Goal: Task Accomplishment & Management: Manage account settings

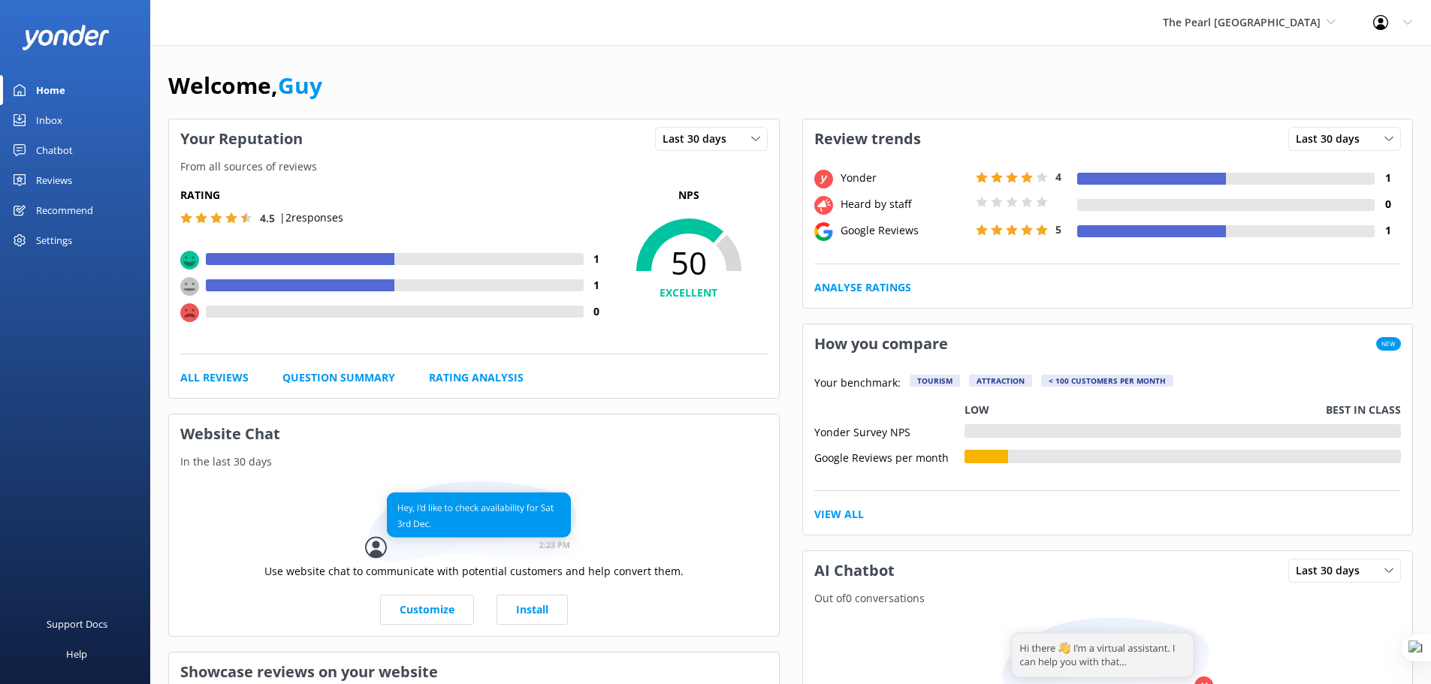
click at [1285, 26] on span "The Pearl [GEOGRAPHIC_DATA]" at bounding box center [1242, 22] width 158 height 14
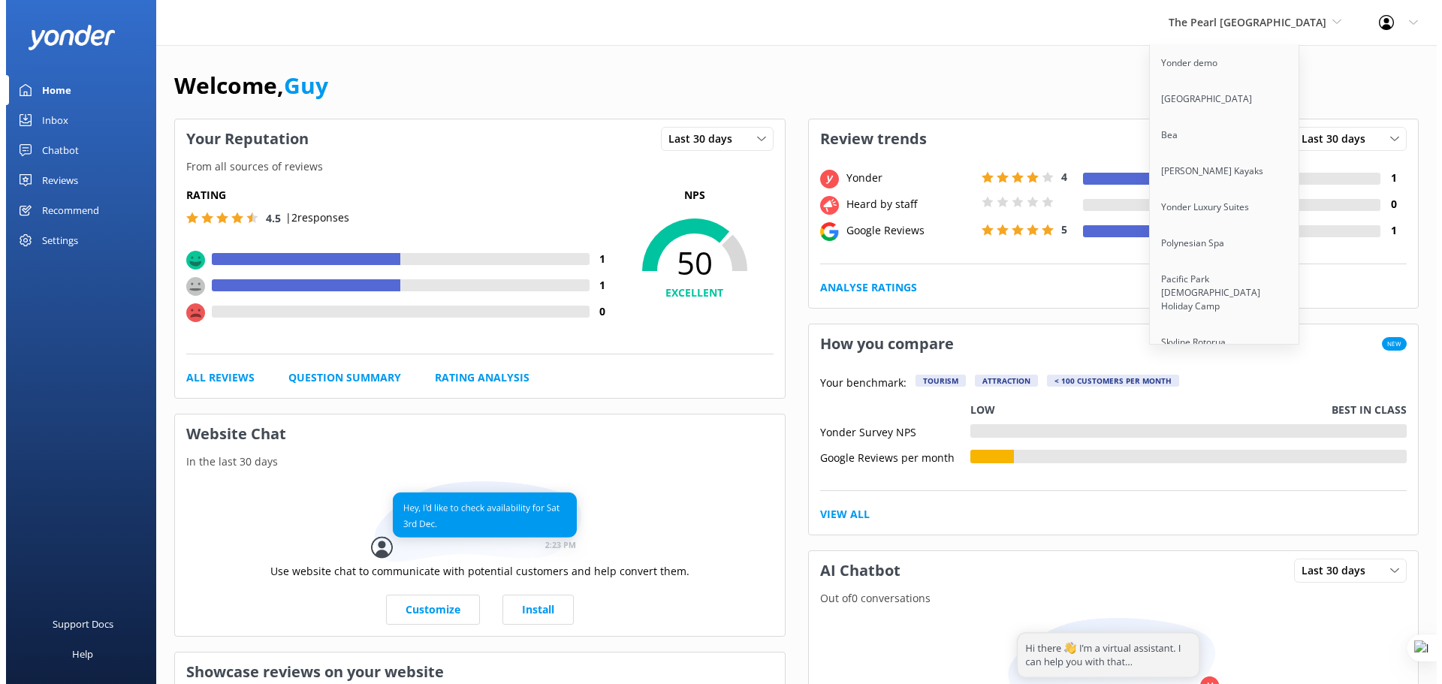
scroll to position [3474, 0]
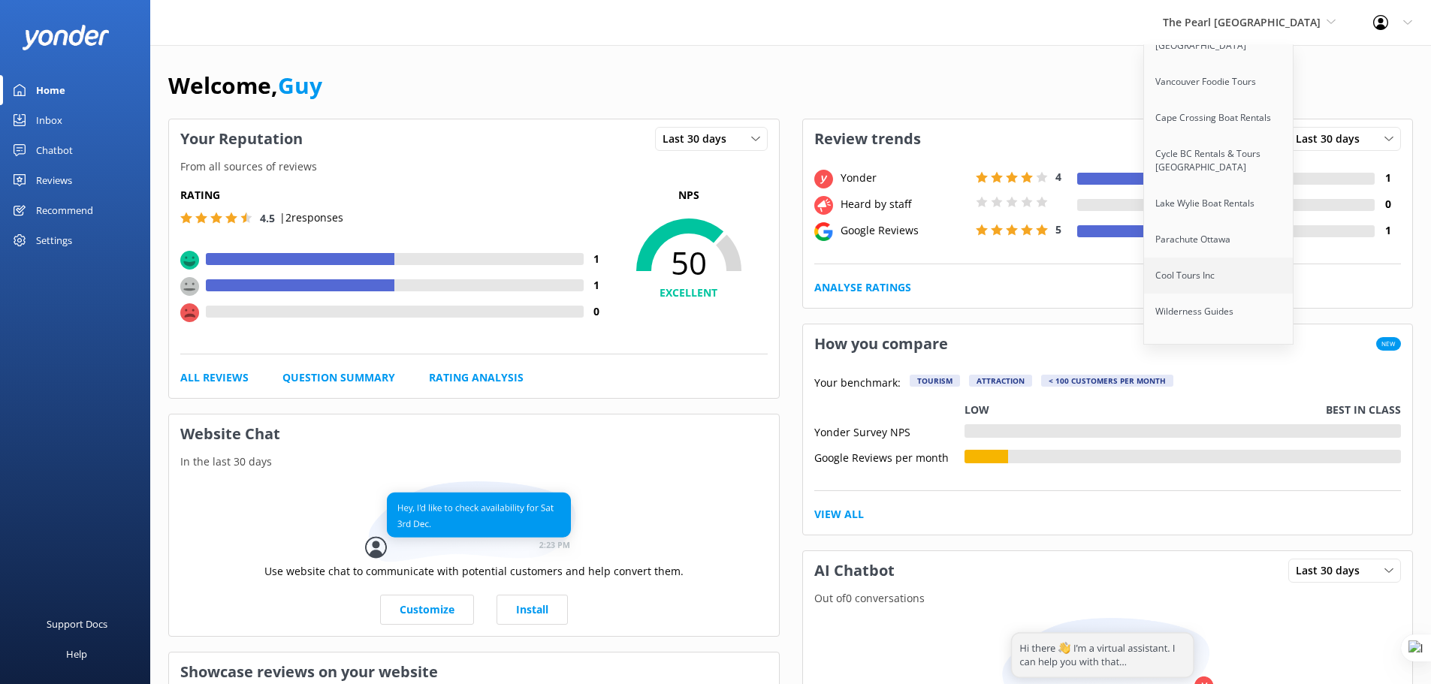
click at [1249, 258] on link "Cool Tours Inc" at bounding box center [1219, 276] width 150 height 36
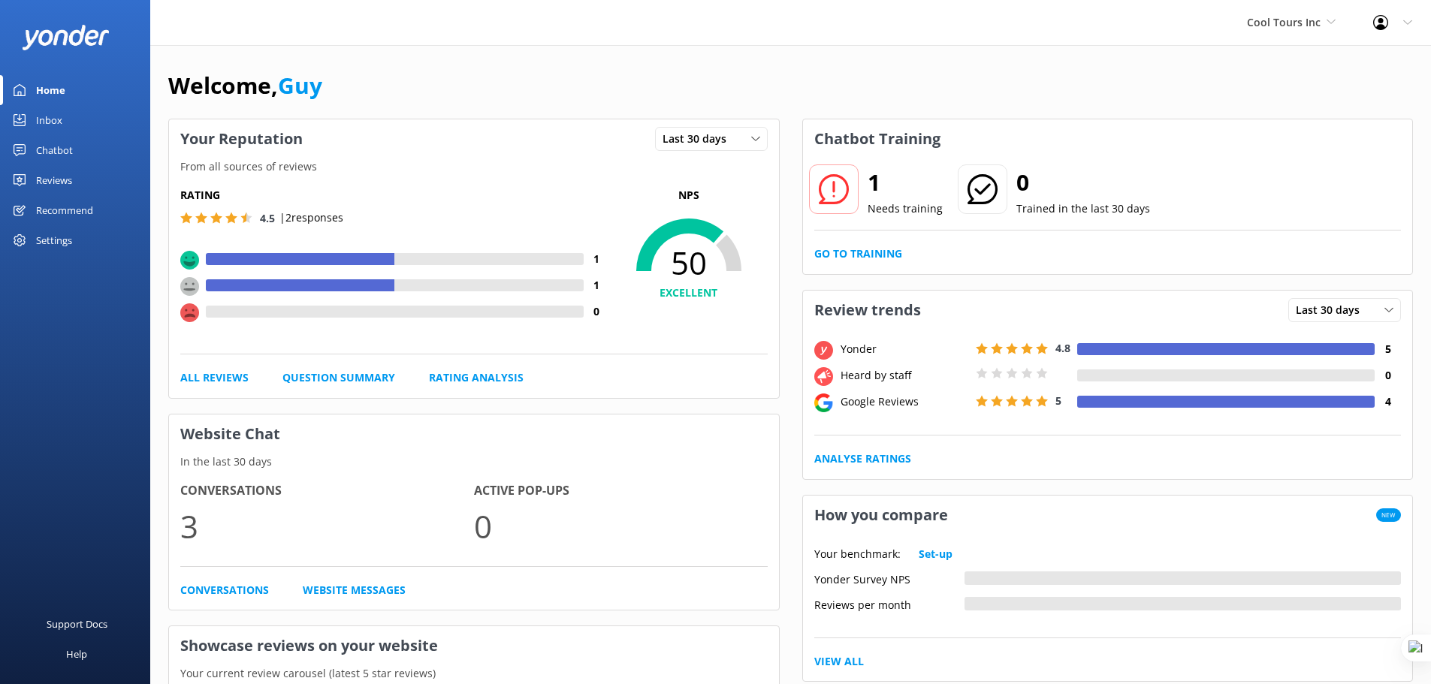
click at [62, 240] on div "Settings" at bounding box center [54, 240] width 36 height 30
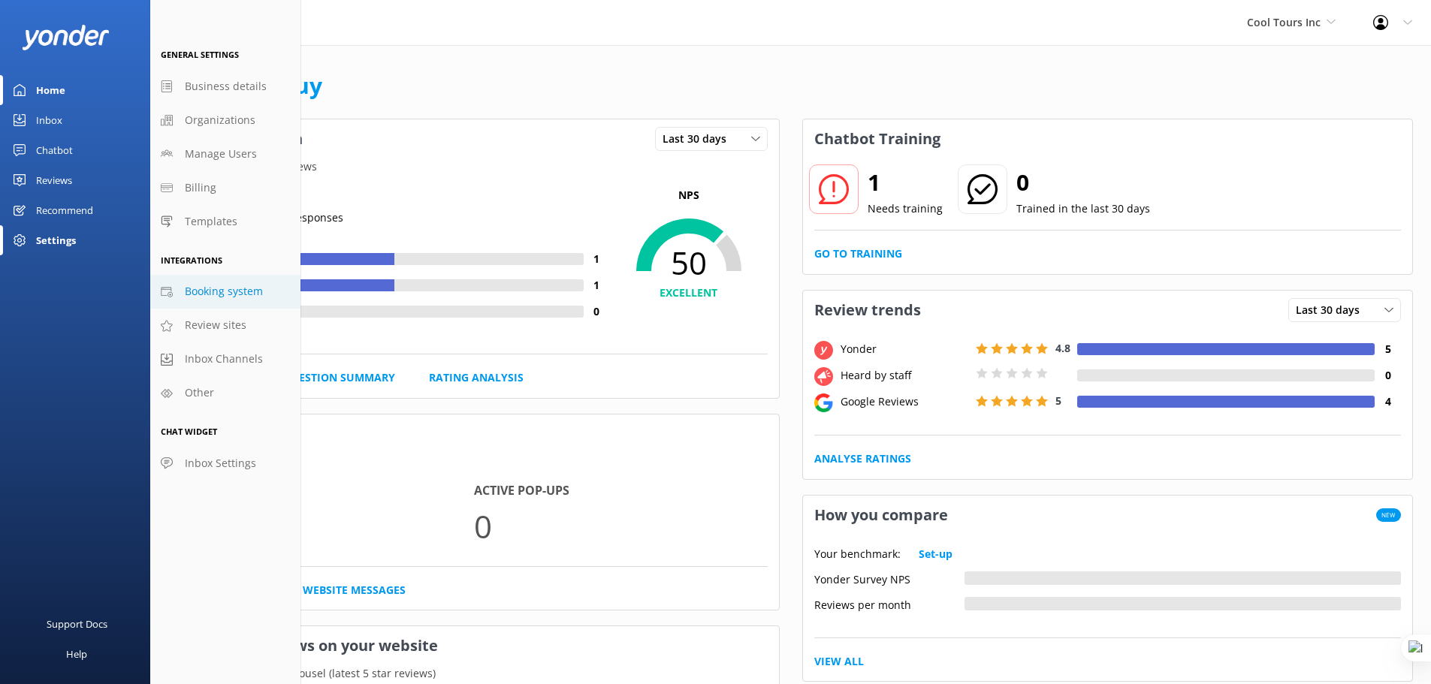
click at [221, 293] on span "Booking system" at bounding box center [224, 291] width 78 height 17
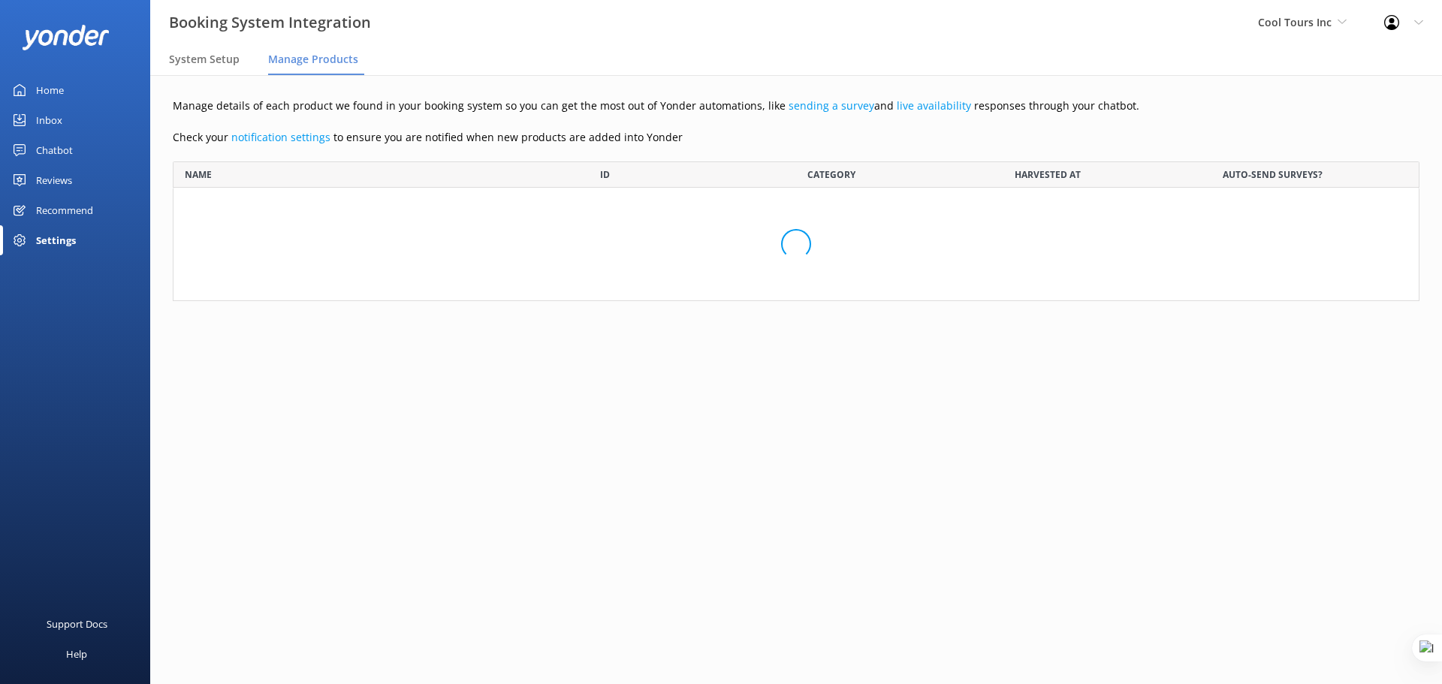
scroll to position [128, 1236]
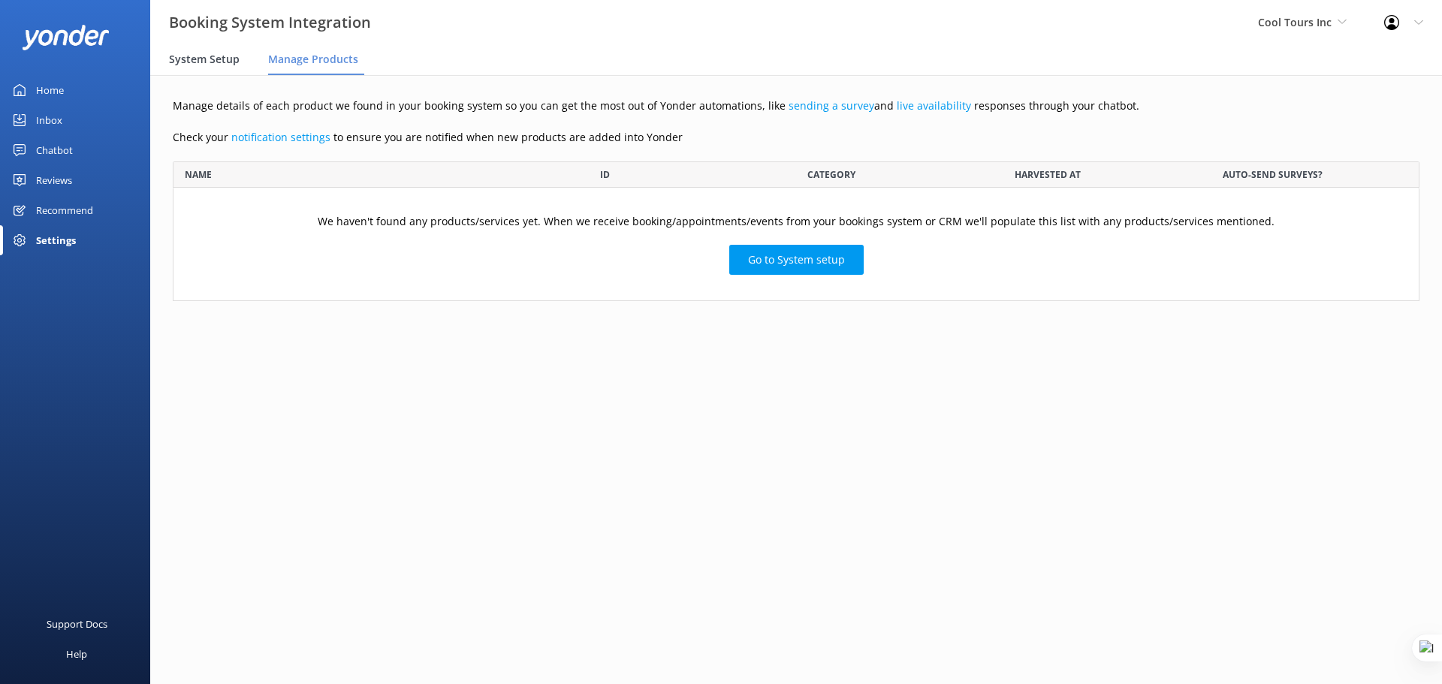
click at [202, 64] on span "System Setup" at bounding box center [204, 59] width 71 height 15
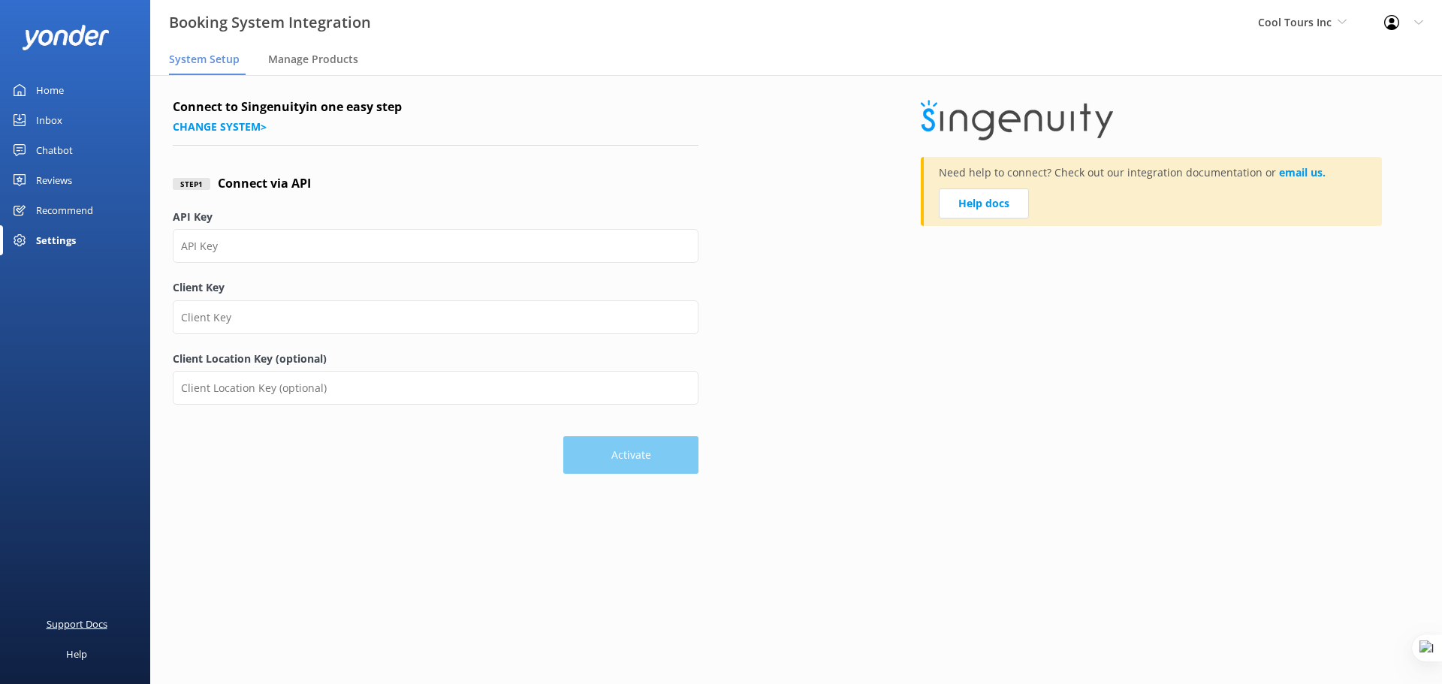
click at [68, 621] on div "Support Docs" at bounding box center [77, 624] width 61 height 30
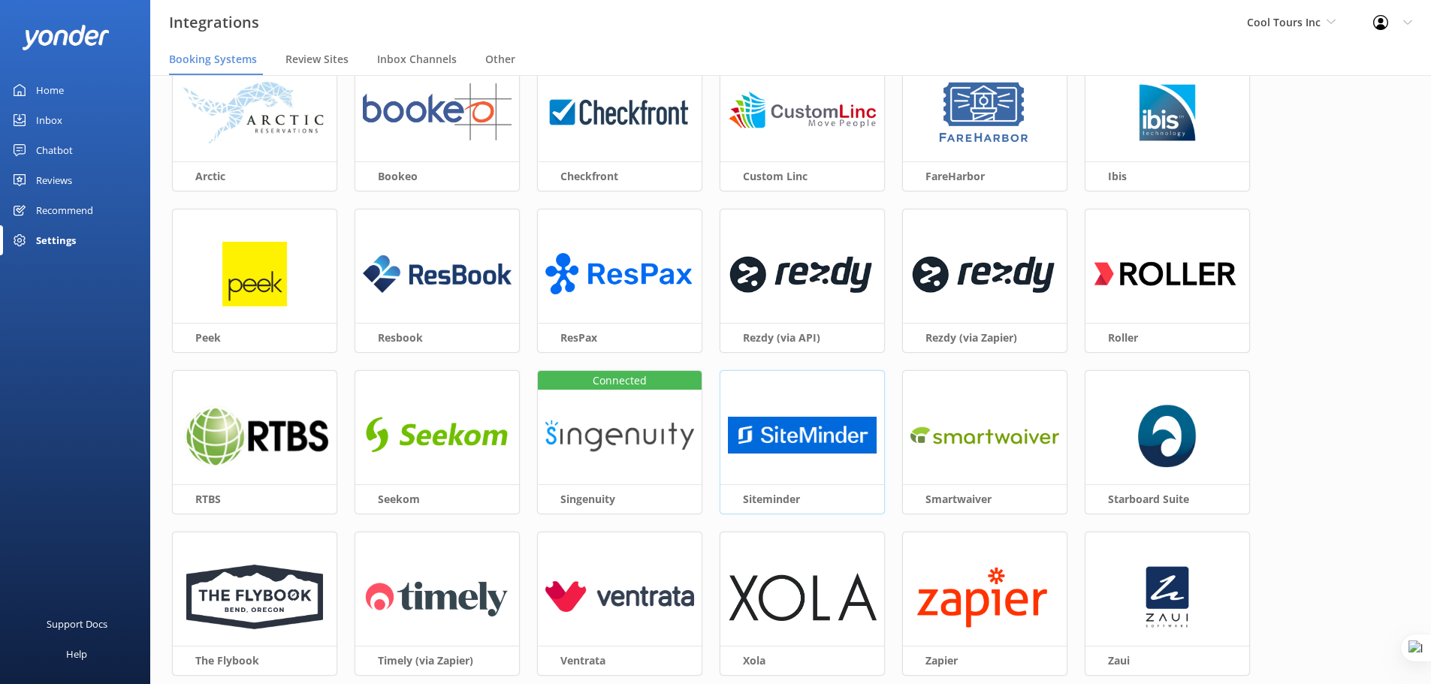
scroll to position [94, 0]
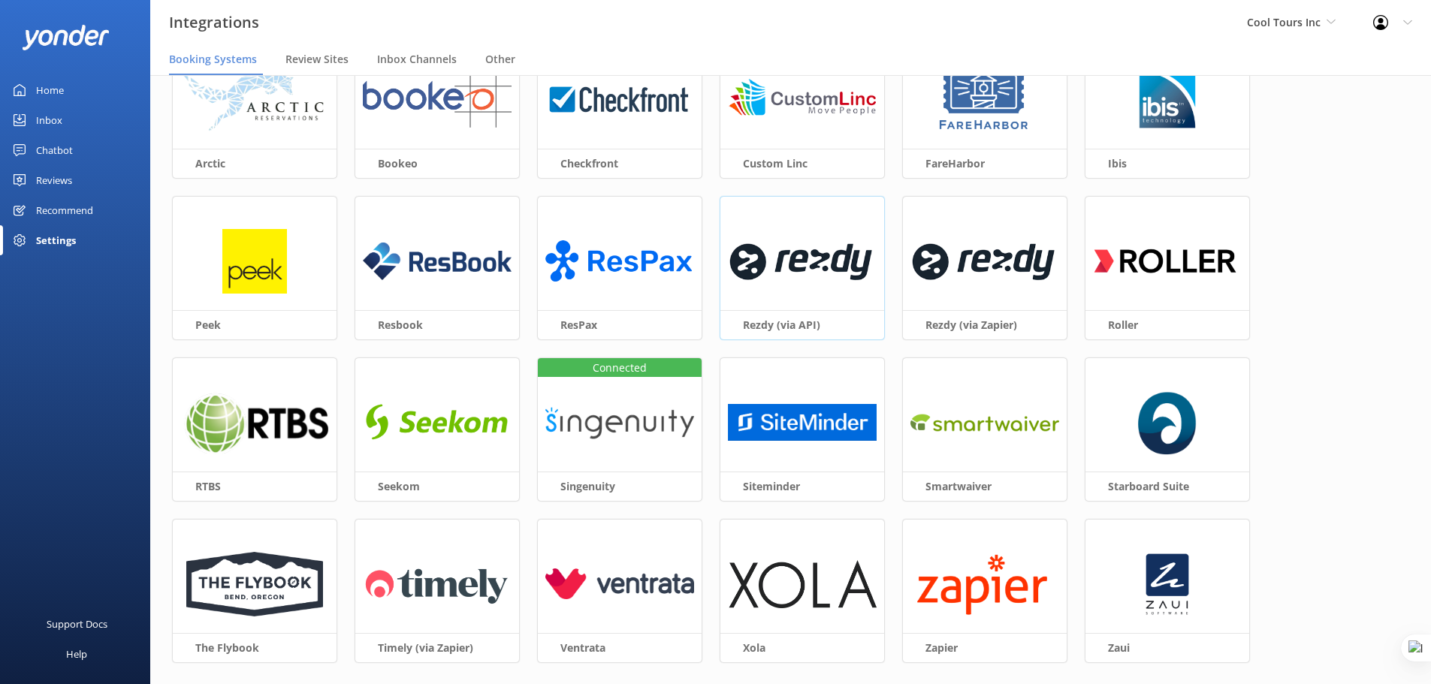
click at [768, 264] on img at bounding box center [802, 261] width 149 height 65
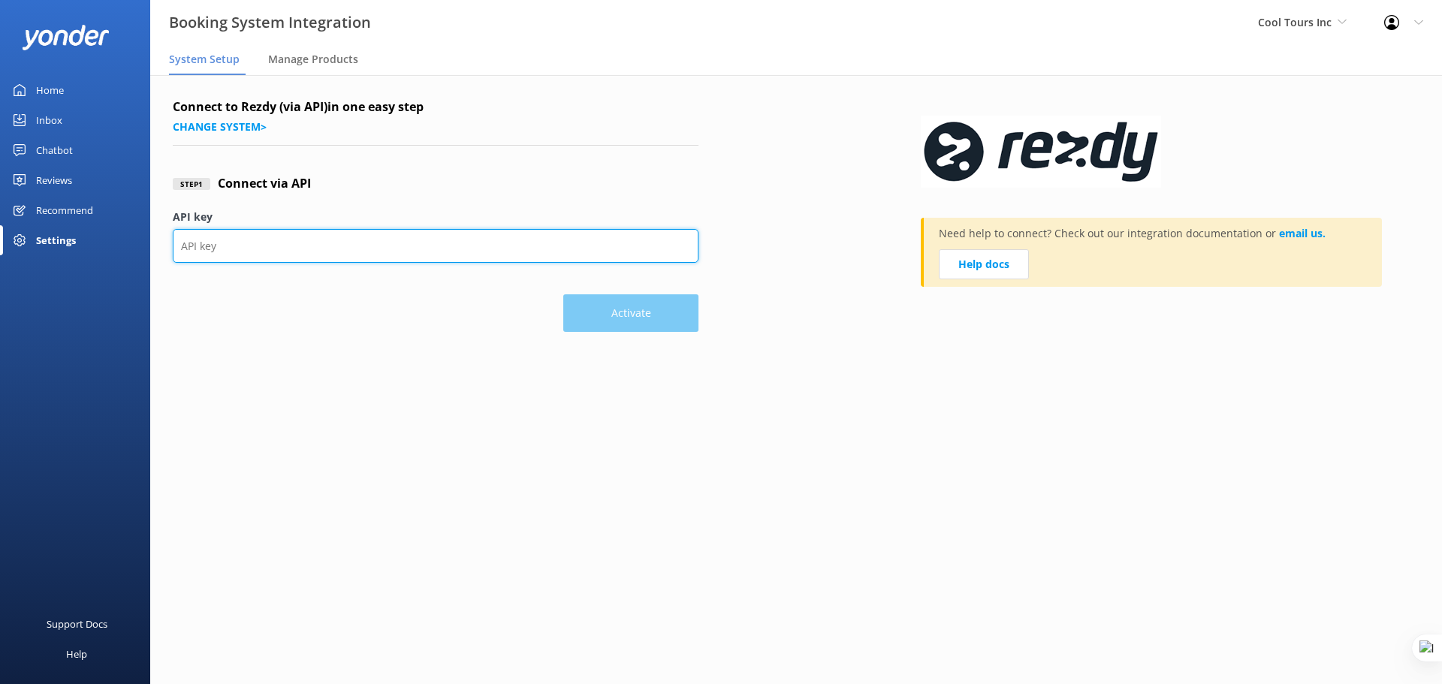
click at [243, 243] on input "API key" at bounding box center [436, 246] width 526 height 34
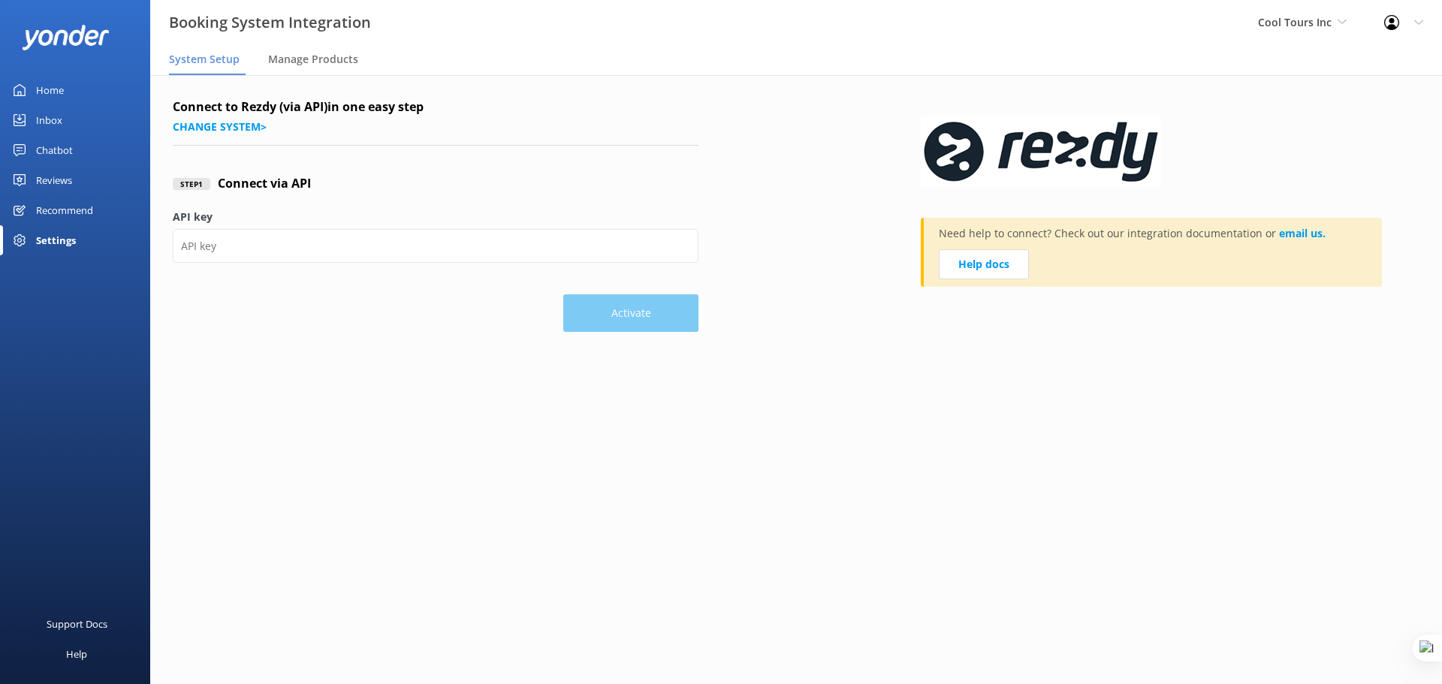
click at [327, 213] on label "API key" at bounding box center [436, 217] width 526 height 17
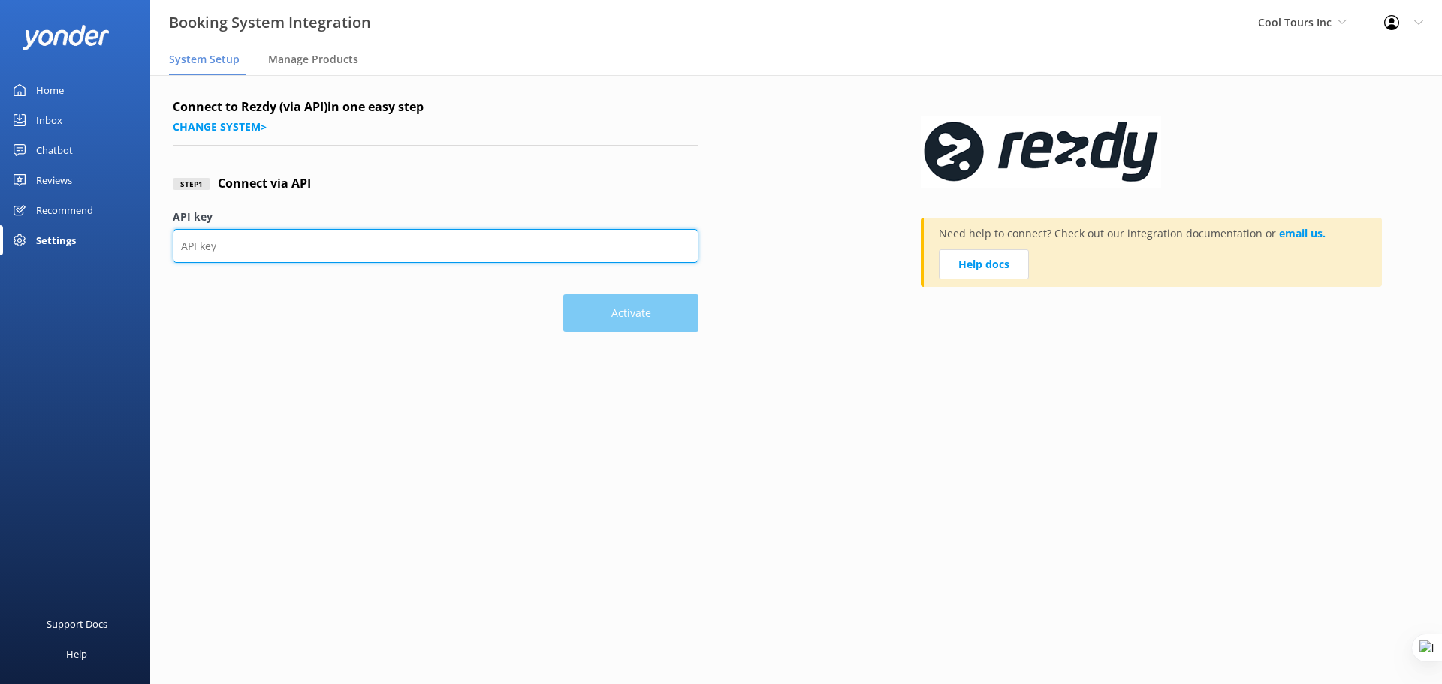
click at [327, 229] on input "API key" at bounding box center [436, 246] width 526 height 34
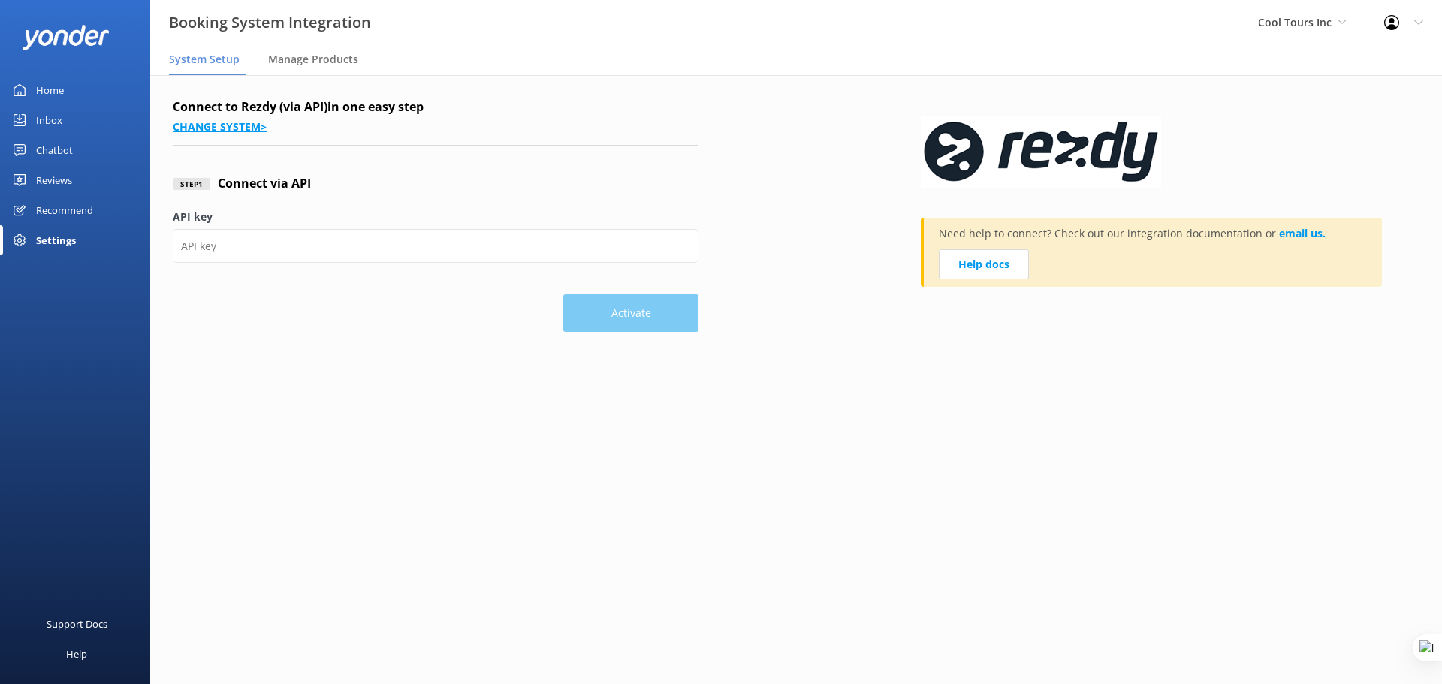
click at [246, 129] on link "Change system >" at bounding box center [220, 126] width 94 height 14
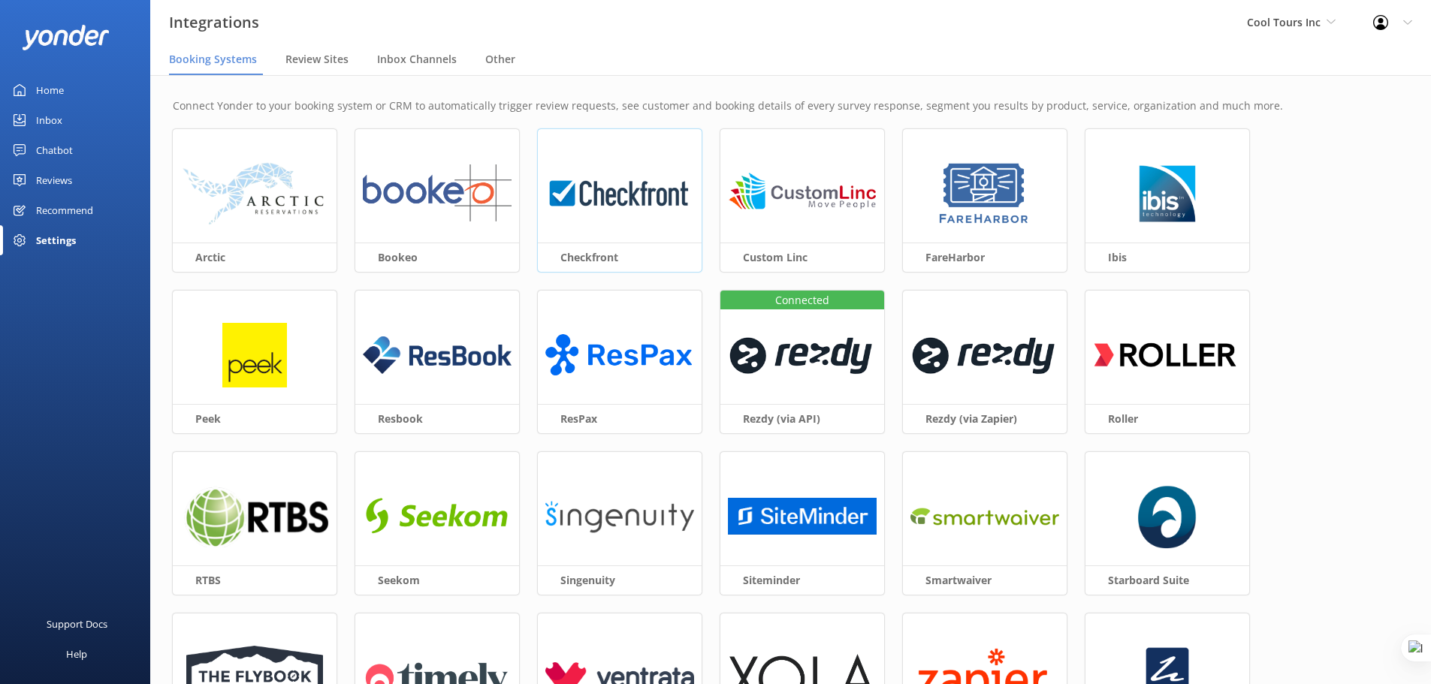
click at [618, 193] on img at bounding box center [619, 194] width 149 height 65
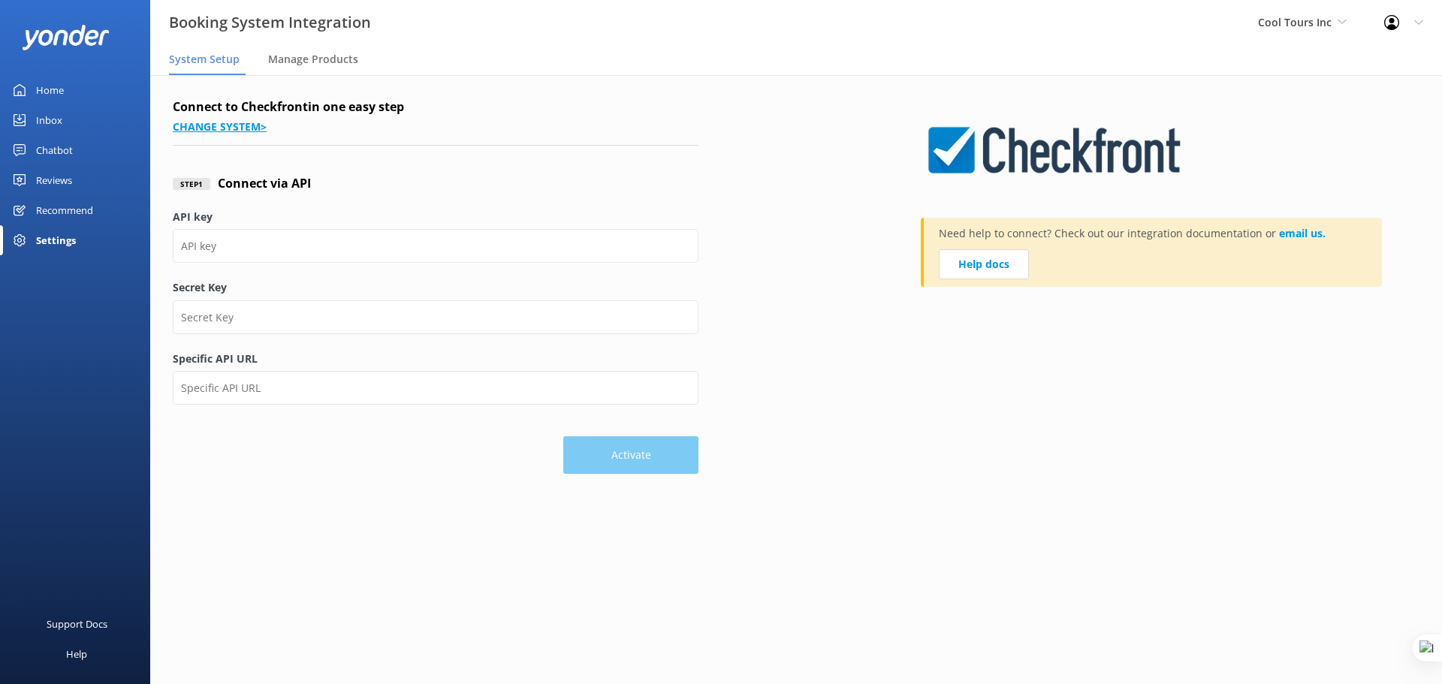
click at [246, 119] on link "Change system >" at bounding box center [220, 126] width 94 height 14
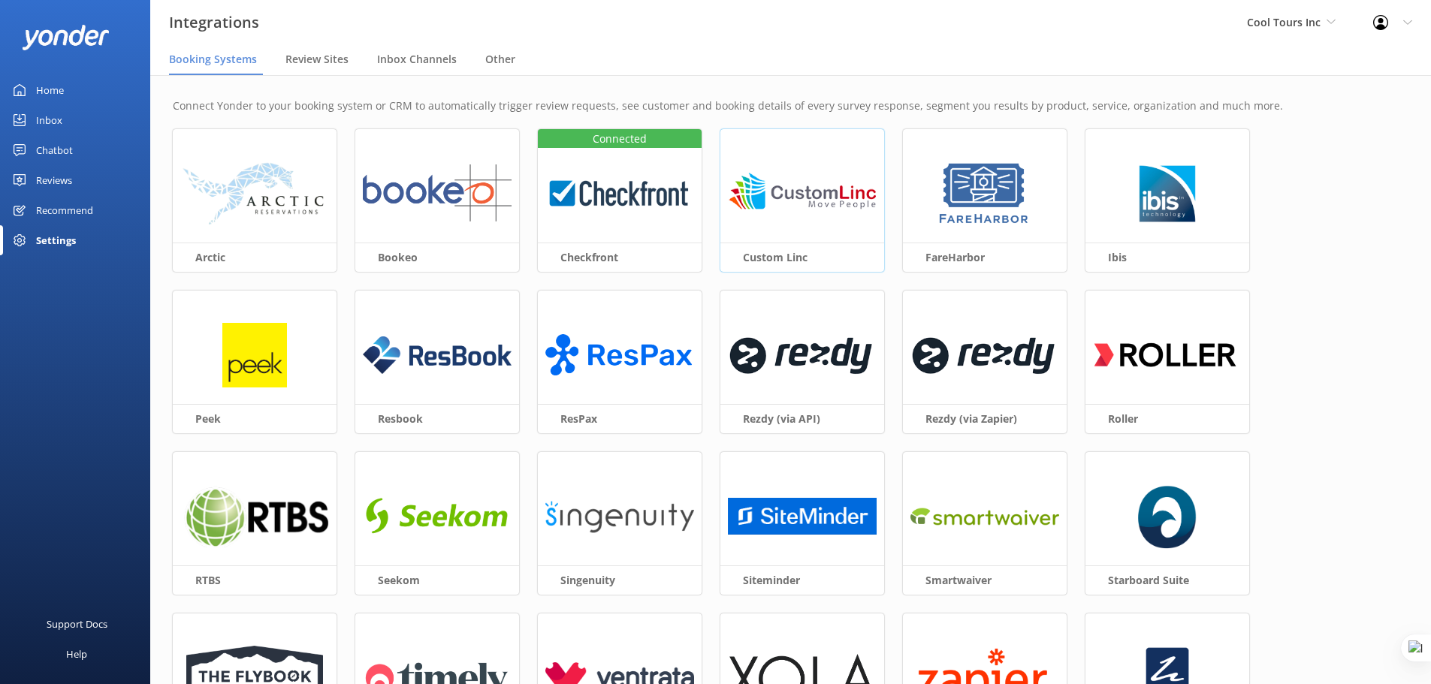
click at [811, 218] on img at bounding box center [802, 194] width 149 height 65
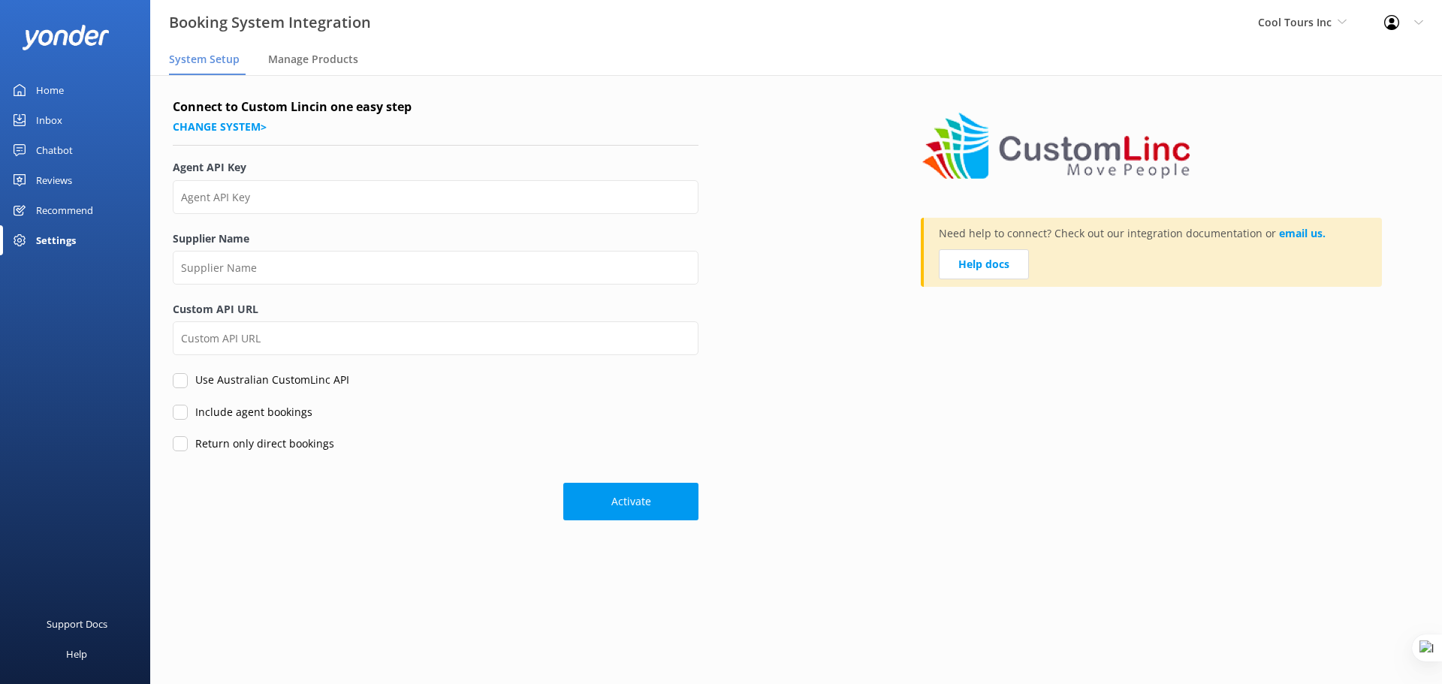
drag, startPoint x: 1214, startPoint y: 166, endPoint x: 986, endPoint y: 152, distance: 228.8
click at [986, 152] on div at bounding box center [1151, 150] width 461 height 105
click at [1361, 140] on div at bounding box center [1151, 150] width 461 height 105
click at [436, 164] on label "Agent API Key" at bounding box center [436, 167] width 526 height 17
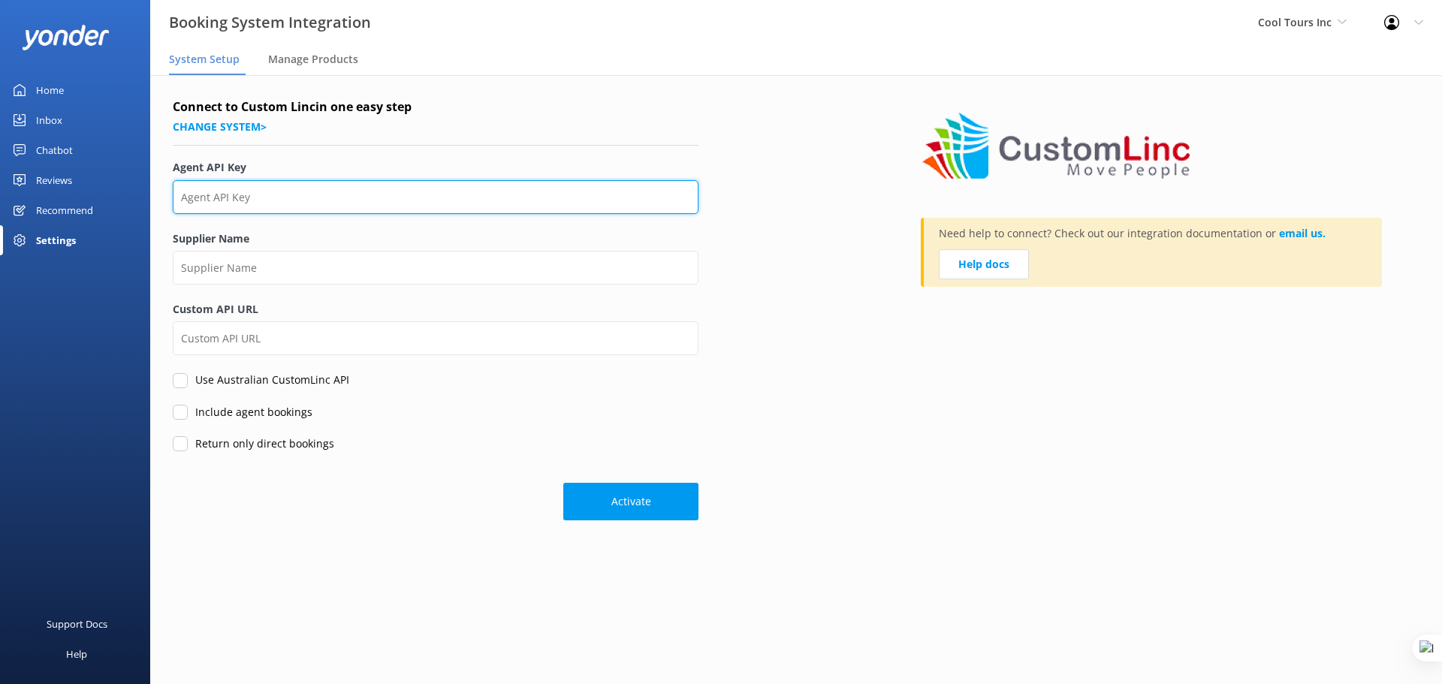
click at [436, 180] on input "Agent API Key" at bounding box center [436, 197] width 526 height 34
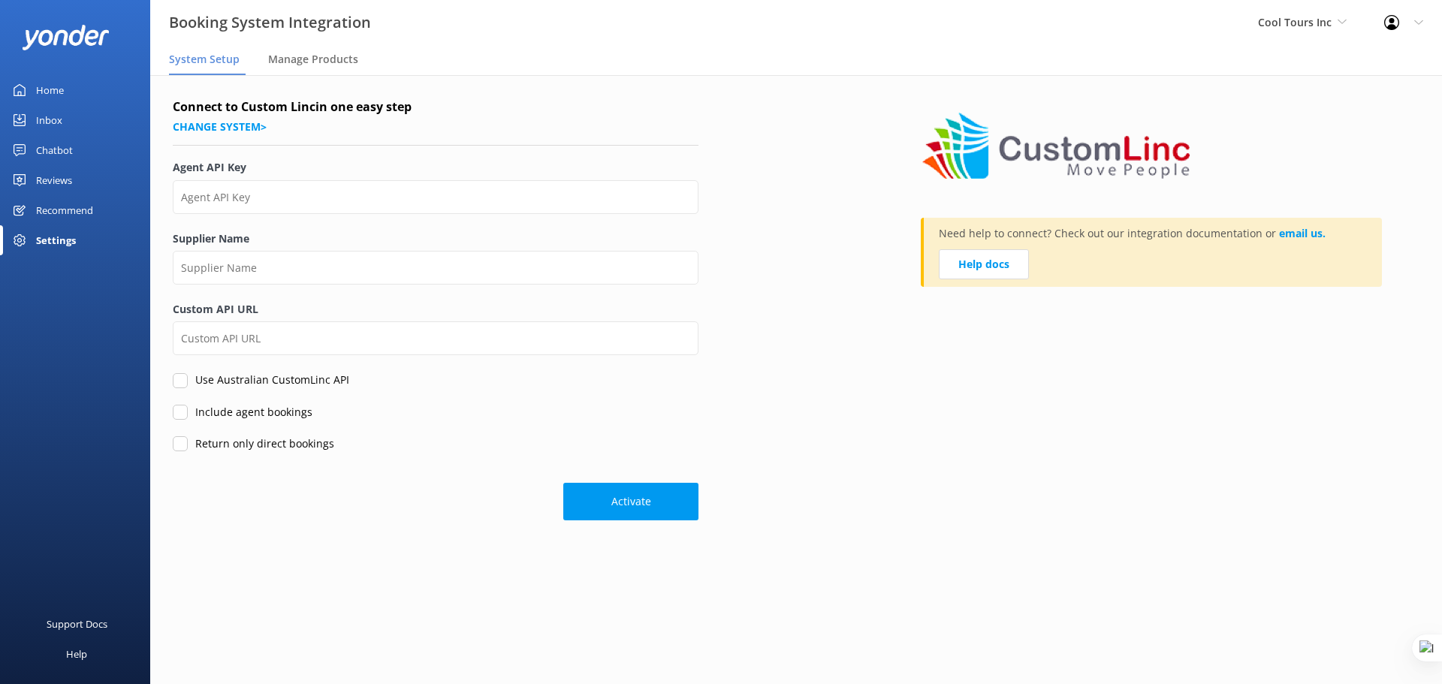
click at [733, 226] on div "Connect to Custom Linc in one easy step Change system > Agent API Key Supplier …" at bounding box center [547, 309] width 748 height 423
click at [207, 62] on span "System Setup" at bounding box center [204, 59] width 71 height 15
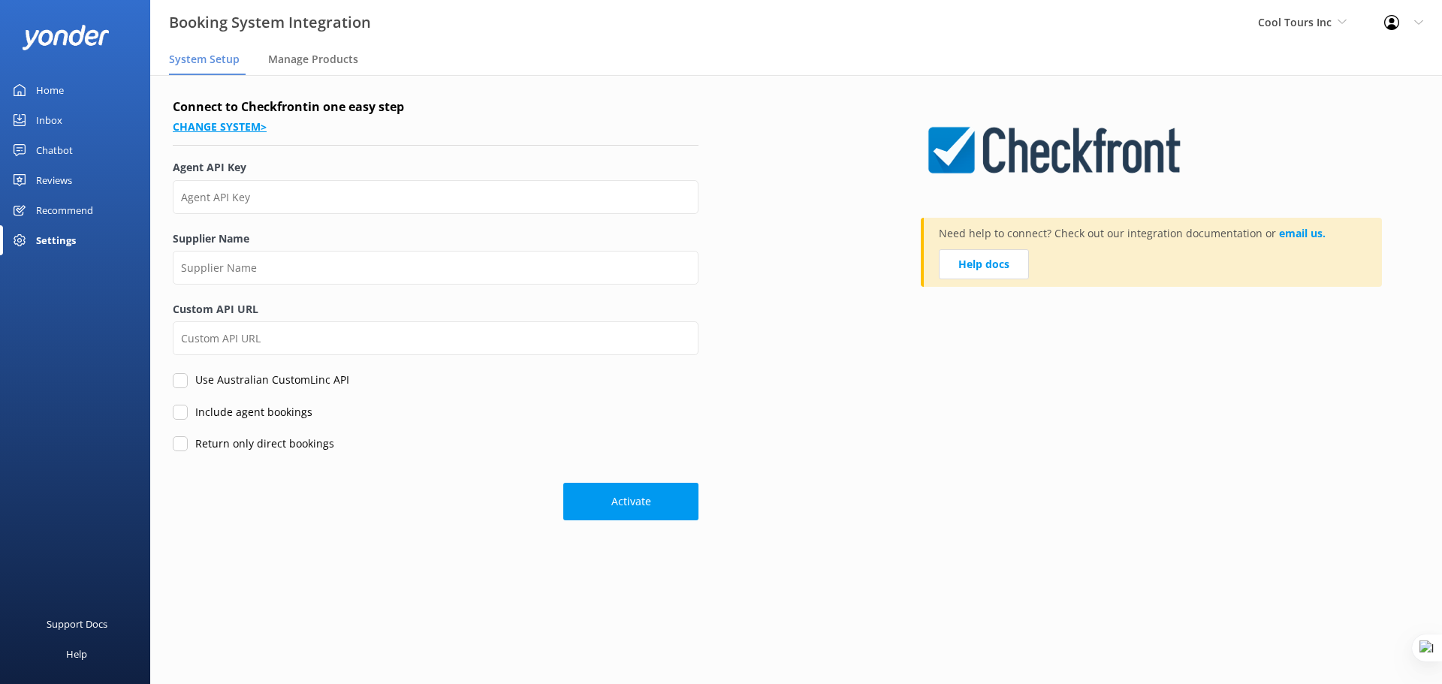
click at [223, 132] on link "Change system >" at bounding box center [220, 126] width 94 height 14
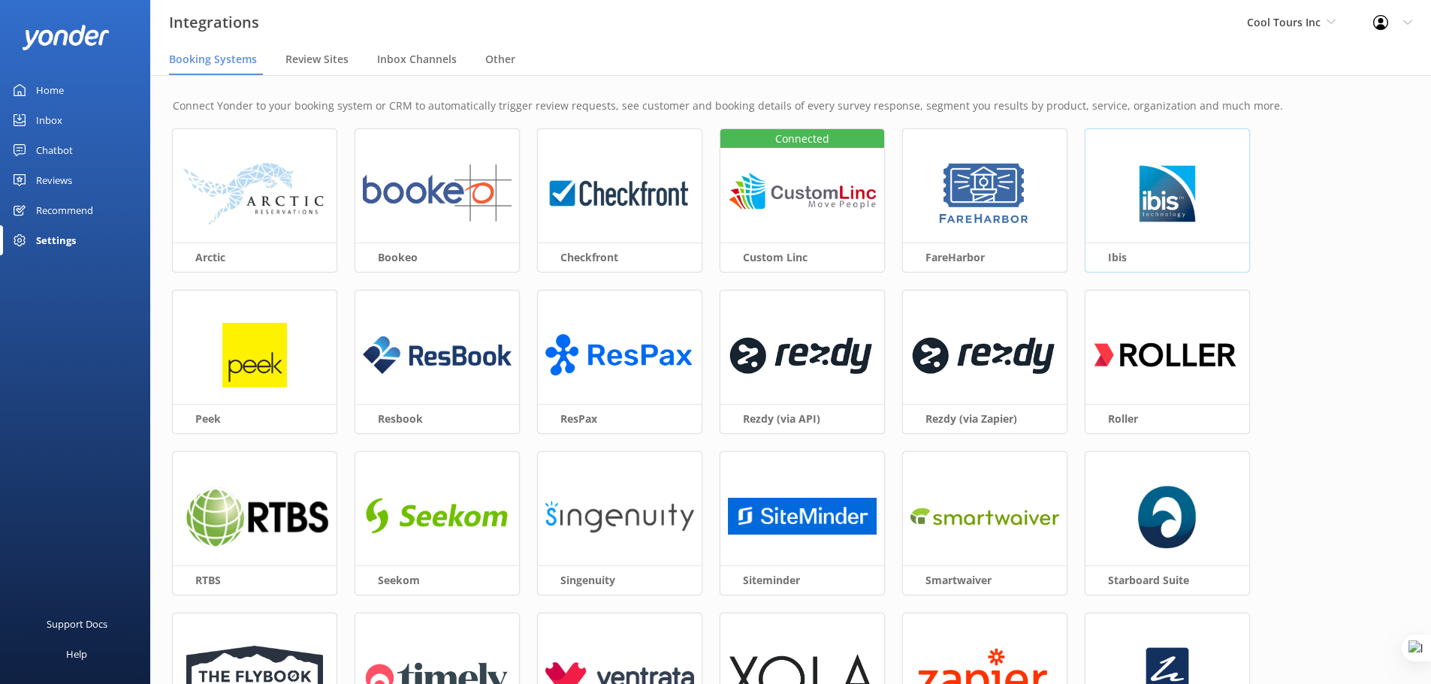
click at [1175, 230] on div at bounding box center [1167, 193] width 164 height 128
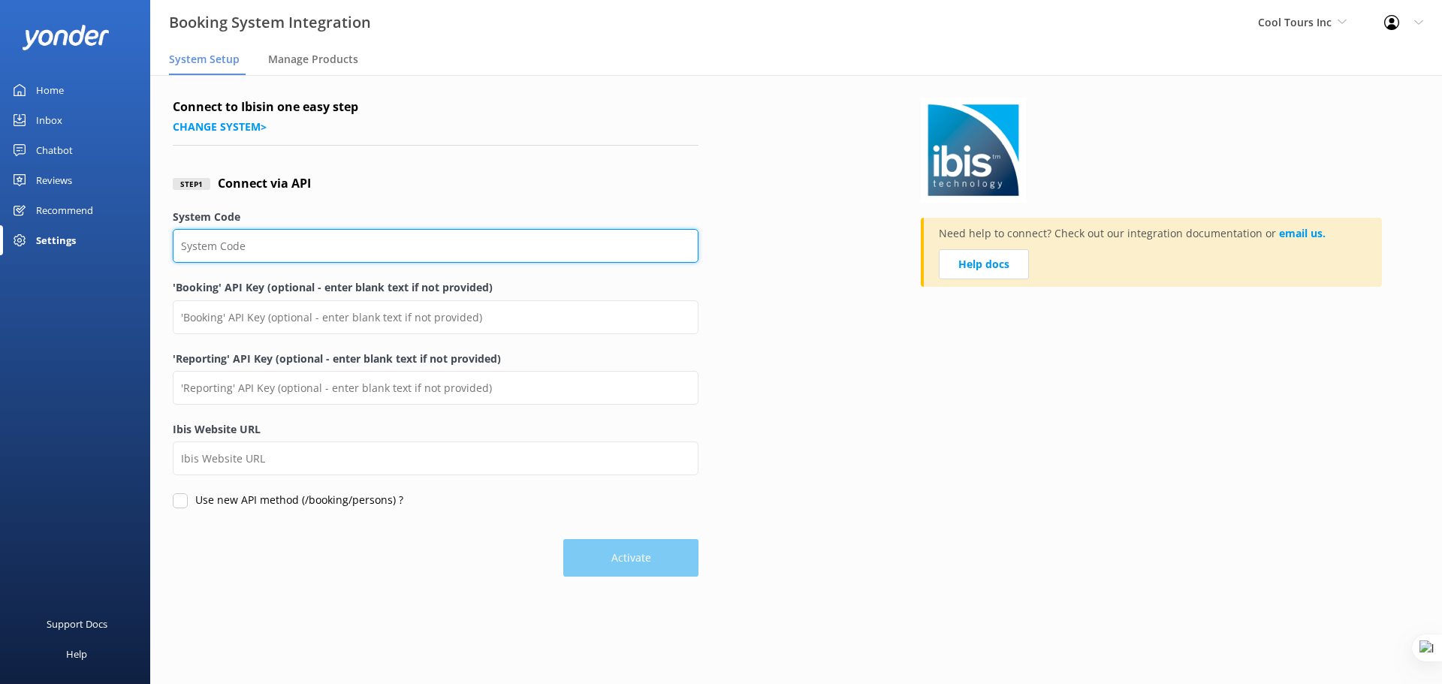
click at [276, 237] on input "System Code" at bounding box center [436, 246] width 526 height 34
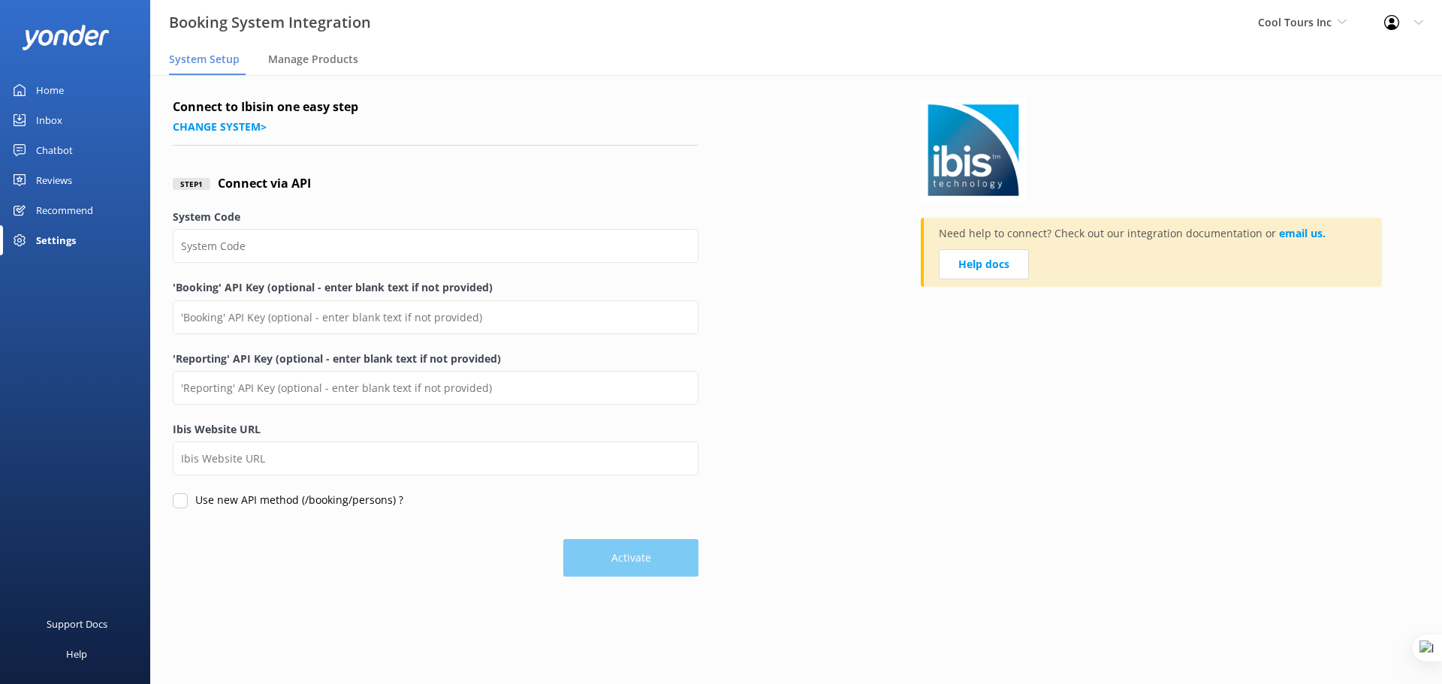
click at [361, 207] on div "Step 1 Connect via API" at bounding box center [436, 184] width 526 height 50
click at [178, 505] on input "Use new API method (/booking/persons) ?" at bounding box center [180, 501] width 15 height 15
checkbox input "false"
click at [213, 134] on div "Connect to Ibis in one easy step Change system >" at bounding box center [436, 122] width 526 height 48
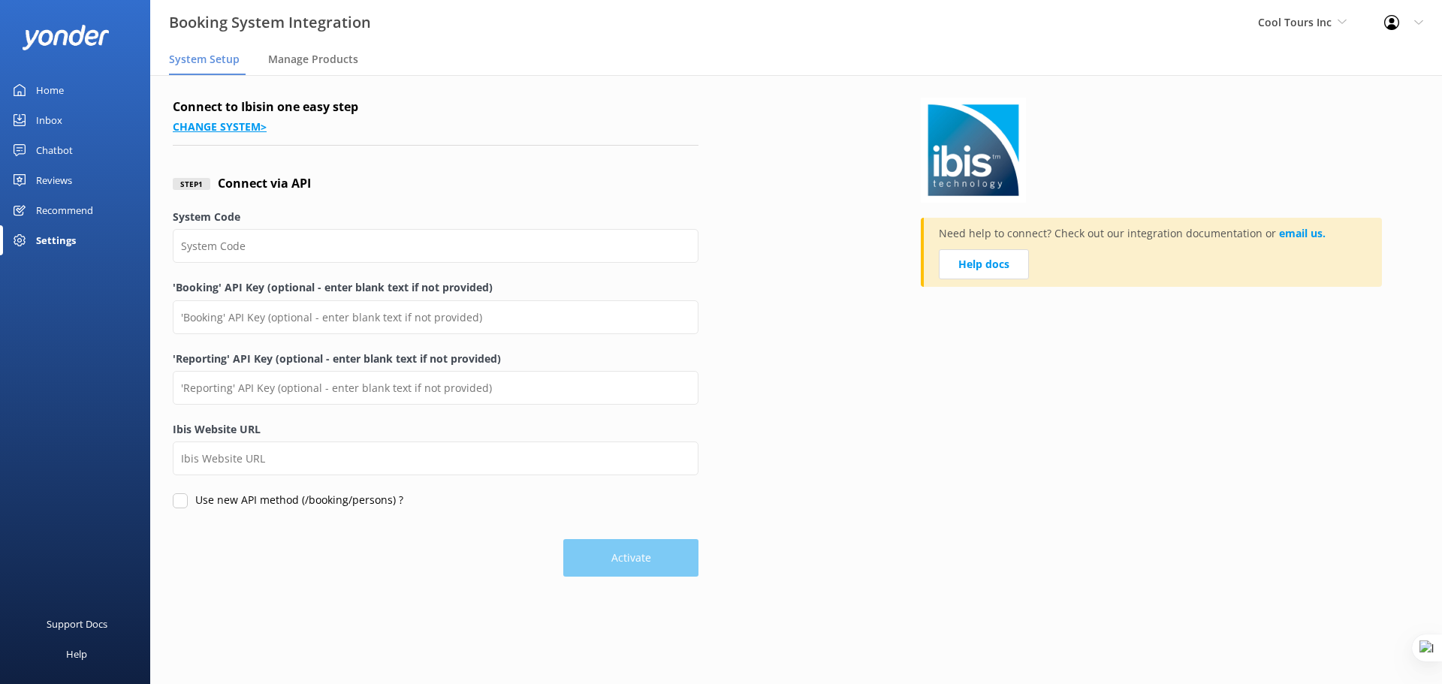
click at [213, 128] on link "Change system >" at bounding box center [220, 126] width 94 height 14
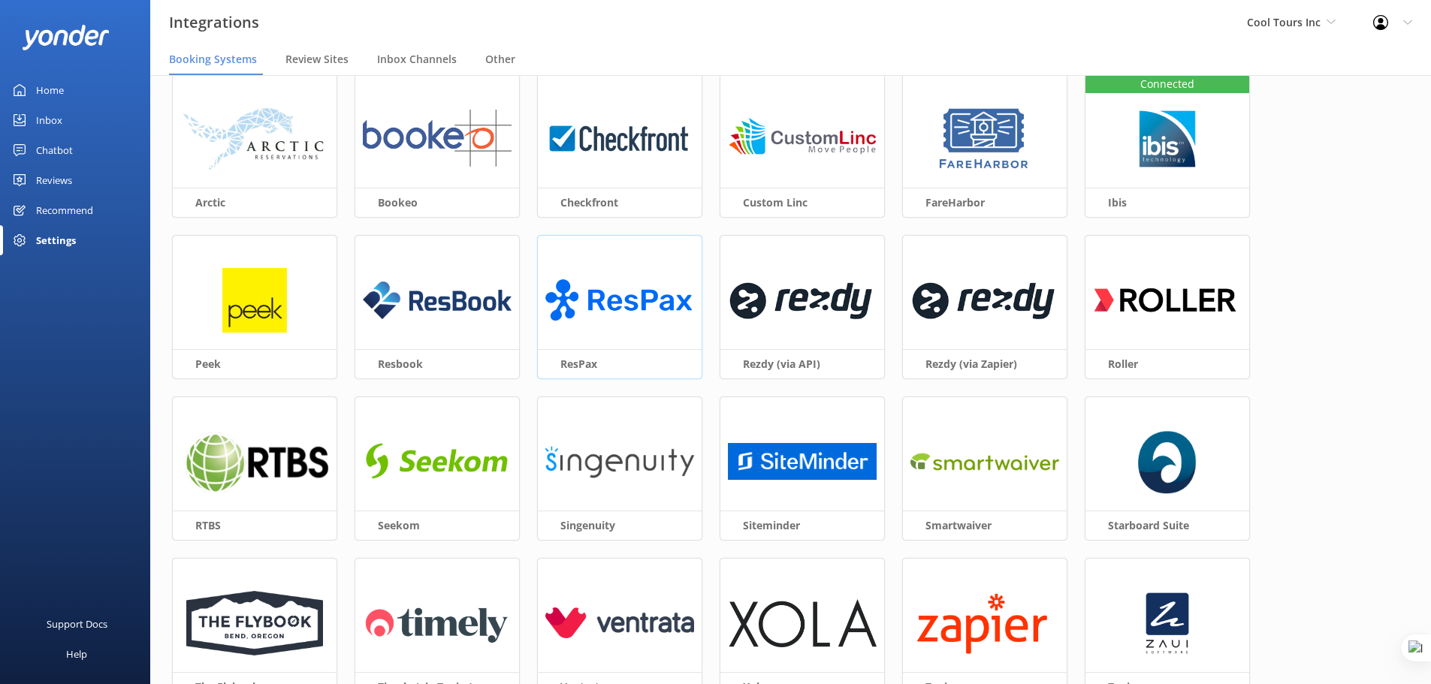
scroll to position [56, 0]
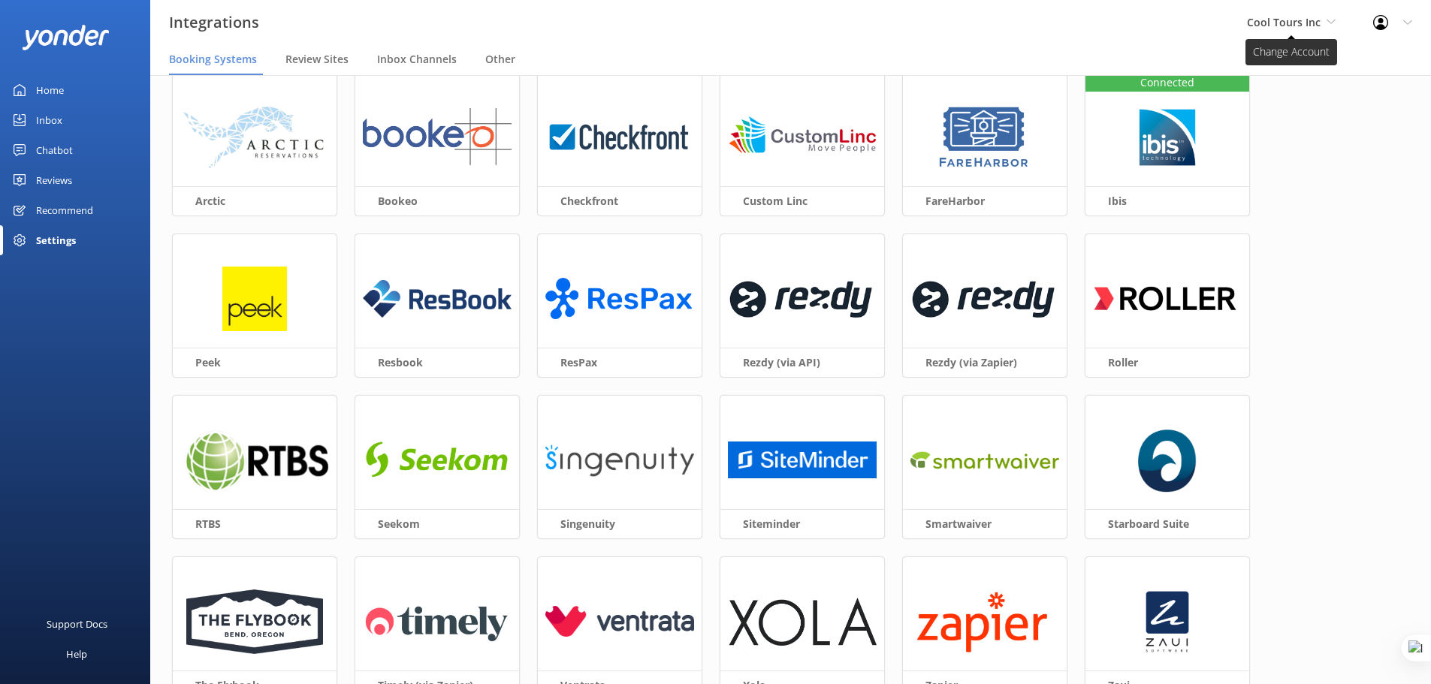
click at [1302, 27] on span "Cool Tours Inc" at bounding box center [1284, 22] width 74 height 14
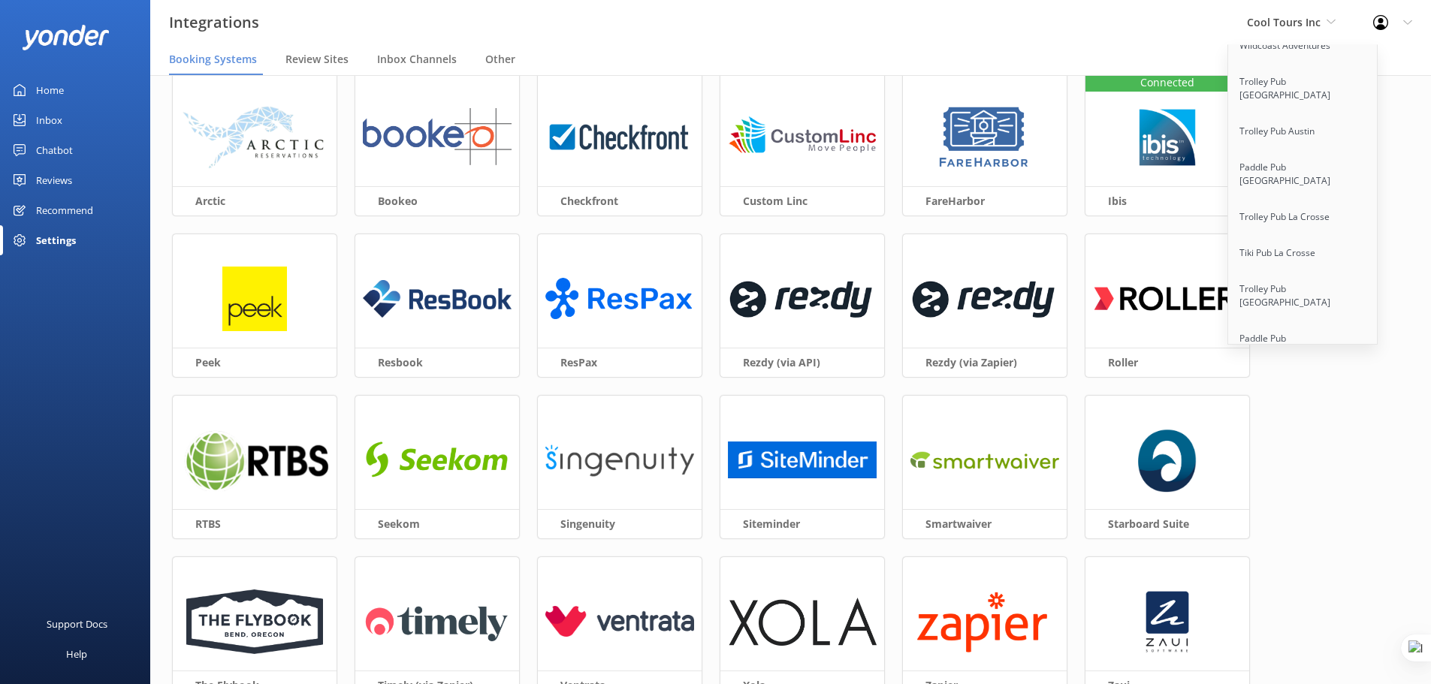
click at [1303, 528] on link "Apex Air Tours" at bounding box center [1303, 546] width 150 height 36
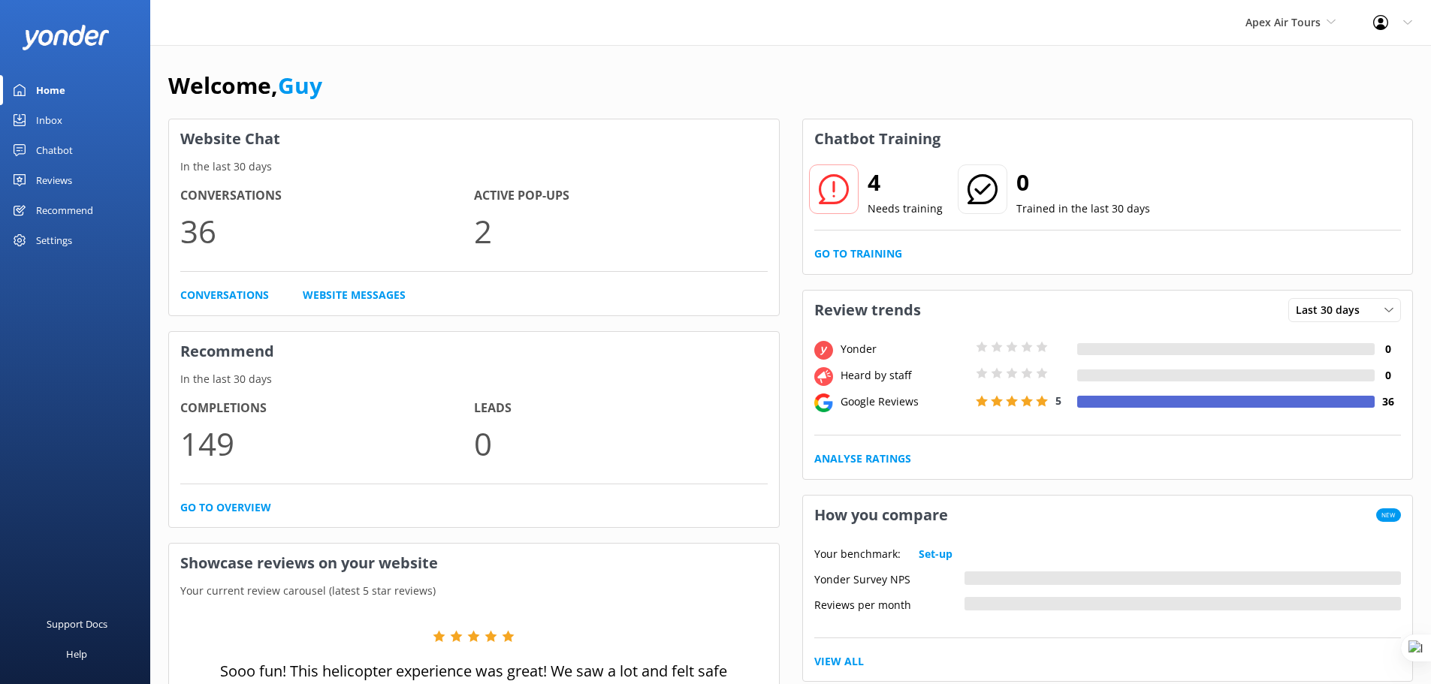
click at [59, 172] on div "Reviews" at bounding box center [54, 180] width 36 height 30
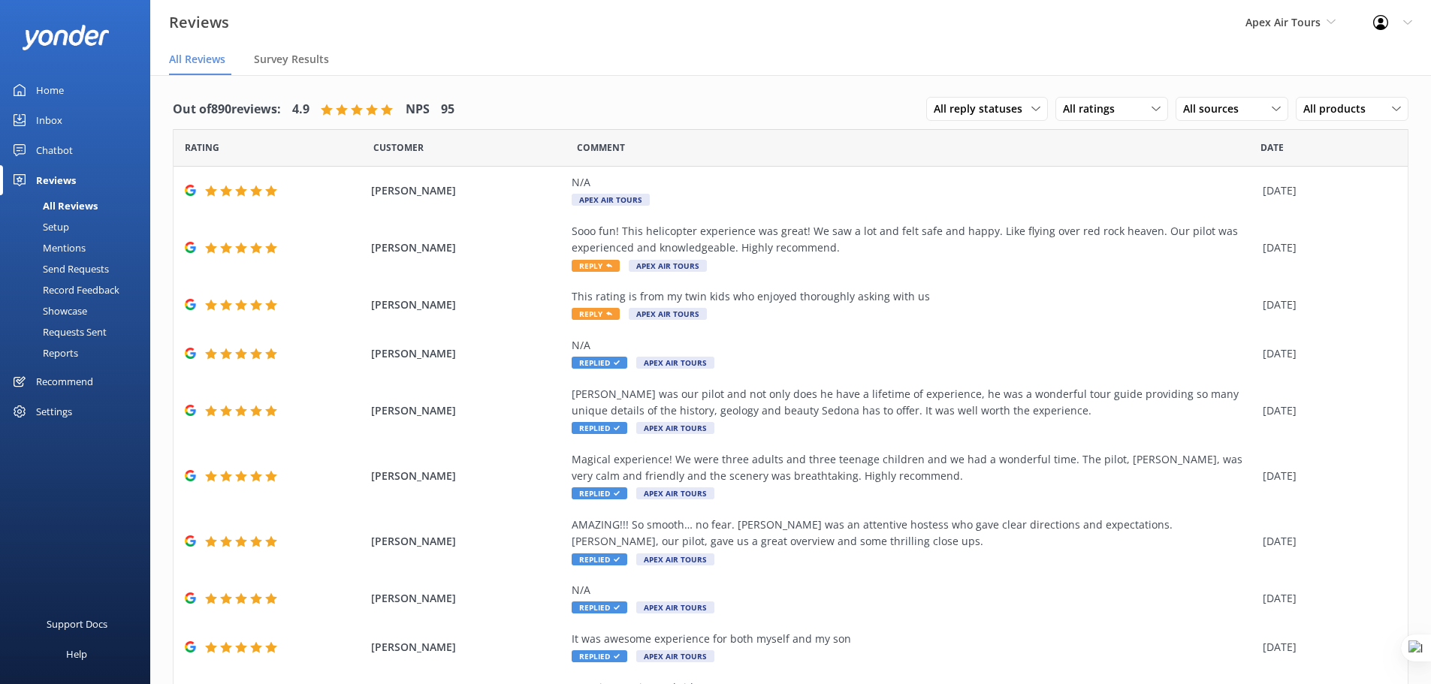
click at [73, 226] on link "Setup" at bounding box center [79, 226] width 141 height 21
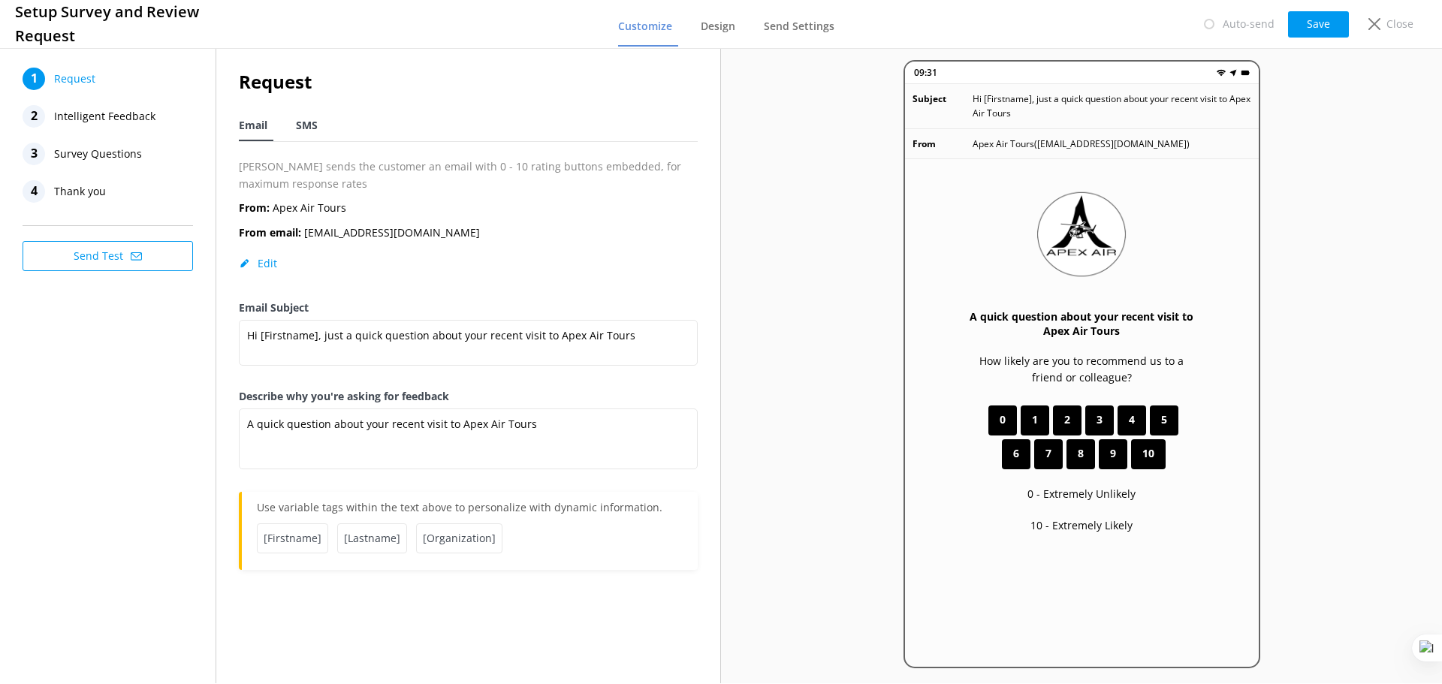
click at [305, 131] on span "SMS" at bounding box center [307, 125] width 22 height 15
type textarea "Hi [Firstname], thanks for visiting us at [Organization]. Just a quick follow u…"
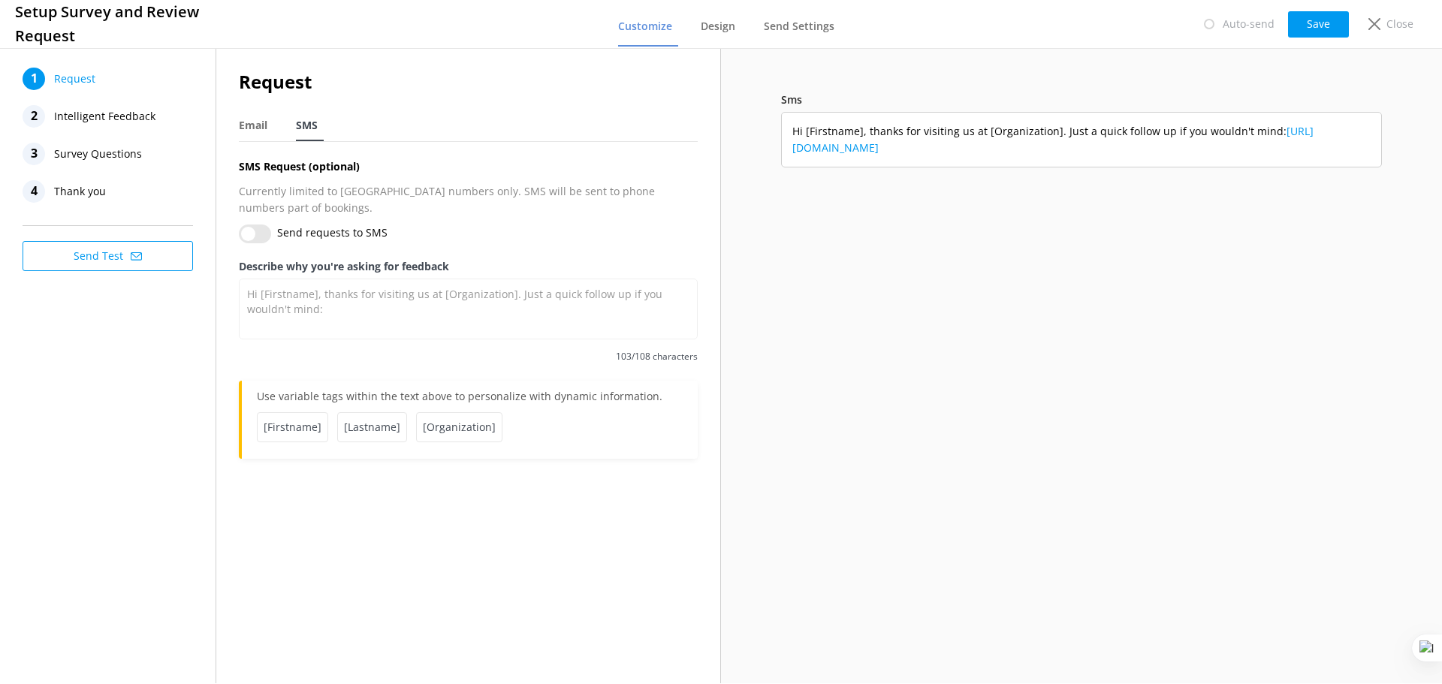
click at [258, 225] on input "Send requests to SMS" at bounding box center [255, 234] width 32 height 19
checkbox input "true"
click at [139, 113] on span "Intelligent Feedback" at bounding box center [104, 116] width 101 height 23
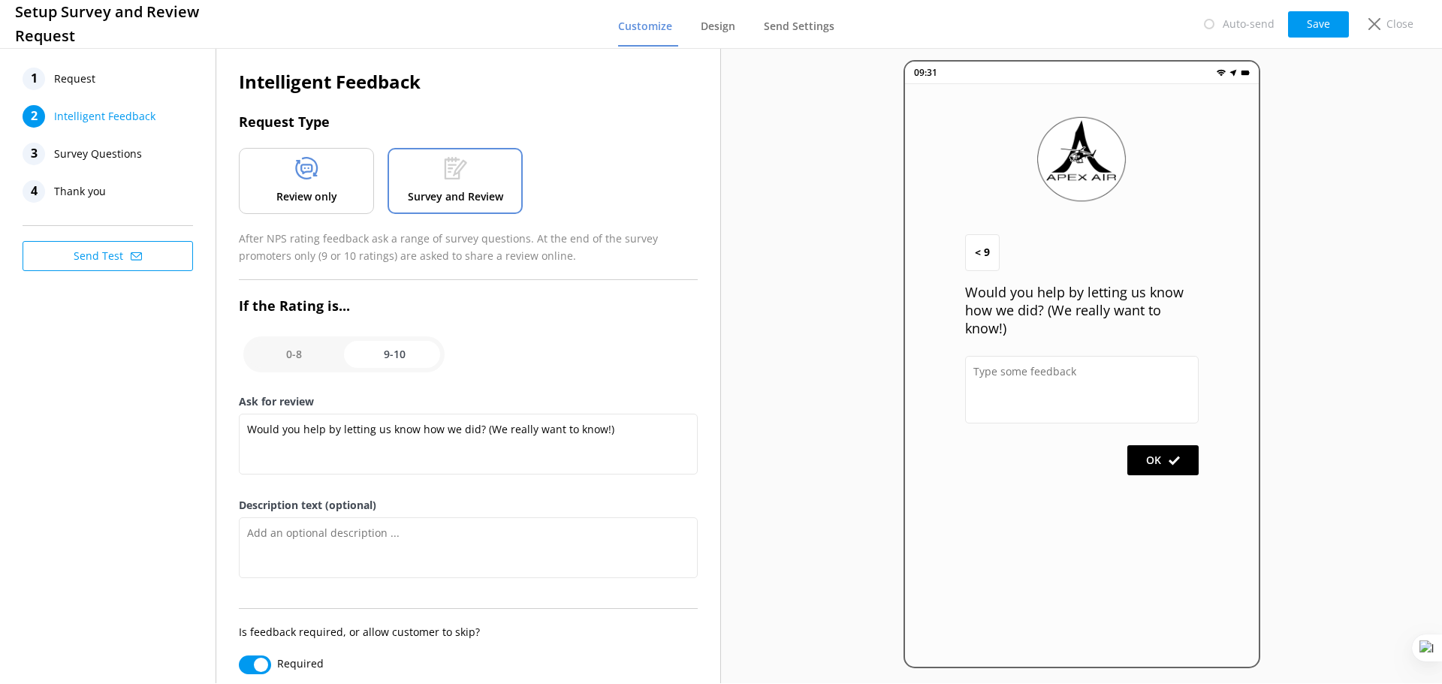
click at [311, 186] on div "Review only" at bounding box center [306, 181] width 135 height 66
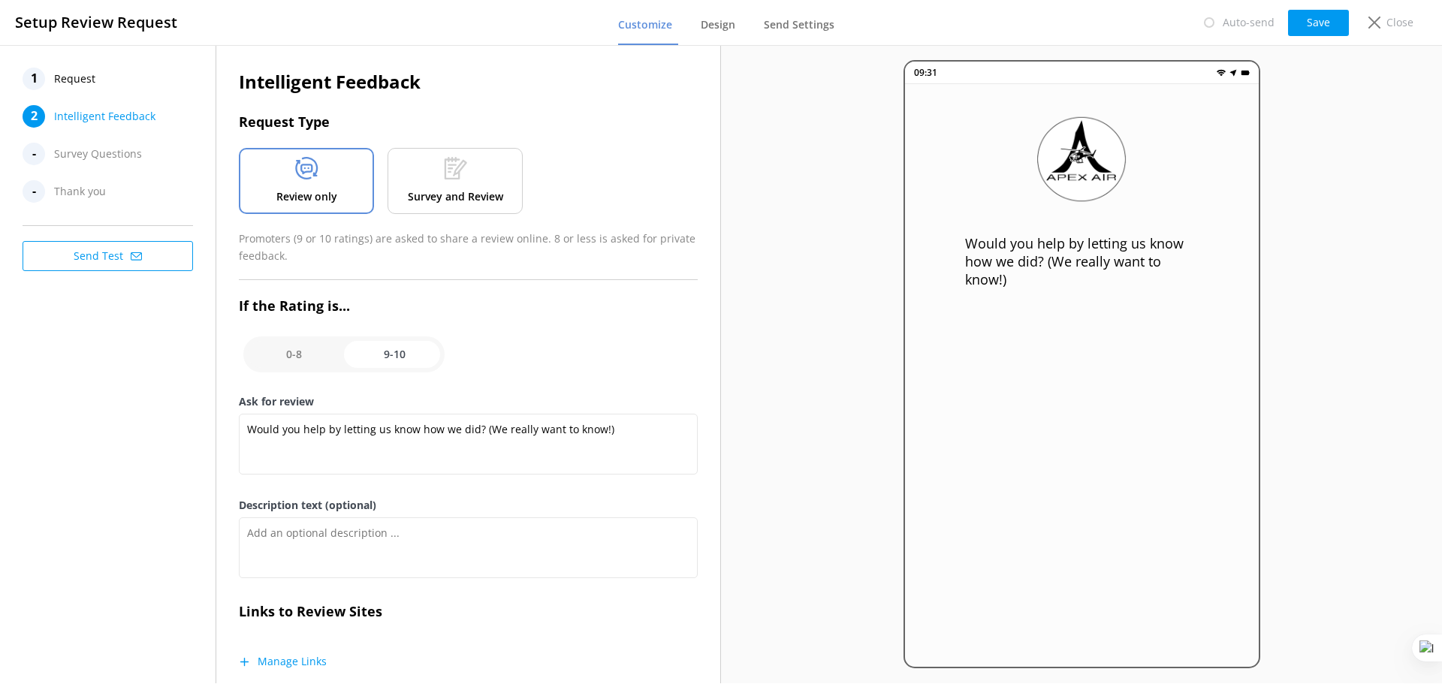
click at [309, 668] on button "Manage Links" at bounding box center [283, 661] width 88 height 15
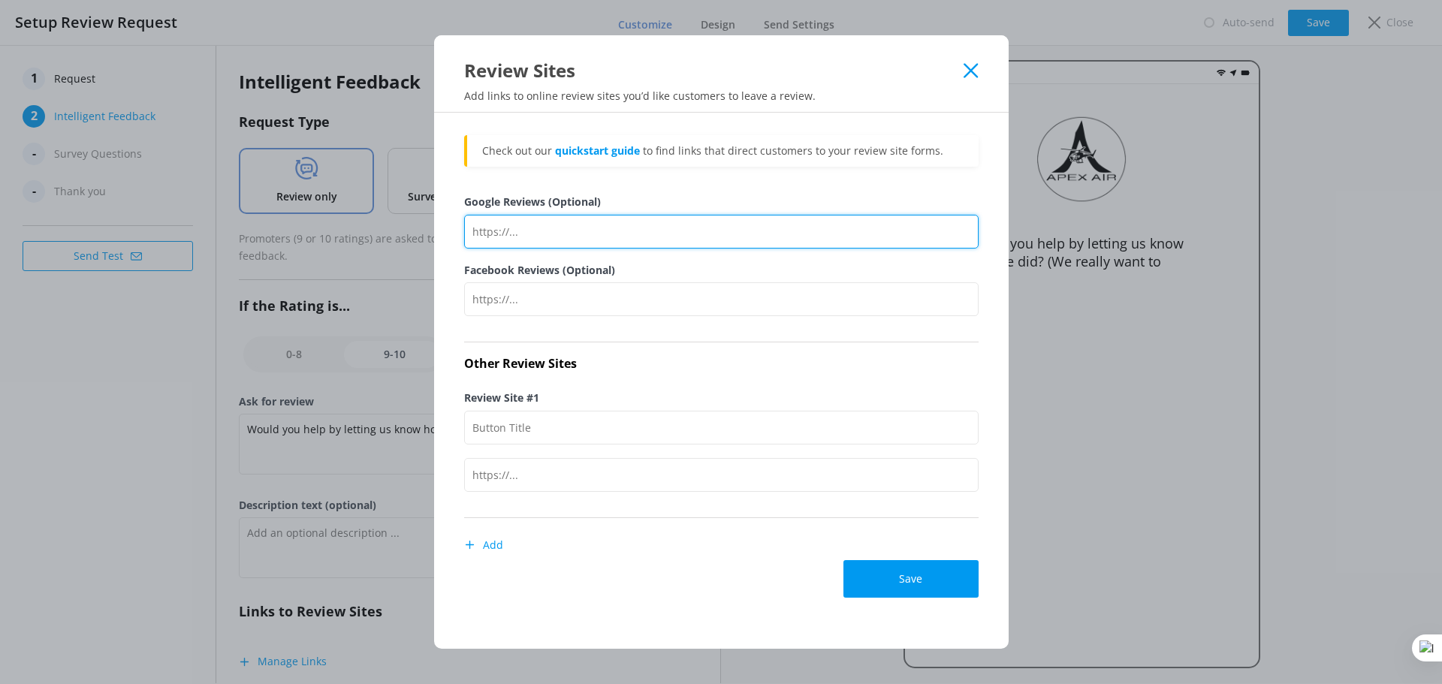
click at [541, 227] on input "Google Reviews (Optional)" at bounding box center [721, 232] width 515 height 34
paste input "[URL][DOMAIN_NAME]"
type input "[URL][DOMAIN_NAME]"
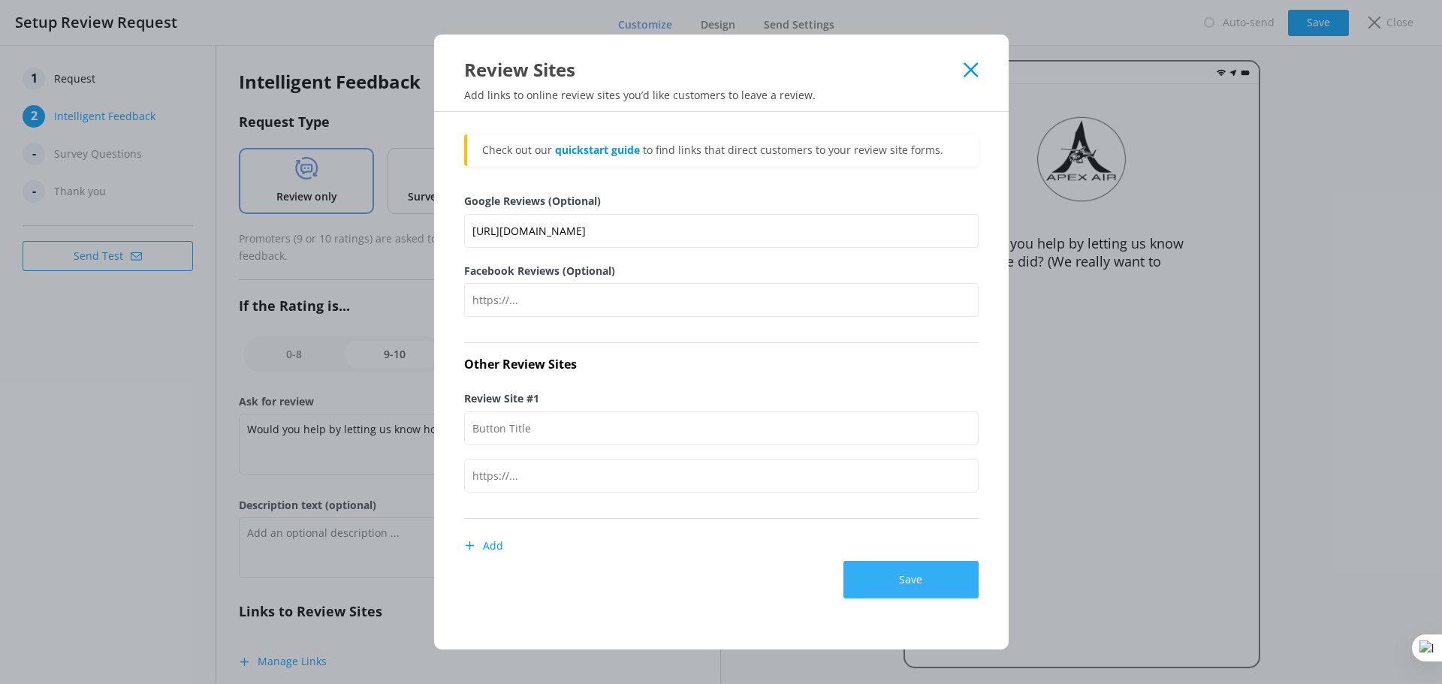
click at [889, 581] on button "Save" at bounding box center [911, 580] width 135 height 38
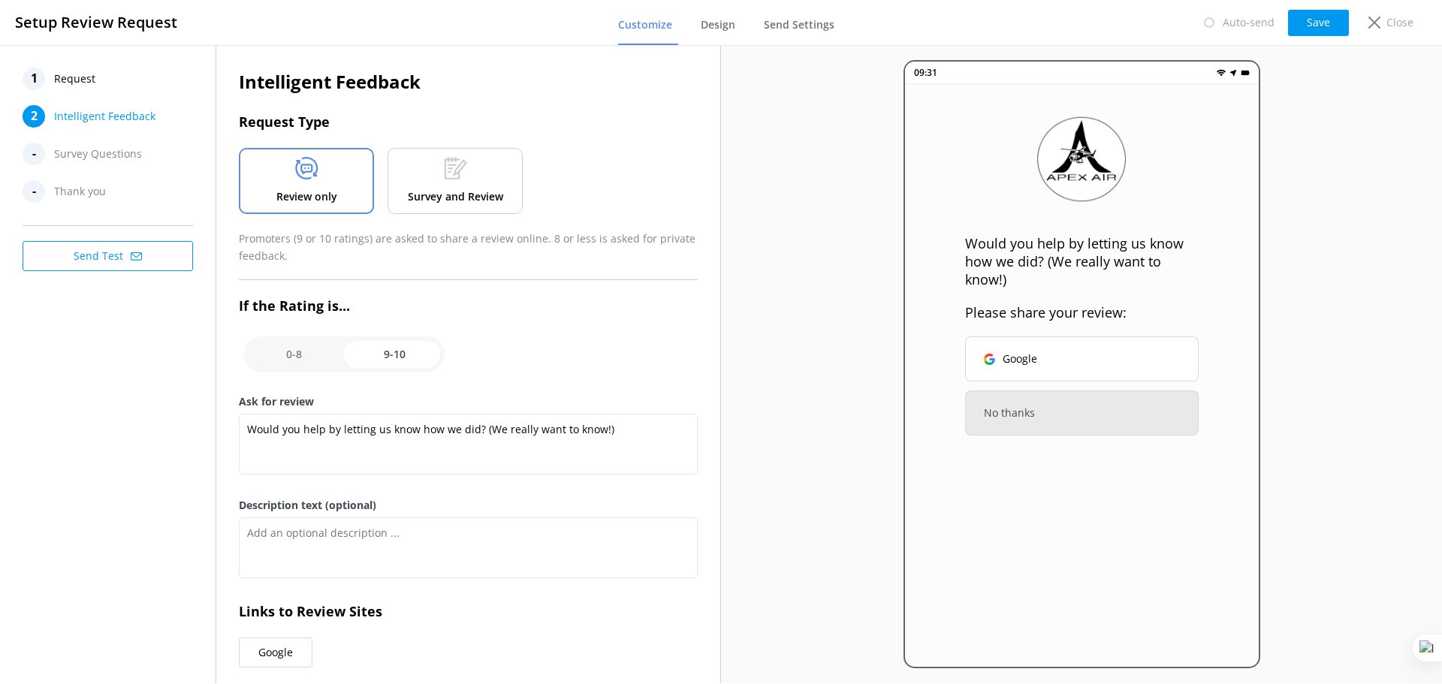
scroll to position [29, 0]
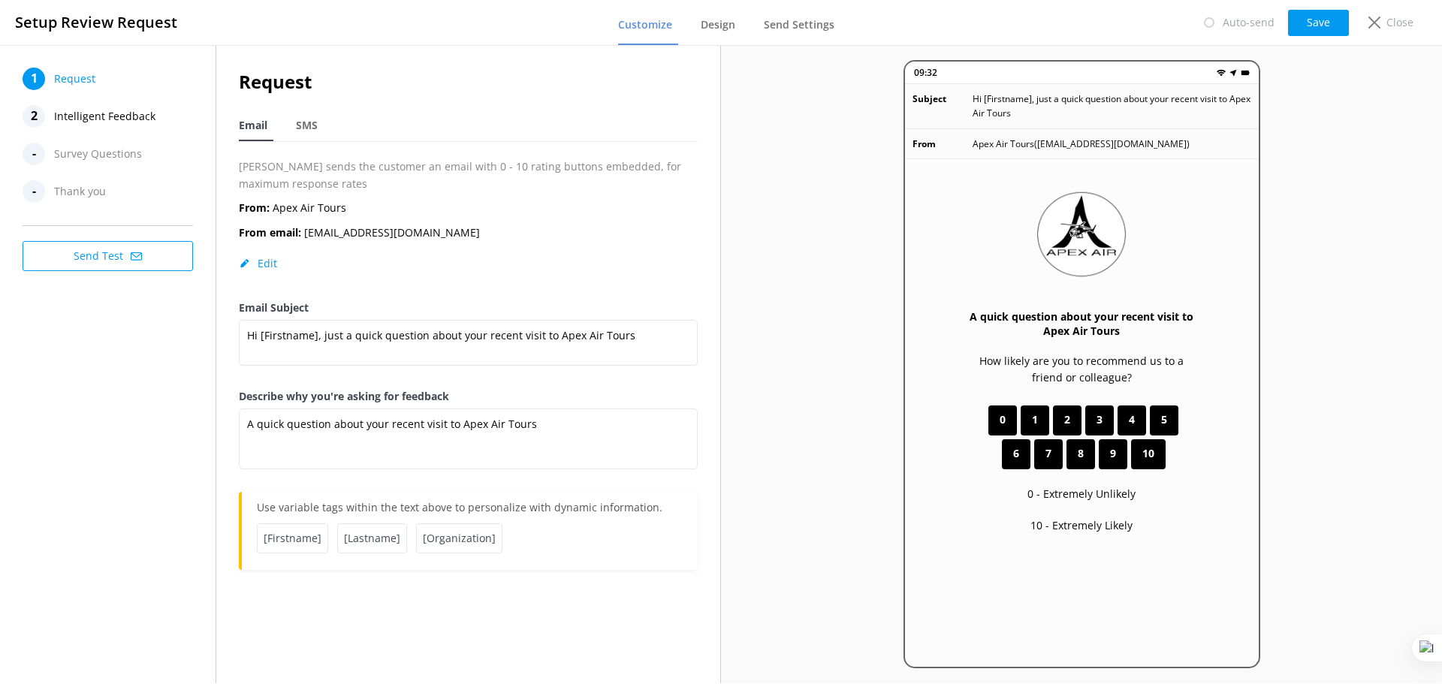
click at [115, 107] on span "Intelligent Feedback" at bounding box center [104, 116] width 101 height 23
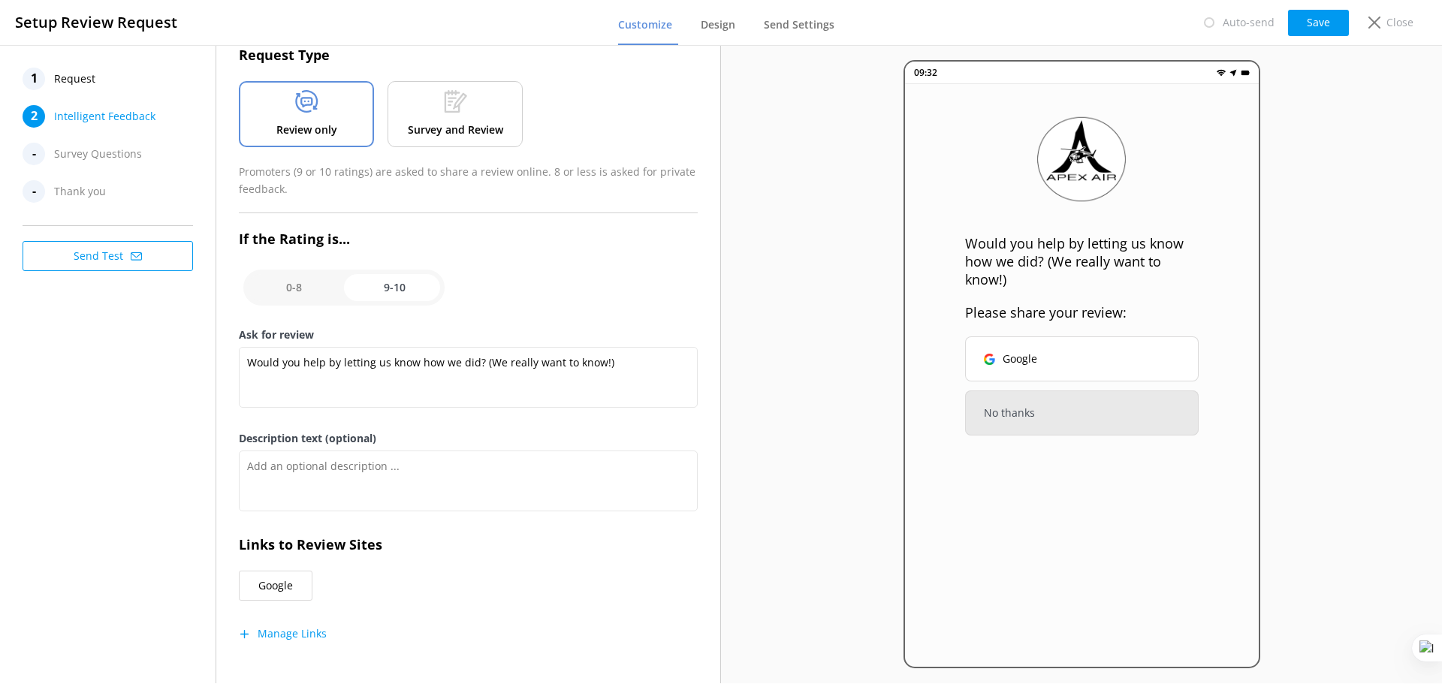
scroll to position [76, 0]
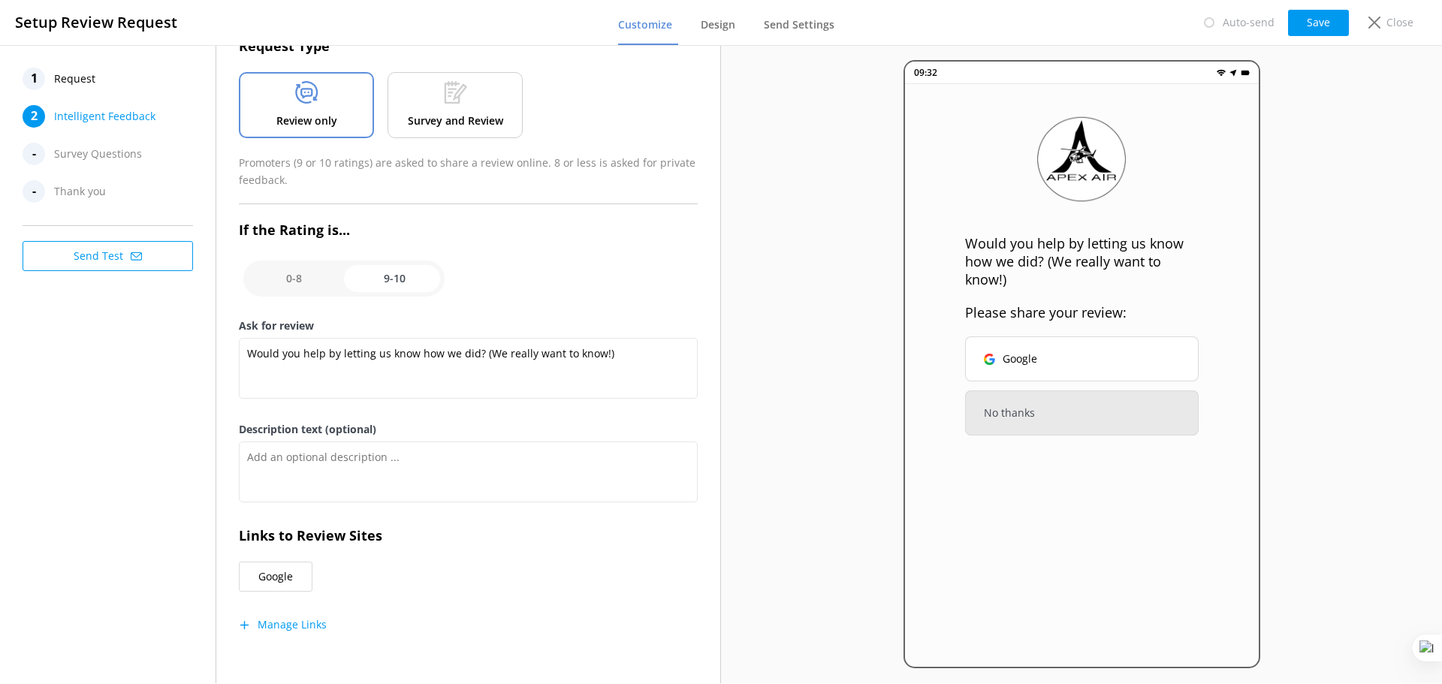
click at [293, 625] on button "Manage Links" at bounding box center [283, 624] width 88 height 15
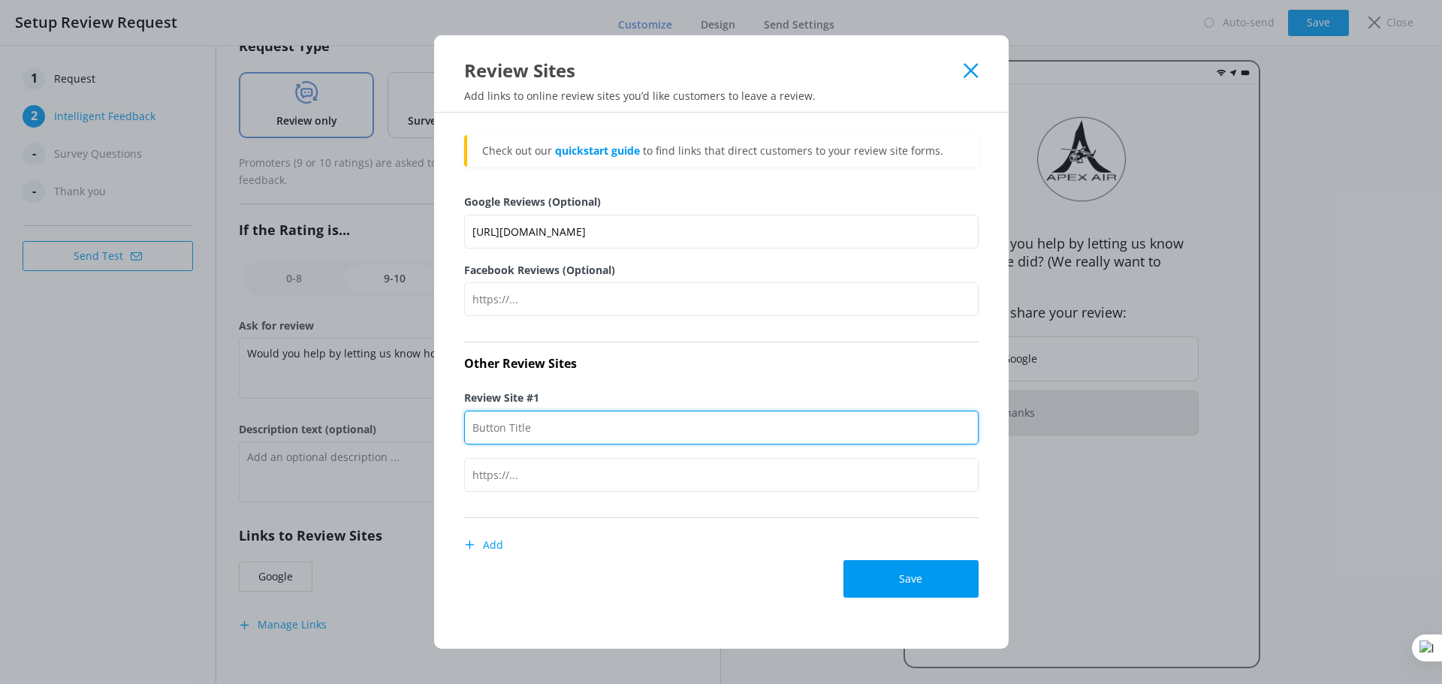
click at [535, 423] on input "Review Site #1" at bounding box center [721, 428] width 515 height 34
type input "Trip Advisor"
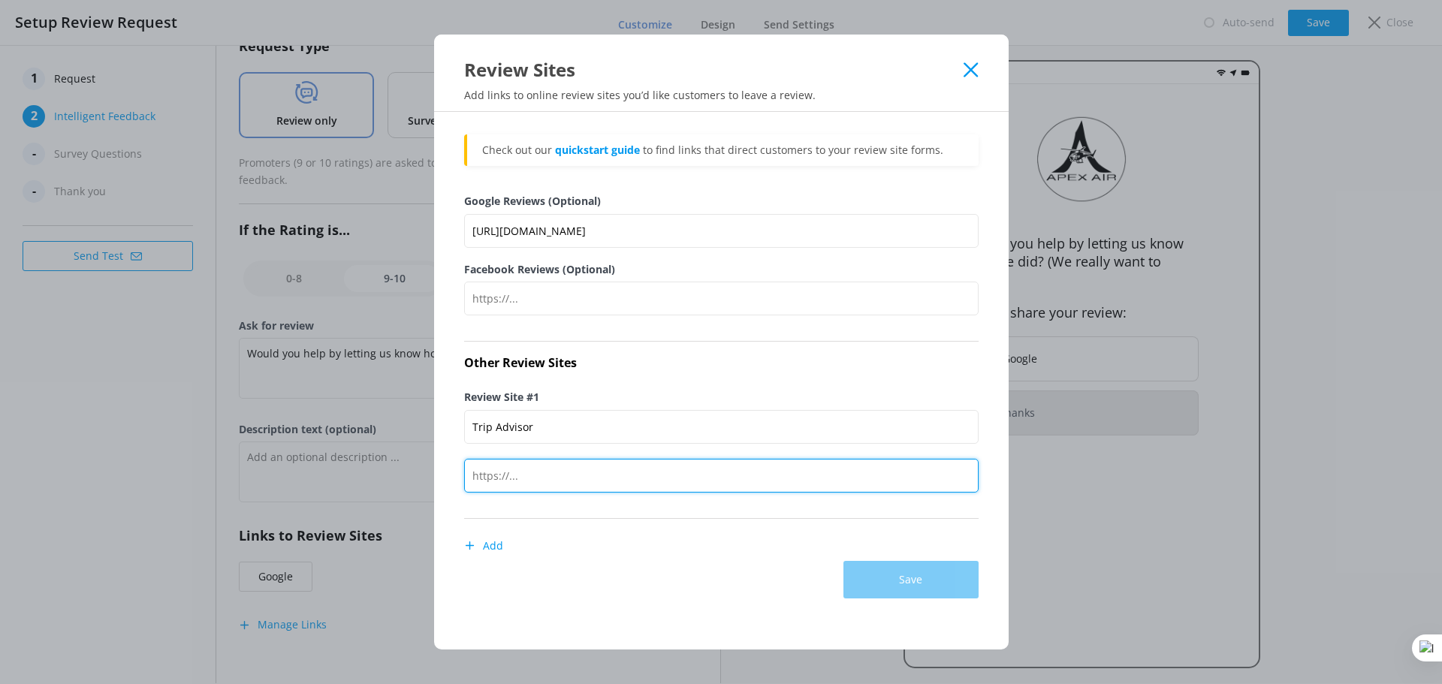
click at [563, 473] on input "text" at bounding box center [721, 476] width 515 height 34
paste input "https://www.tripadvisor.com/UserReviewEdit-g31352-d23724740-Apex_Air_Tours-Sedo…"
type input "https://www.tripadvisor.com/UserReviewEdit-g31352-d23724740-Apex_Air_Tours-Sedo…"
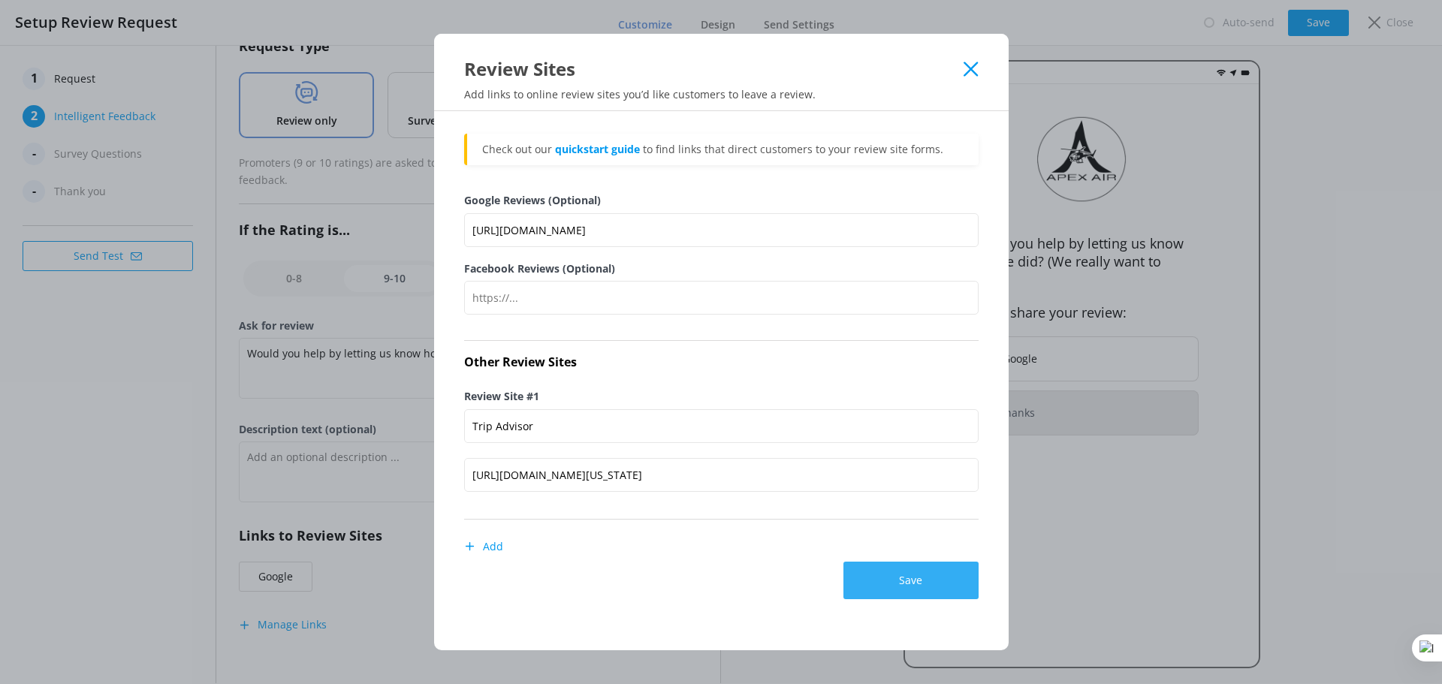
click at [910, 591] on button "Save" at bounding box center [911, 581] width 135 height 38
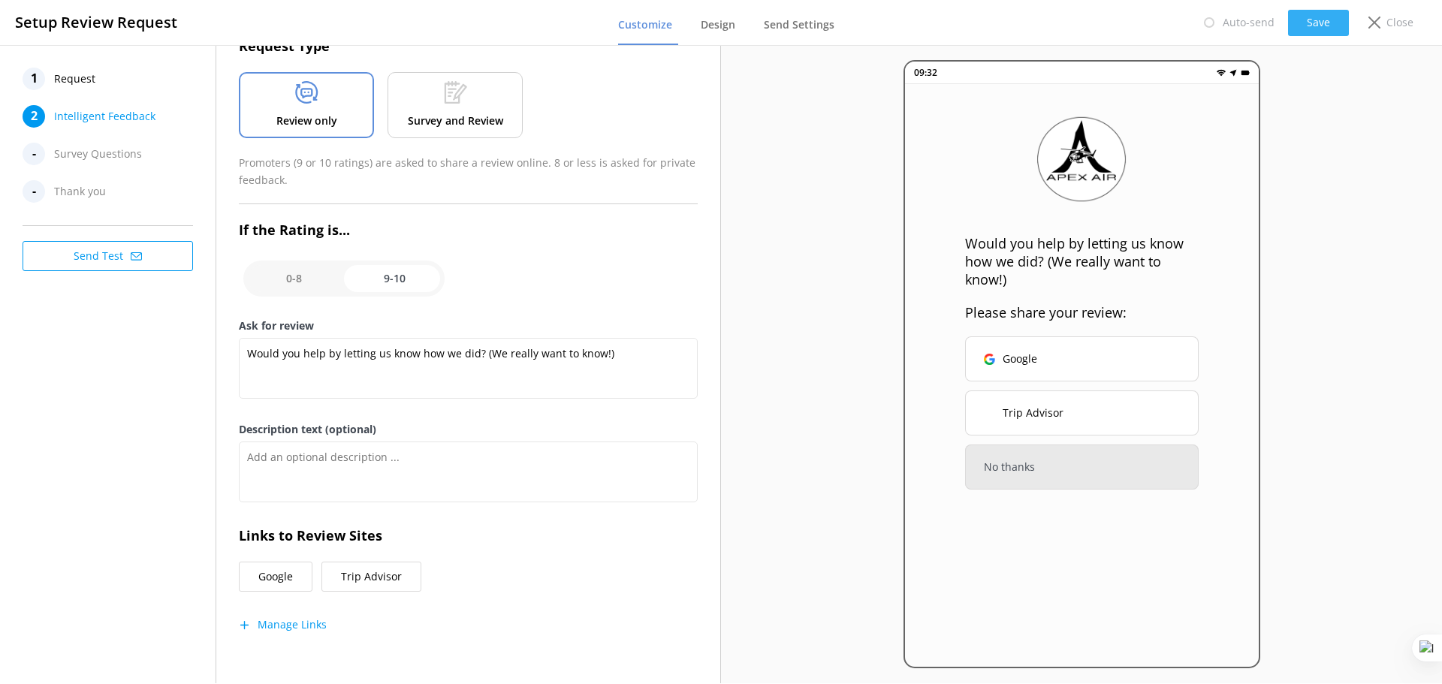
click at [1329, 23] on button "Save" at bounding box center [1318, 23] width 61 height 26
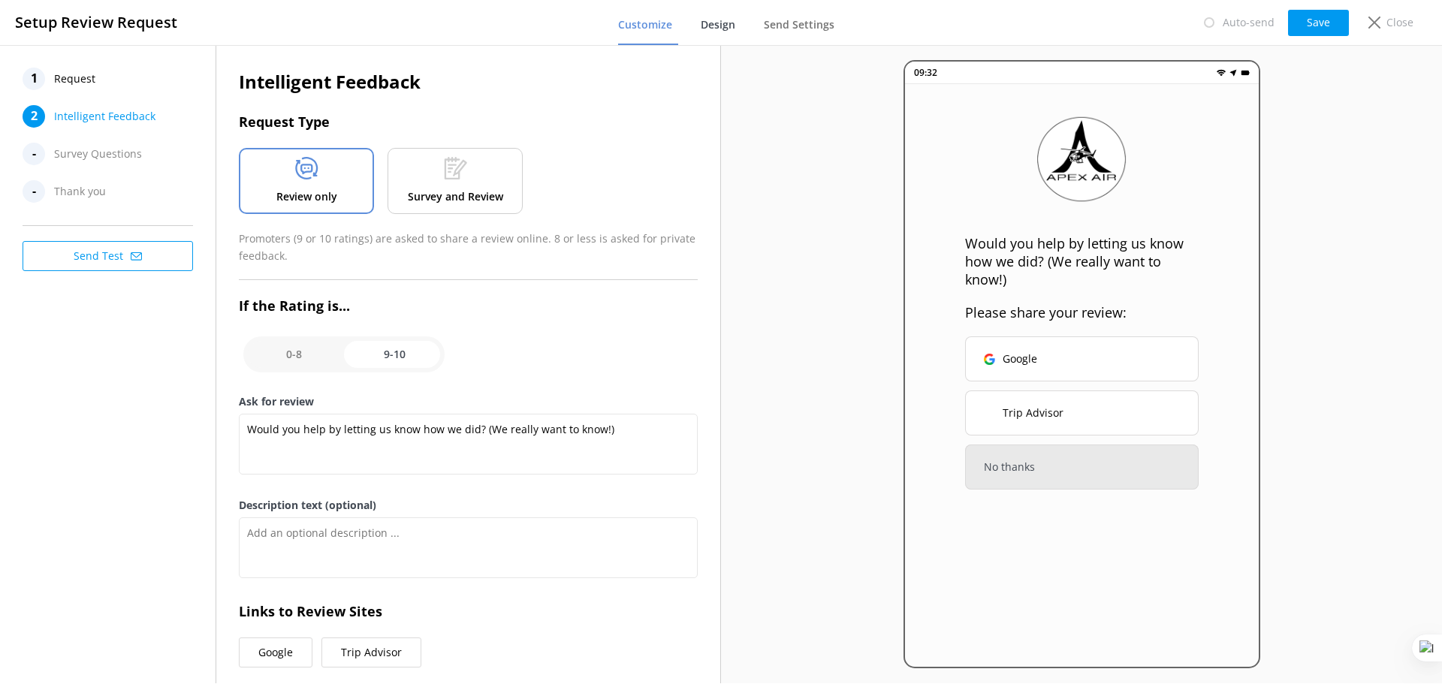
click at [741, 29] on link "Design" at bounding box center [721, 25] width 41 height 39
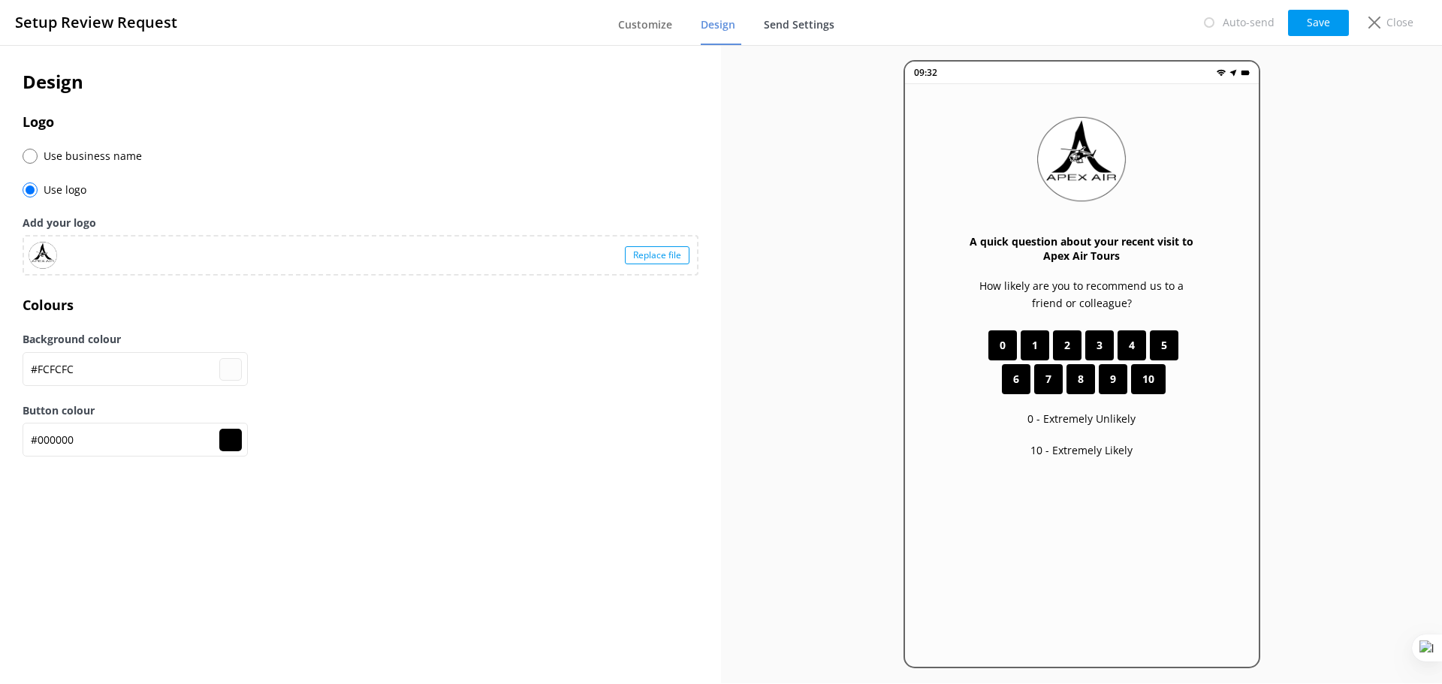
click at [787, 28] on span "Send Settings" at bounding box center [799, 24] width 71 height 15
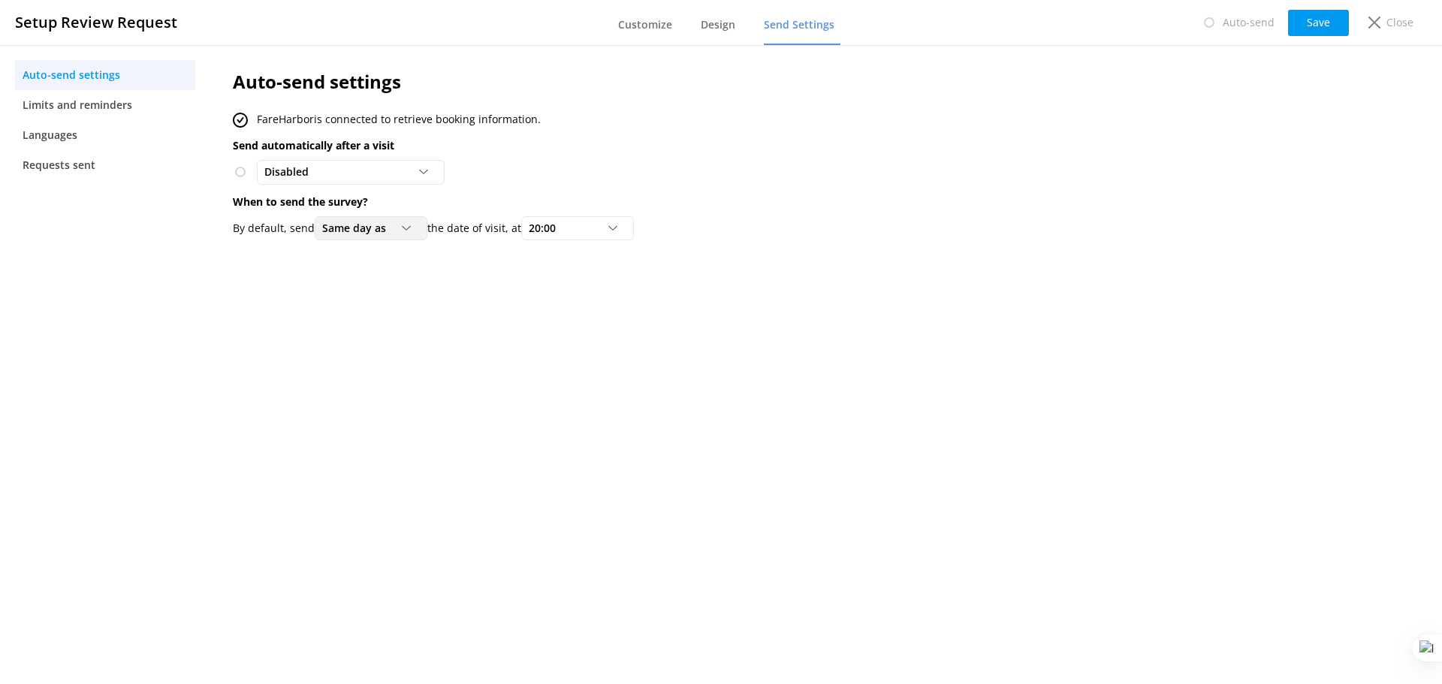
click at [378, 224] on span "Same day as" at bounding box center [358, 228] width 73 height 17
click at [386, 263] on link "Same day as" at bounding box center [382, 259] width 134 height 30
click at [555, 220] on span "20:00" at bounding box center [547, 228] width 36 height 17
click at [586, 395] on link "19:00" at bounding box center [589, 404] width 134 height 30
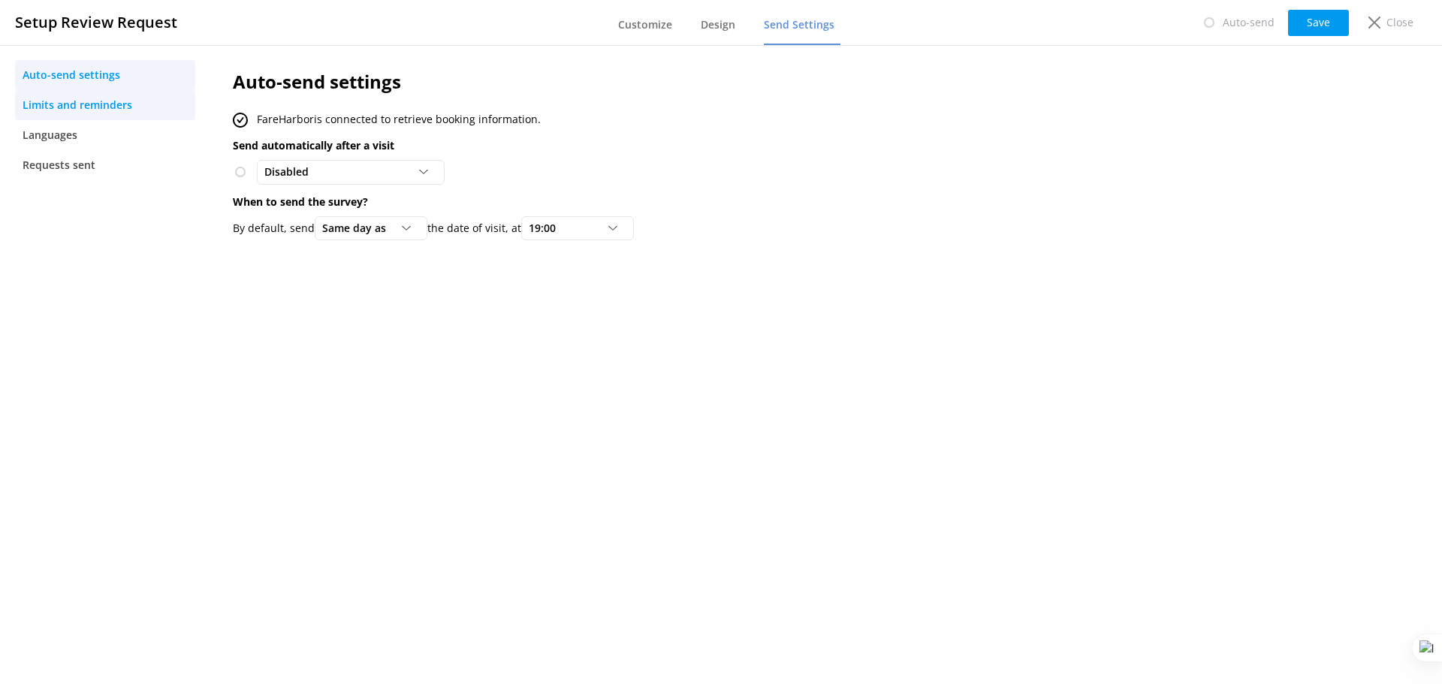
click at [59, 101] on span "Limits and reminders" at bounding box center [78, 105] width 110 height 17
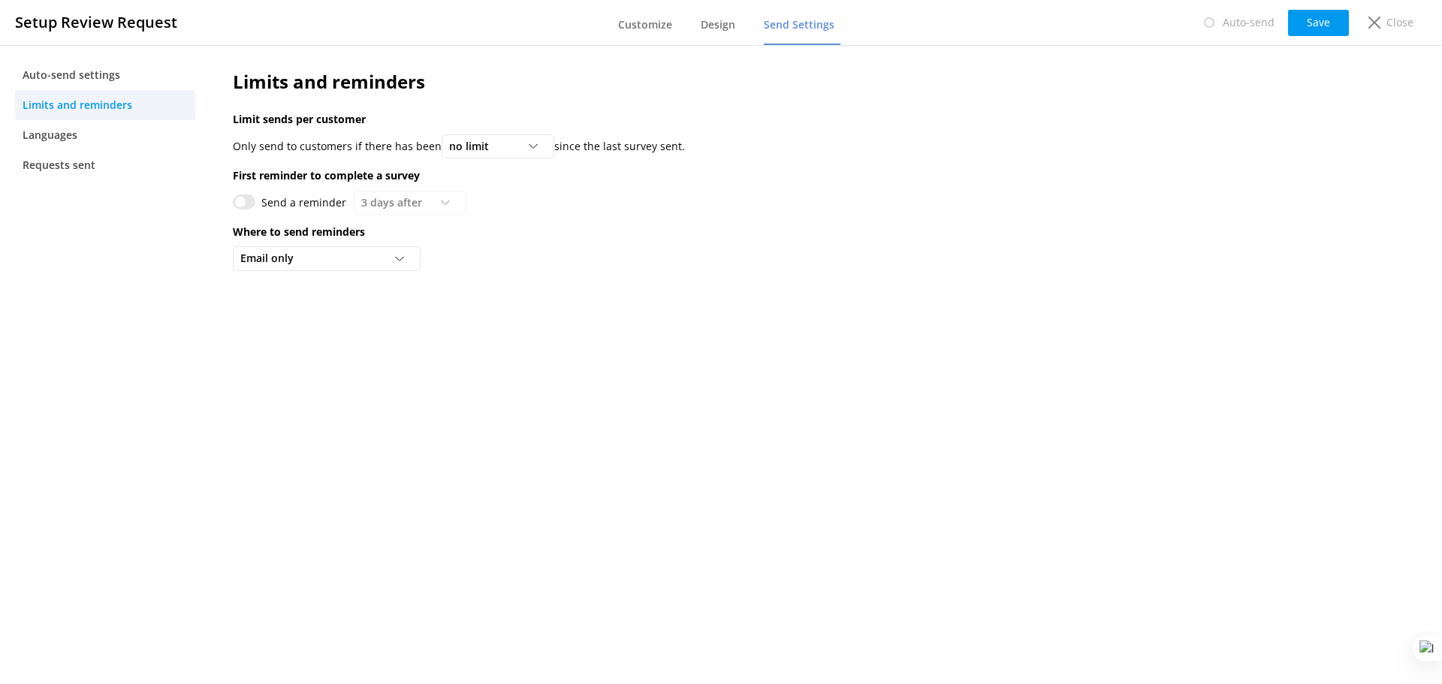
click at [252, 204] on input "Send a reminder" at bounding box center [244, 202] width 23 height 15
checkbox input "true"
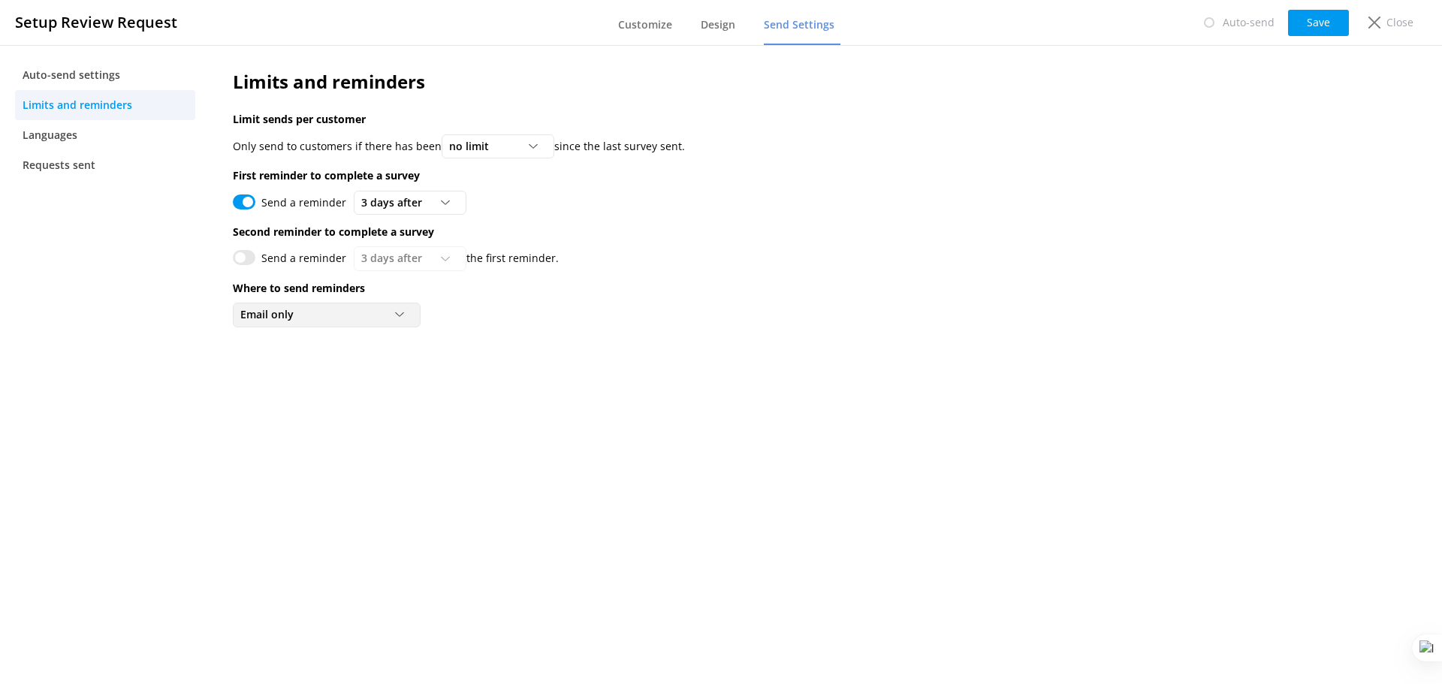
click at [303, 317] on div "Email only" at bounding box center [327, 314] width 180 height 17
click at [305, 369] on div "Email and SMS (USA numbers only)" at bounding box center [316, 376] width 151 height 15
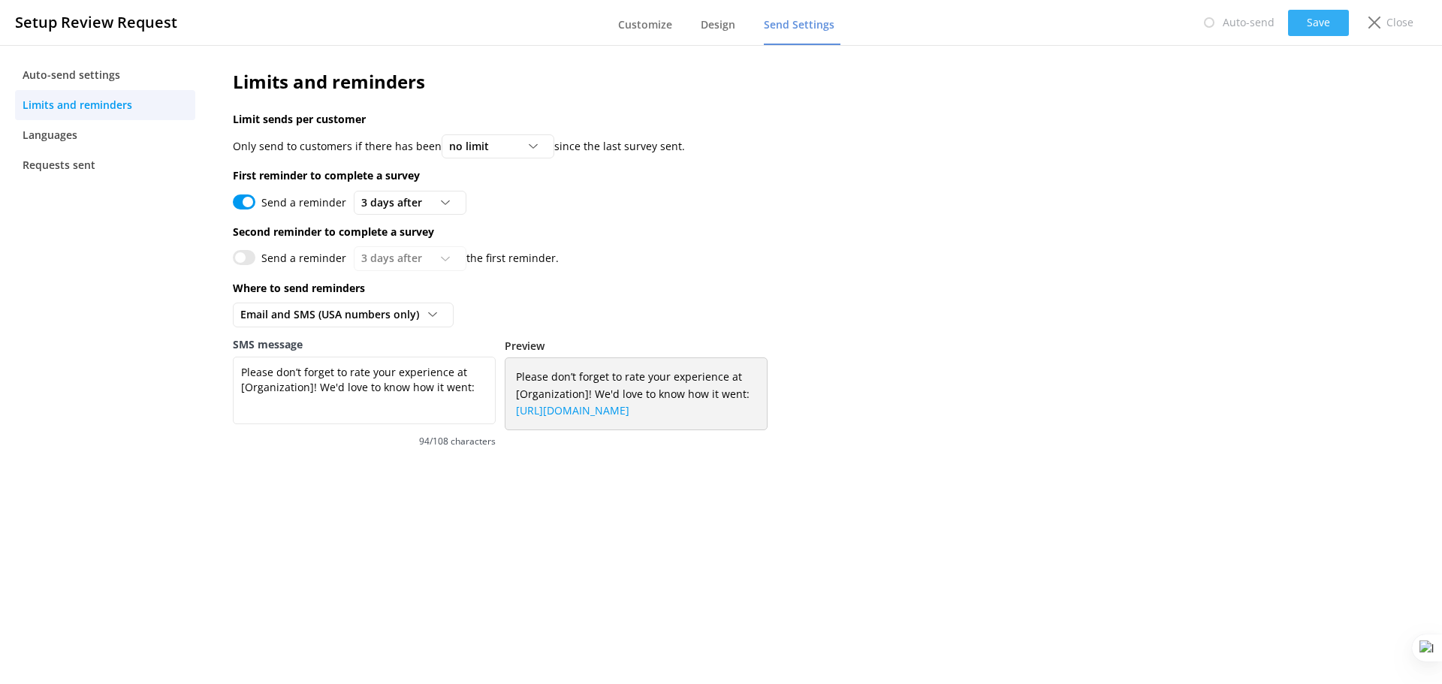
click at [1339, 19] on button "Save" at bounding box center [1318, 23] width 61 height 26
click at [1381, 24] on icon at bounding box center [1375, 23] width 12 height 12
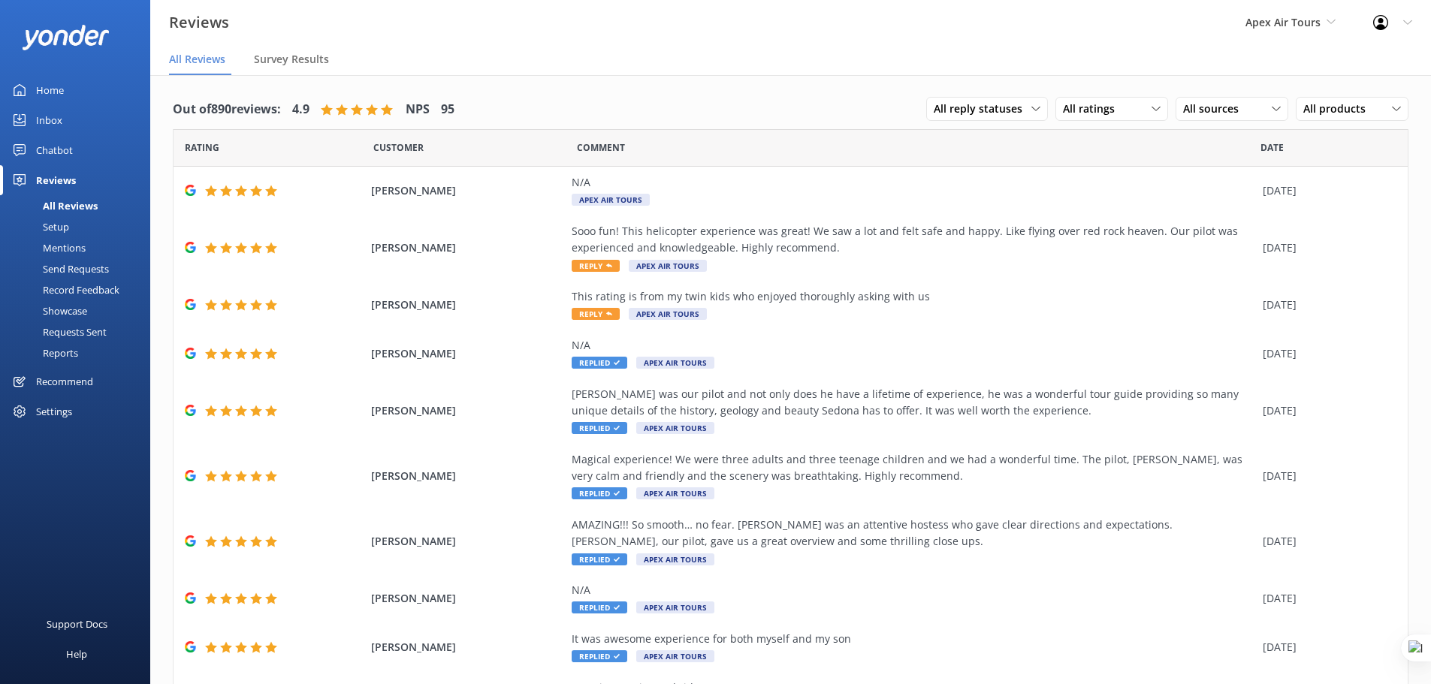
click at [61, 230] on div "Setup" at bounding box center [39, 226] width 60 height 21
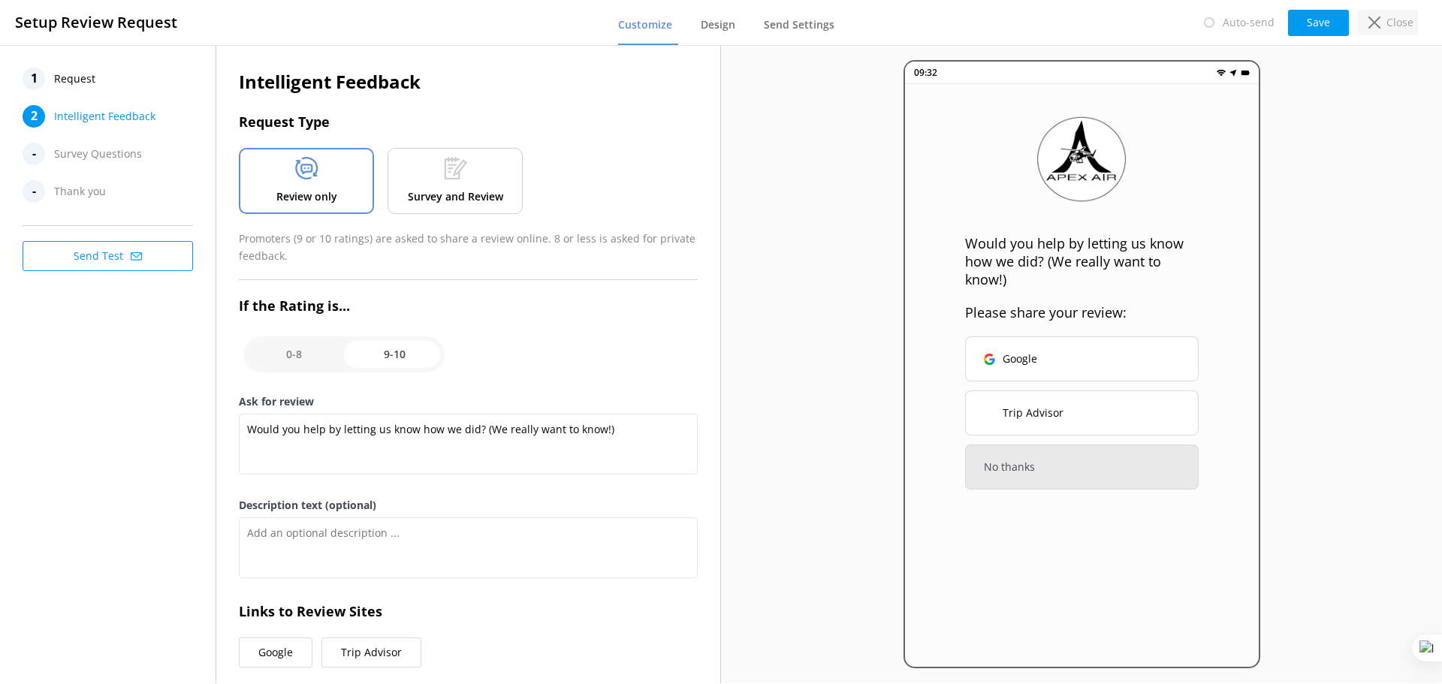
click at [1399, 26] on p "Close" at bounding box center [1400, 22] width 27 height 17
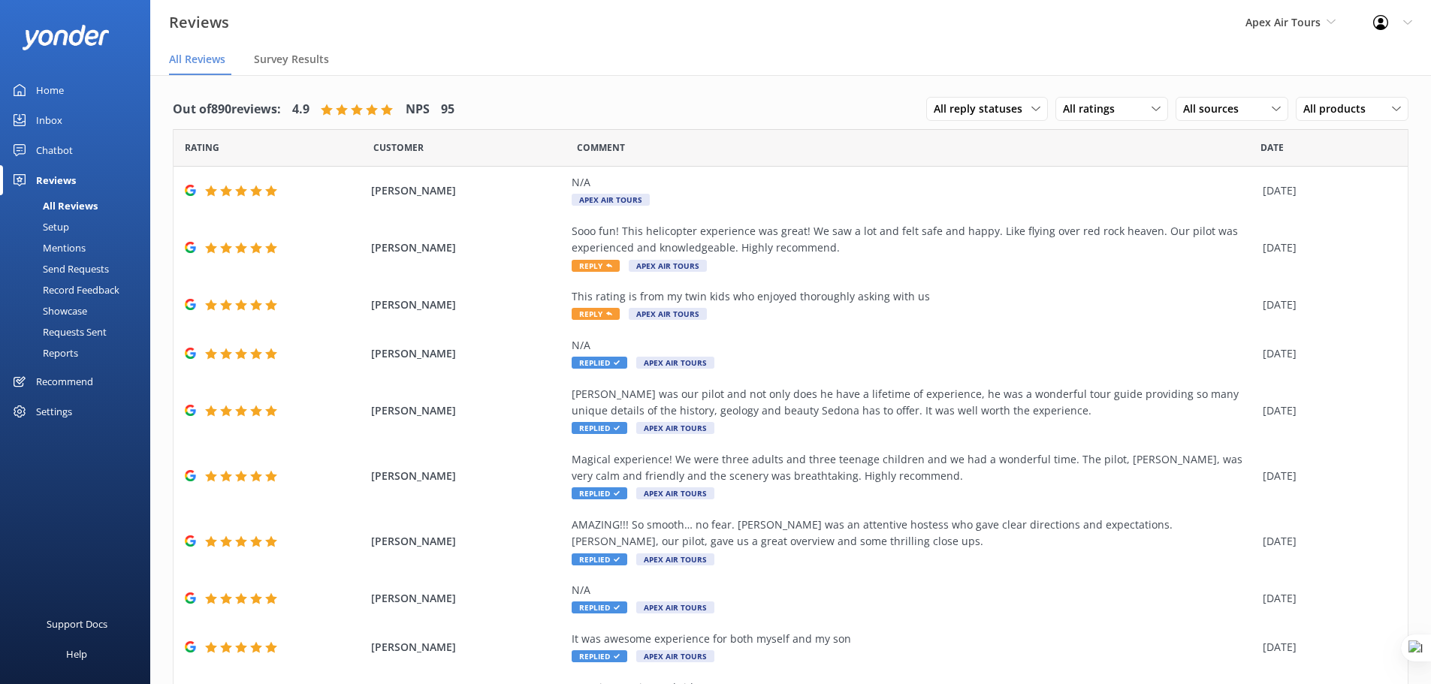
click at [79, 240] on div "Mentions" at bounding box center [47, 247] width 77 height 21
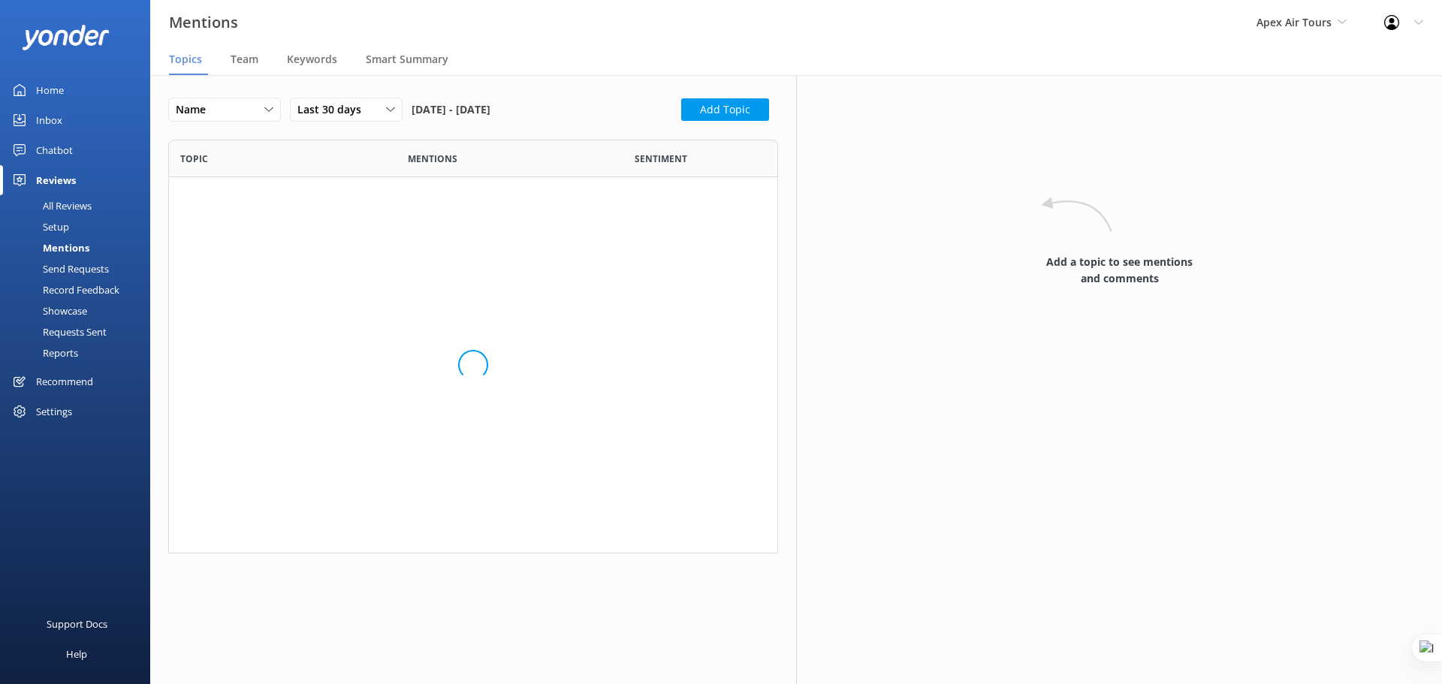
scroll to position [403, 599]
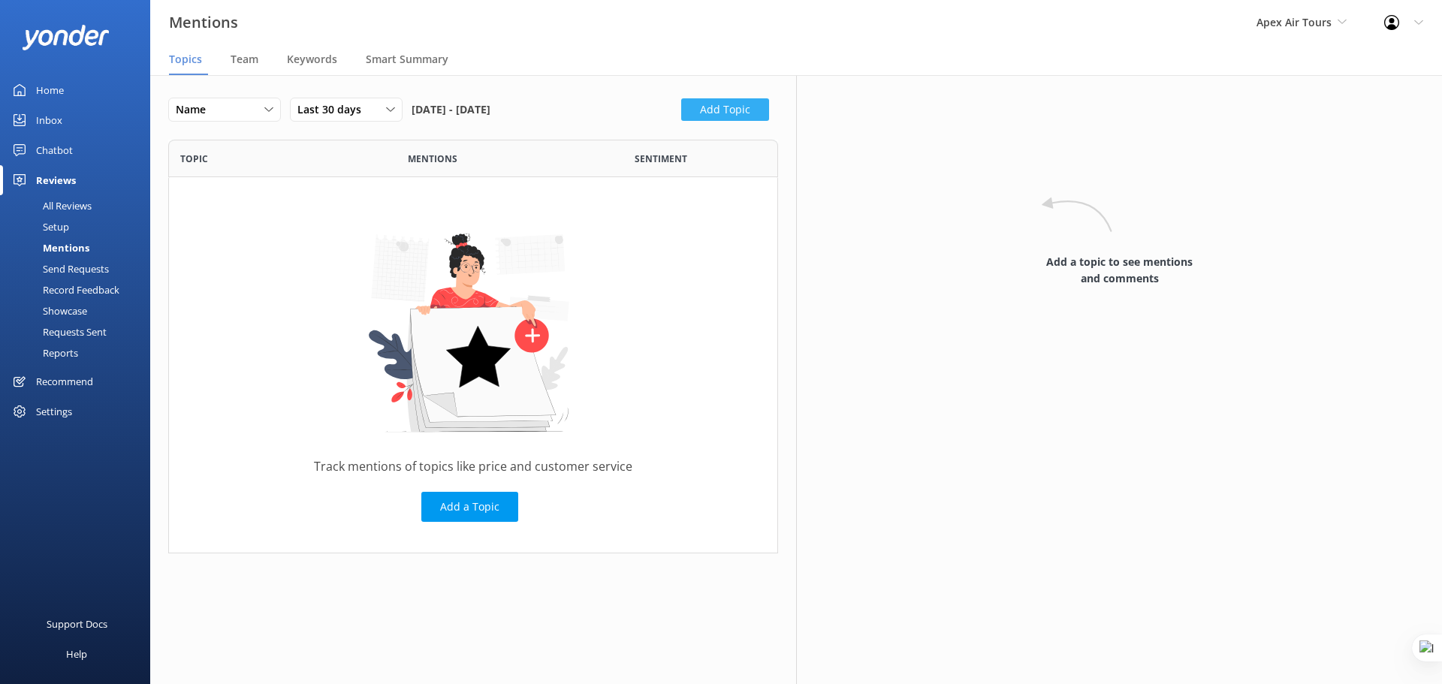
click at [729, 103] on button "Add Topic" at bounding box center [725, 109] width 88 height 23
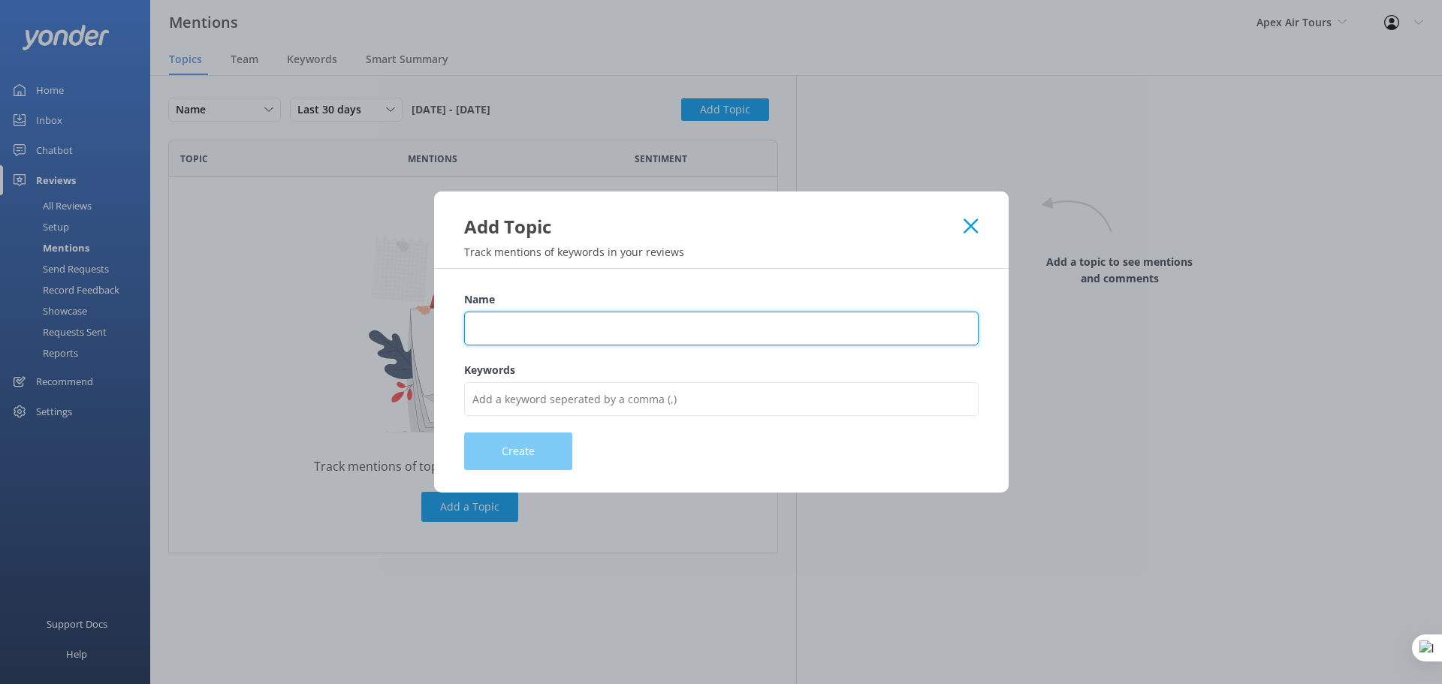
click at [503, 323] on input "Name" at bounding box center [721, 329] width 515 height 34
type input "Experience"
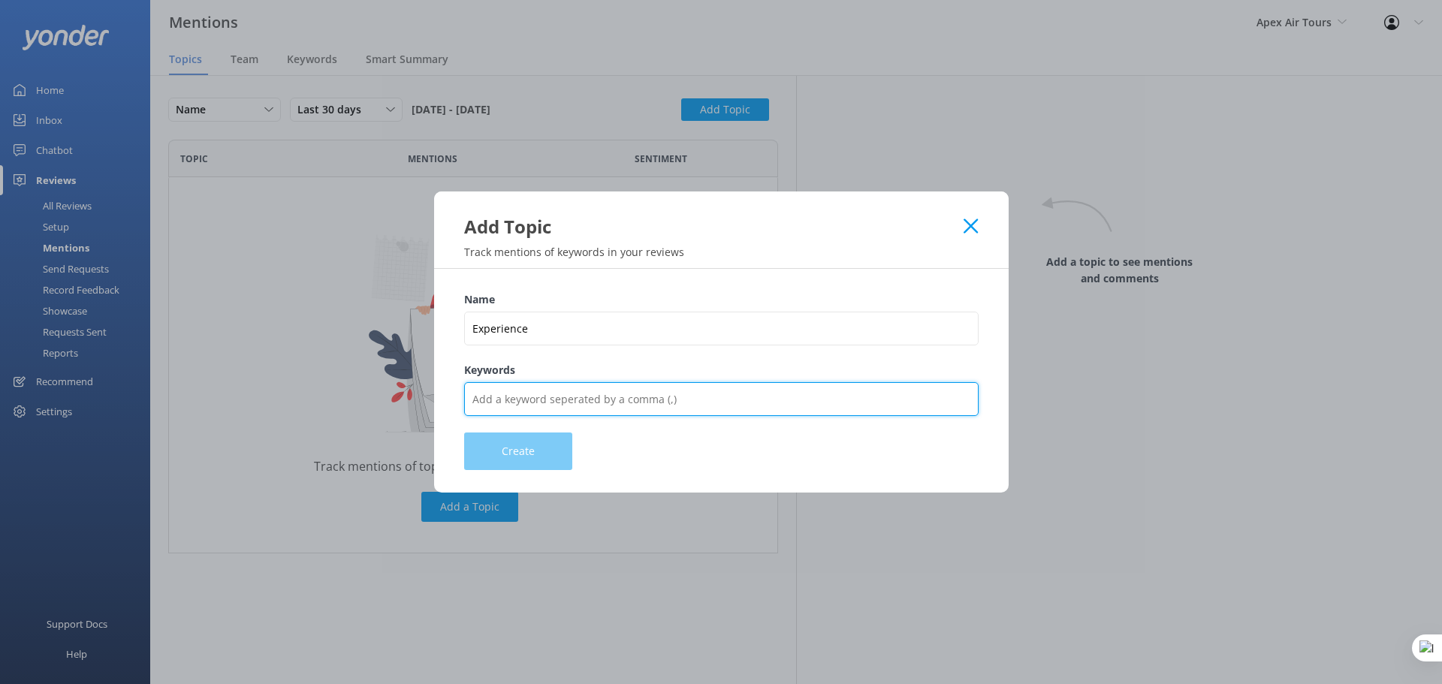
click at [530, 398] on input "Keywords" at bounding box center [721, 399] width 515 height 34
drag, startPoint x: 597, startPoint y: 398, endPoint x: 577, endPoint y: 397, distance: 20.3
click at [577, 397] on input "experience,tour,ride,drive,trip,amazing,bad,cool" at bounding box center [721, 399] width 515 height 34
type input "experience,tour,ride,flight,trip,amazing,bad,cool"
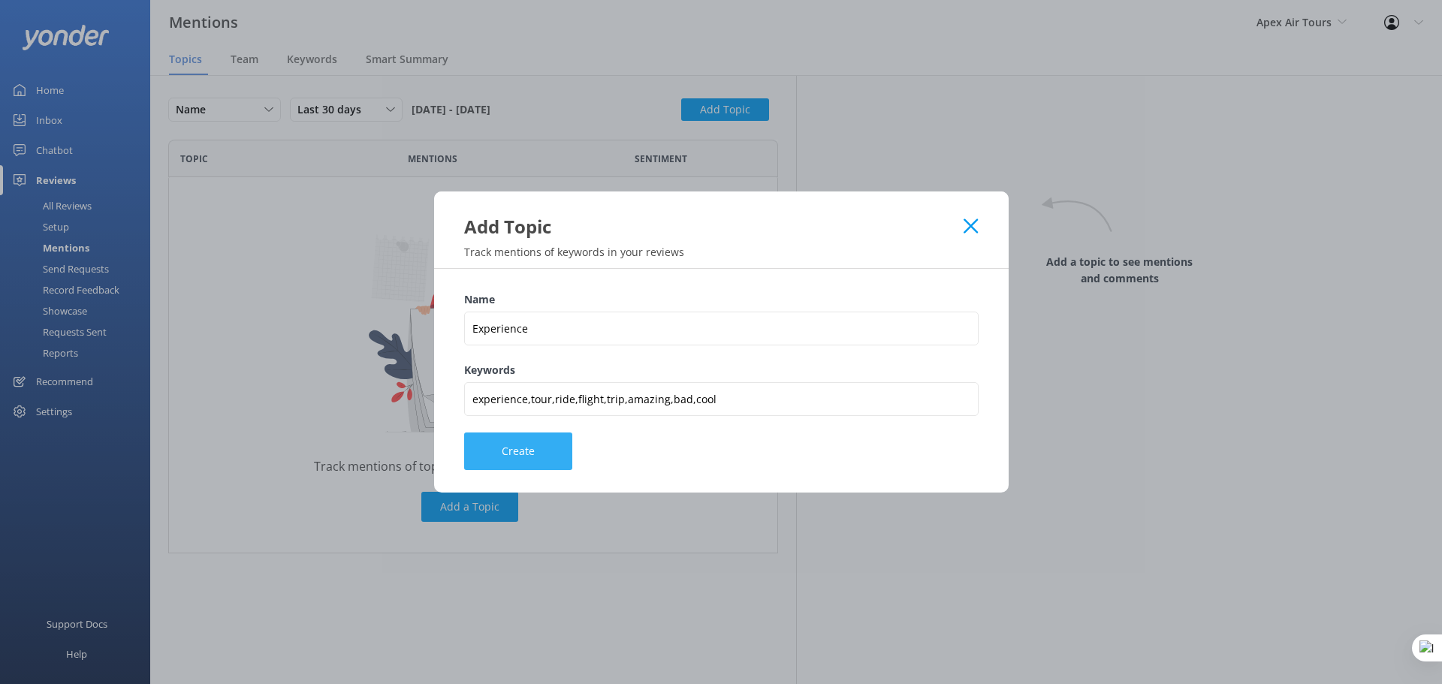
click at [518, 454] on button "Create" at bounding box center [518, 452] width 108 height 38
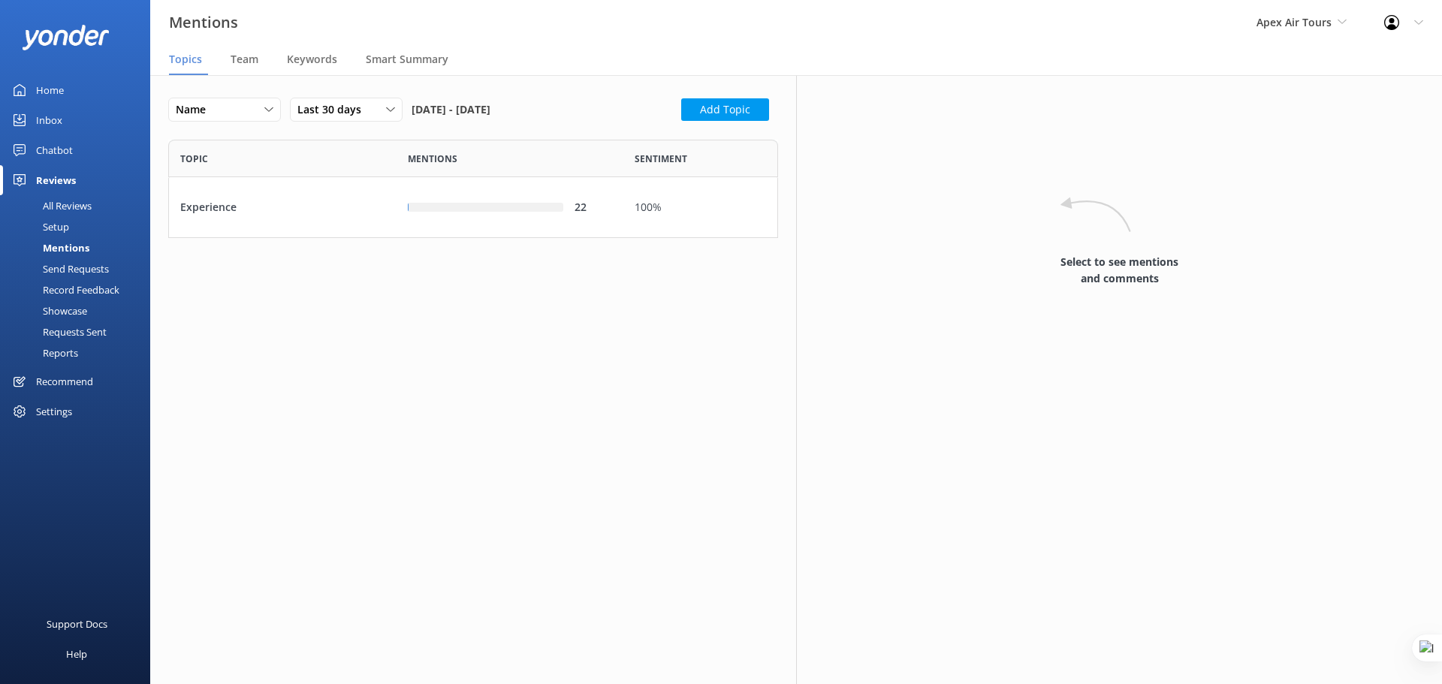
scroll to position [87, 599]
click at [719, 113] on button "Add Topic" at bounding box center [725, 109] width 88 height 23
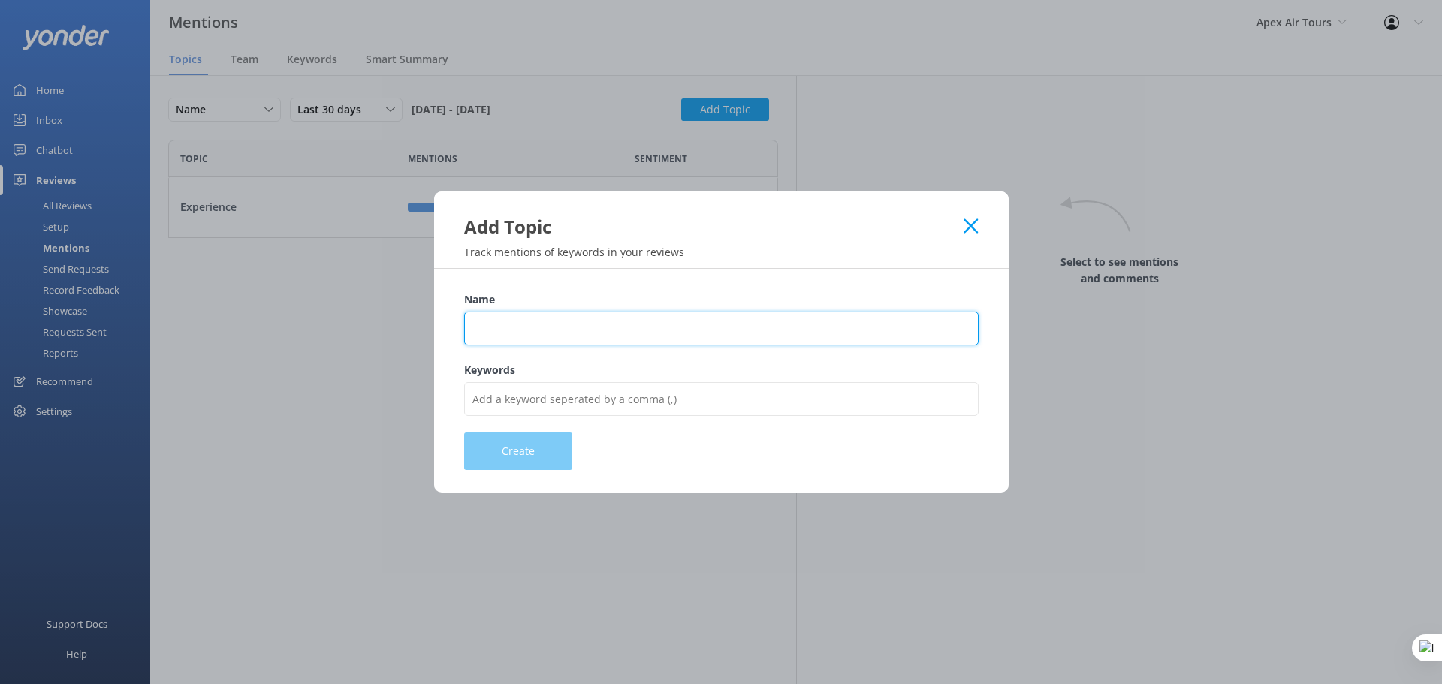
click at [531, 325] on input "Name" at bounding box center [721, 329] width 515 height 34
type input "Pricing"
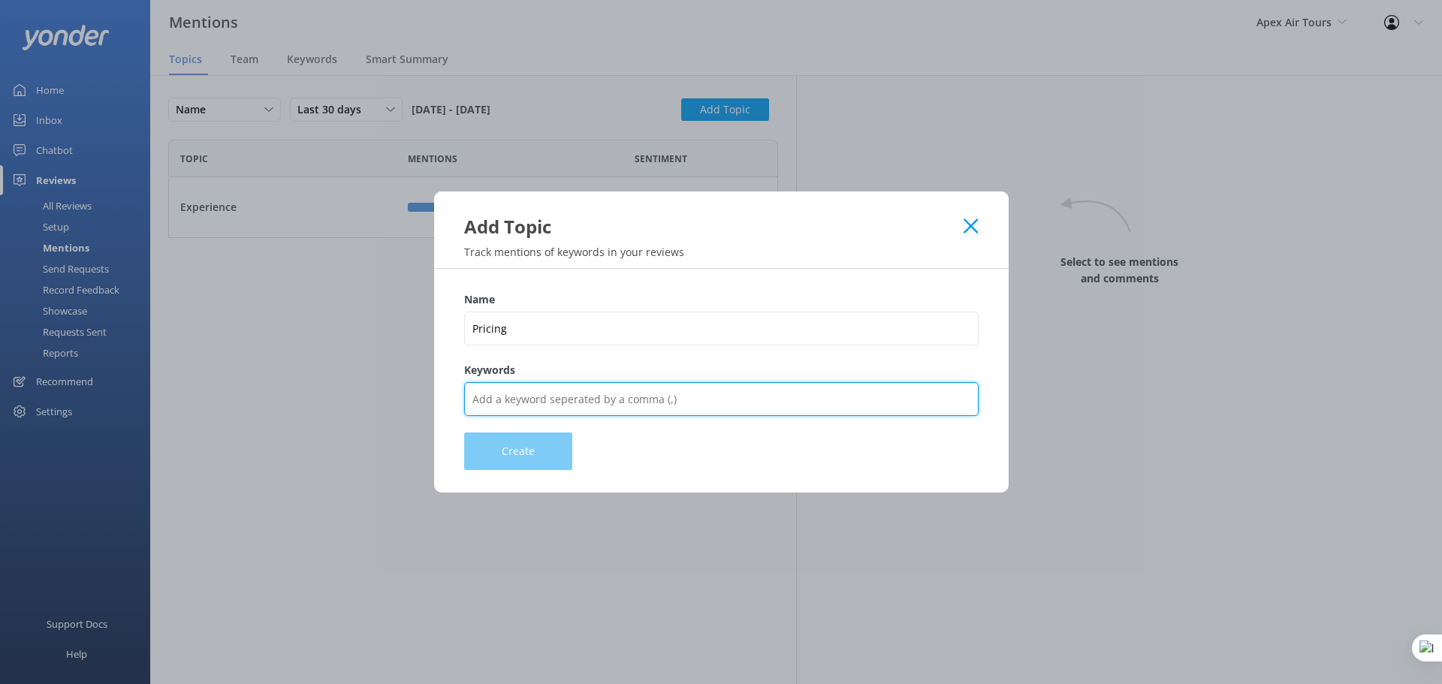
click at [564, 397] on input "Keywords" at bounding box center [721, 399] width 515 height 34
type input "Price,cost,expensive,cheap,fare,charge,charged,pay,rate,quote,value"
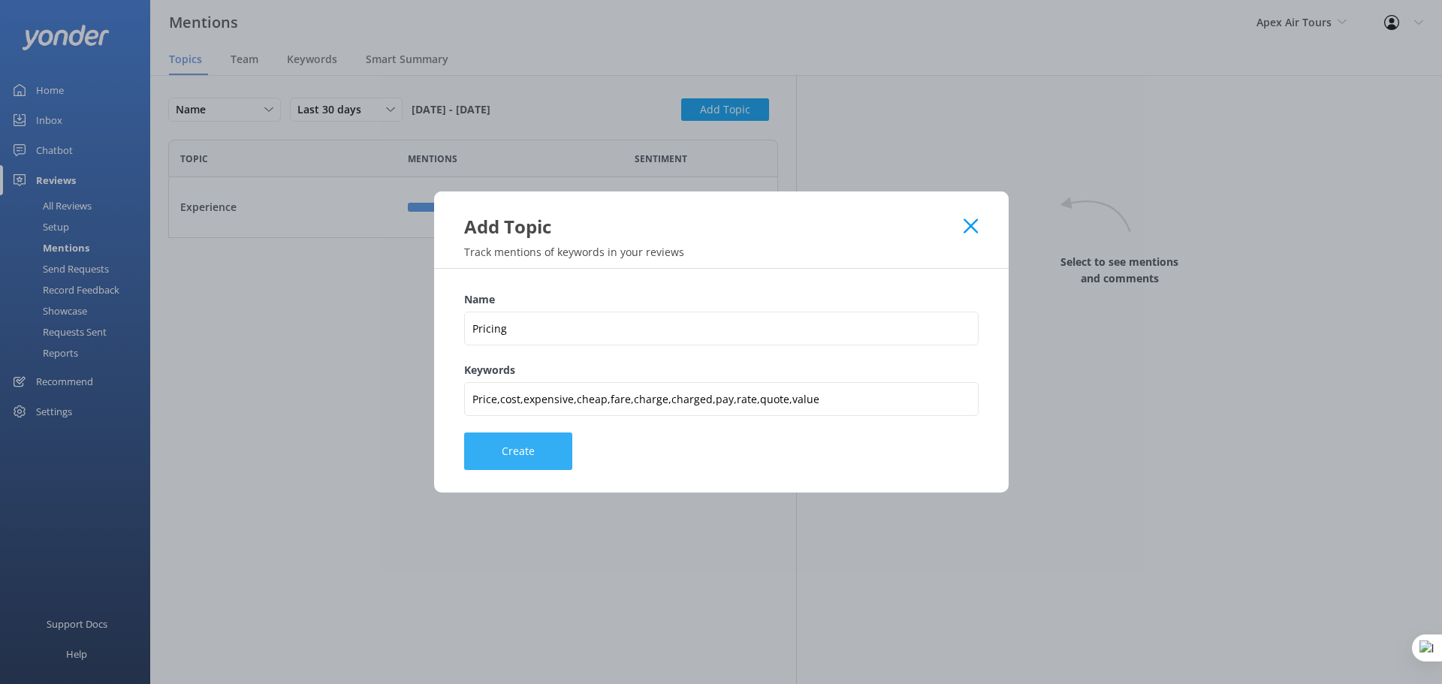
click at [507, 457] on button "Create" at bounding box center [518, 452] width 108 height 38
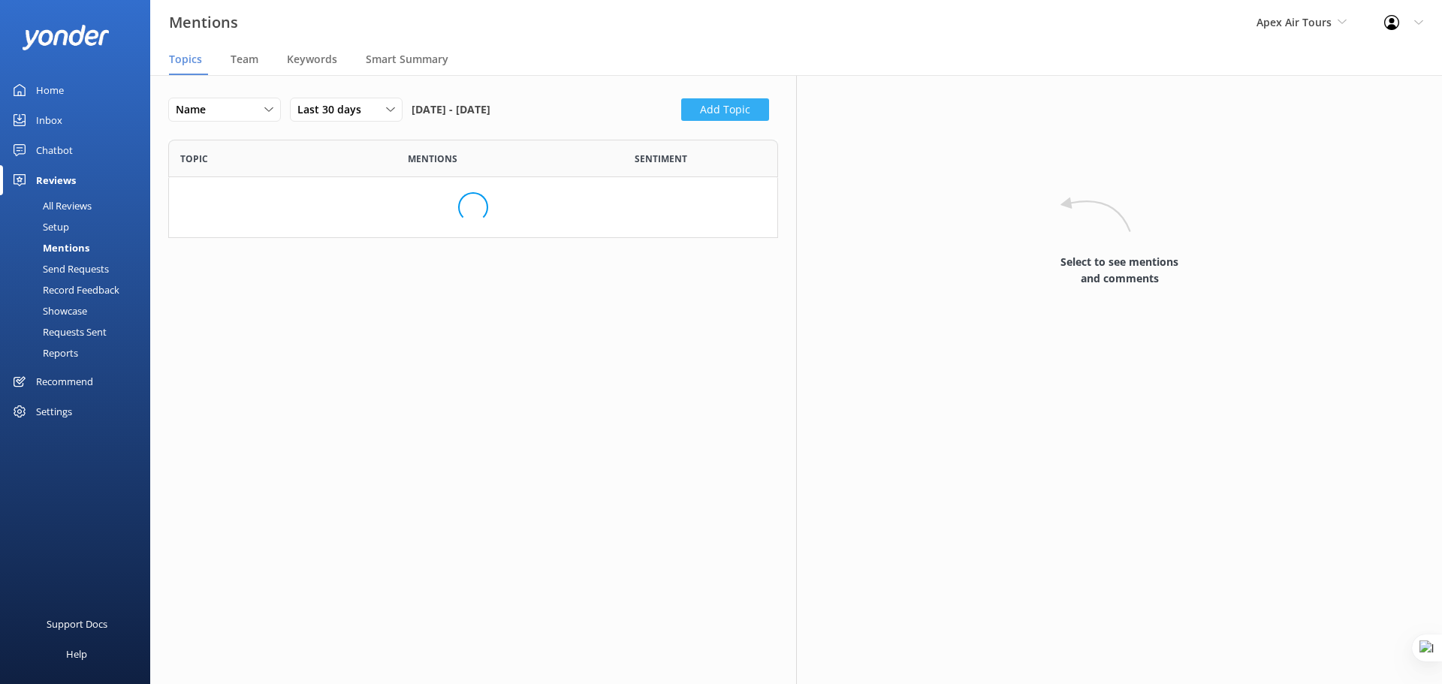
scroll to position [147, 599]
click at [718, 111] on button "Add Topic" at bounding box center [725, 109] width 88 height 23
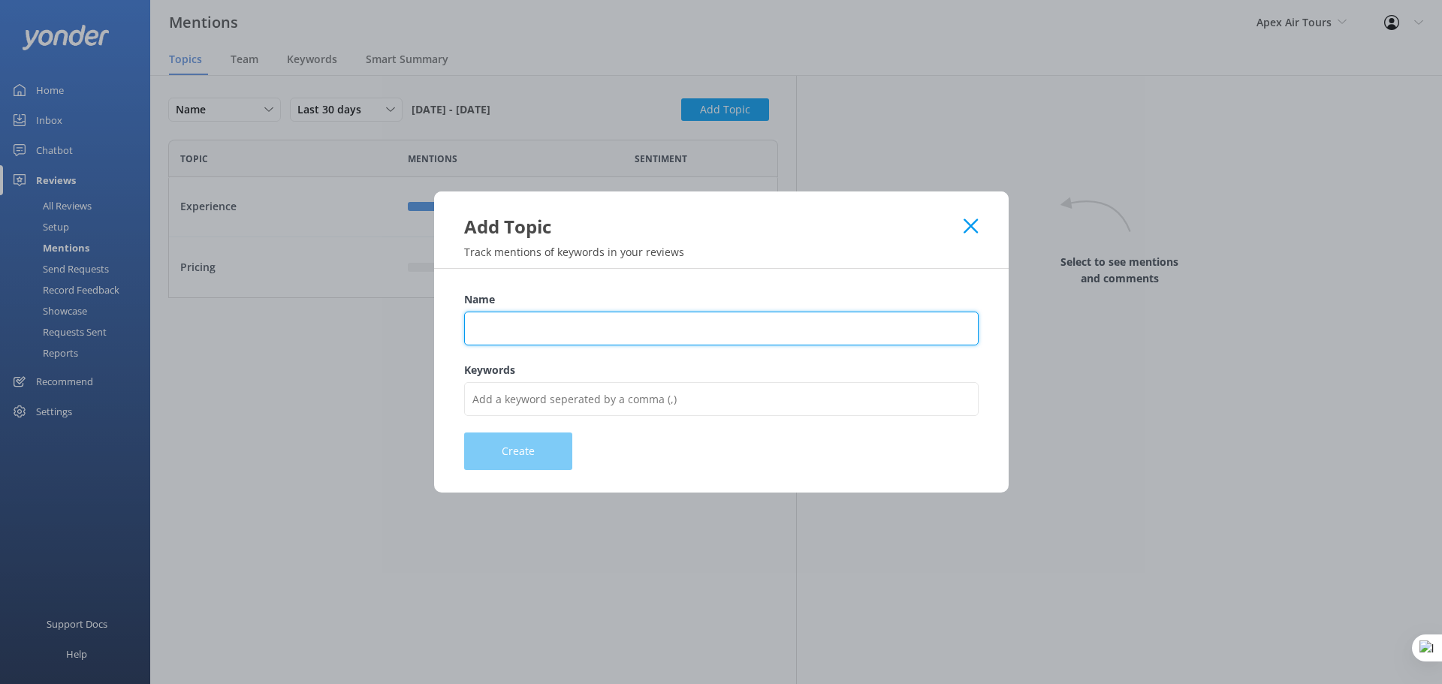
click at [596, 318] on input "Name" at bounding box center [721, 329] width 515 height 34
type input "Customer Support"
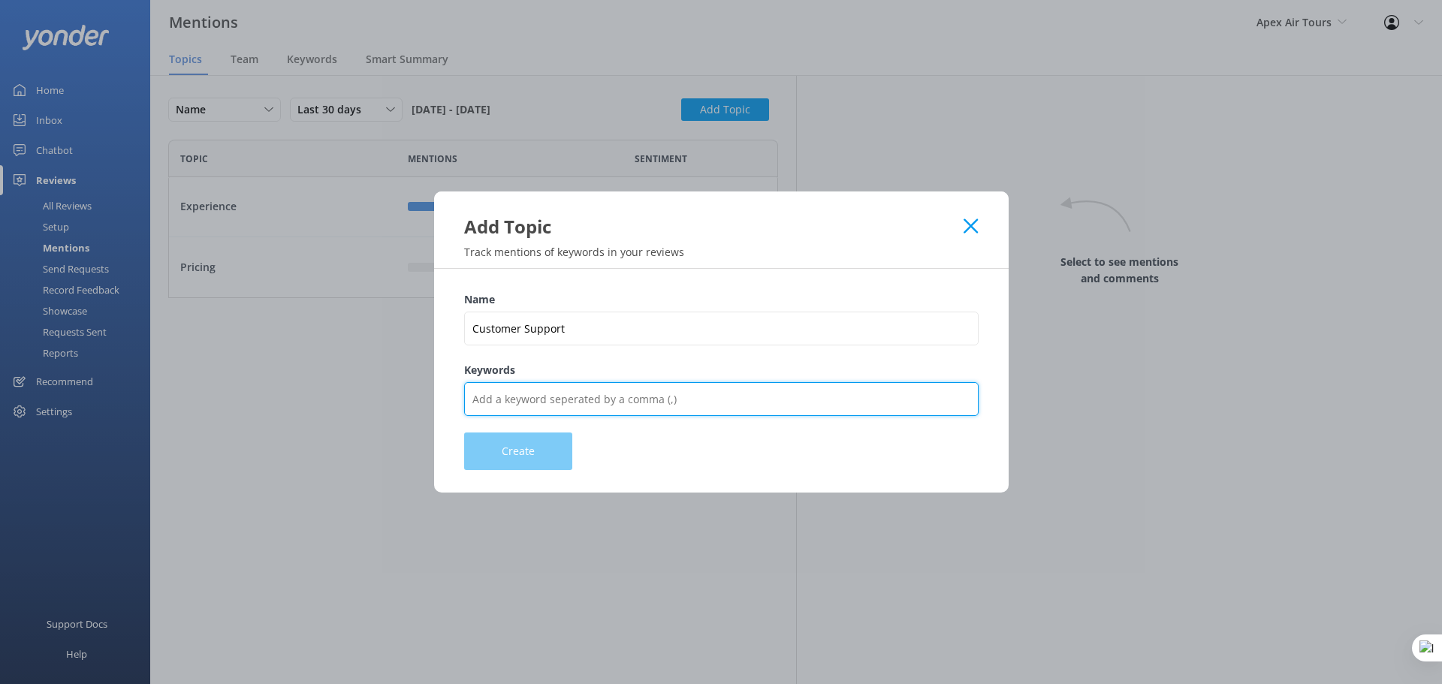
click at [520, 404] on input "Keywords" at bounding box center [721, 399] width 515 height 34
type input "Guide,crew,staff,receptionist,reception"
drag, startPoint x: 711, startPoint y: 393, endPoint x: 415, endPoint y: 390, distance: 295.2
click at [415, 390] on div "Add Topic Track mentions of keywords in your reviews Name Customer Support Keyw…" at bounding box center [721, 342] width 1442 height 684
click at [559, 397] on input "Keywords" at bounding box center [721, 399] width 515 height 34
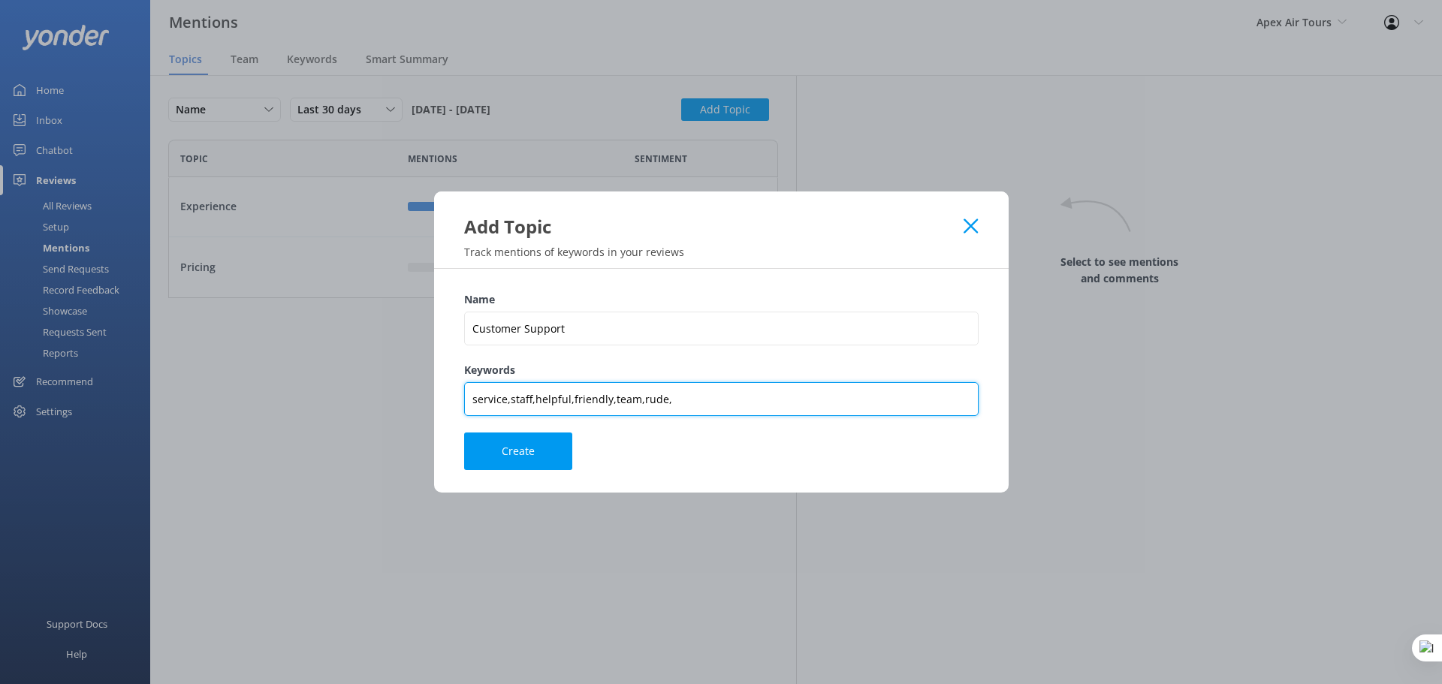
paste input "Guide,crew,staff,receptionist,reception"
type input "service,staff,helpful,friendly,team,rude,Guide,crew,staff,receptionist,reception"
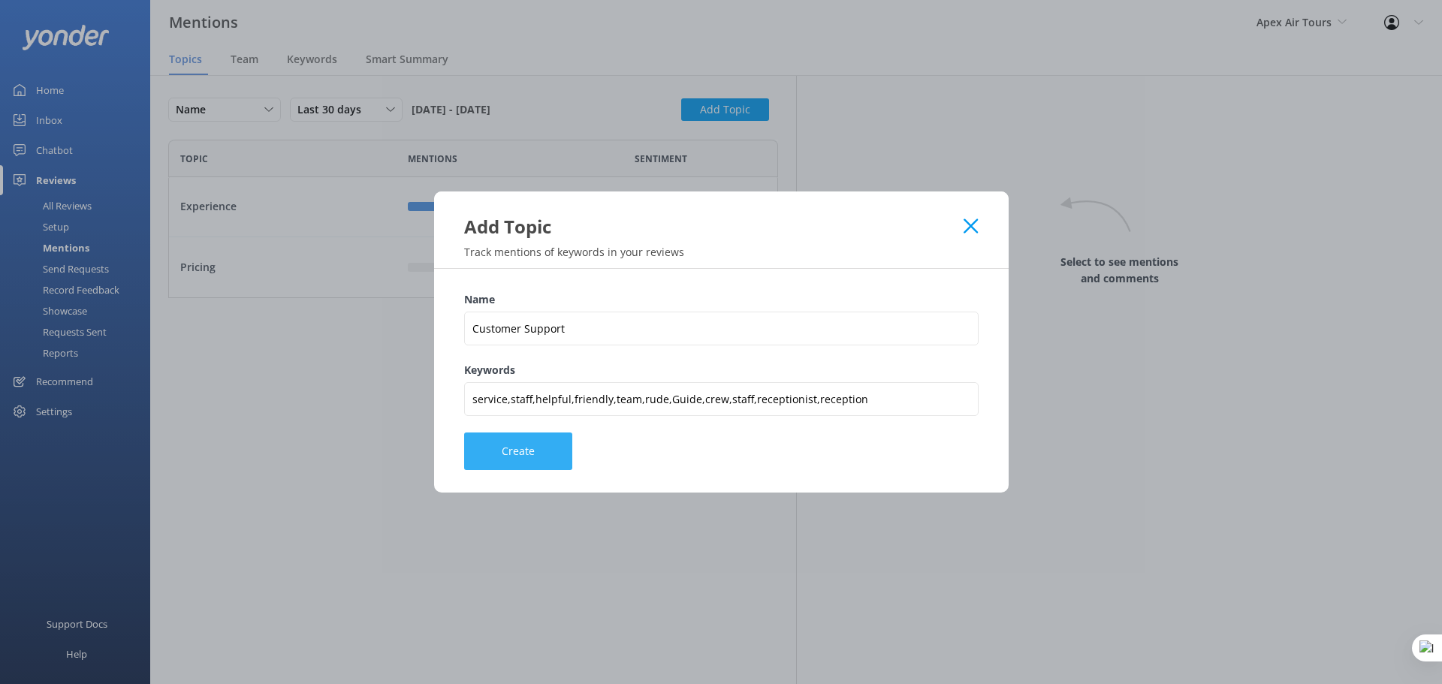
click at [531, 455] on button "Create" at bounding box center [518, 452] width 108 height 38
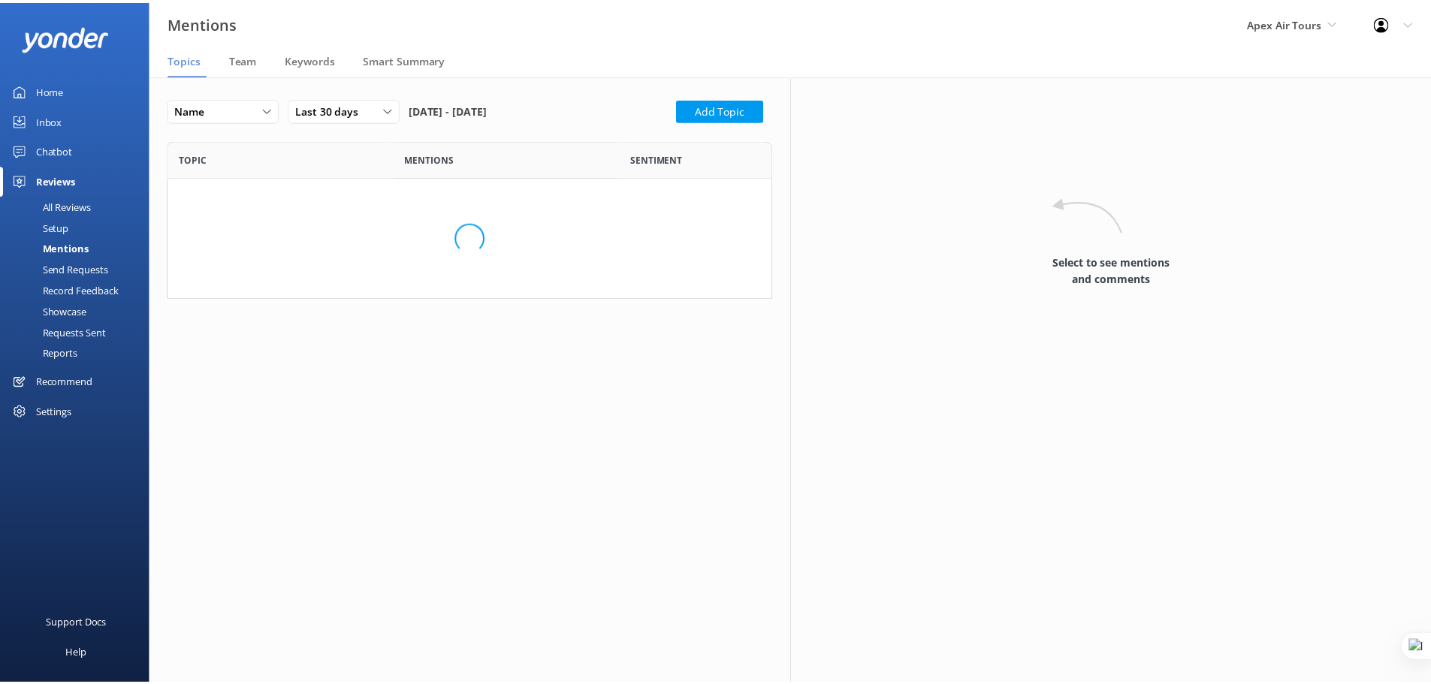
scroll to position [207, 599]
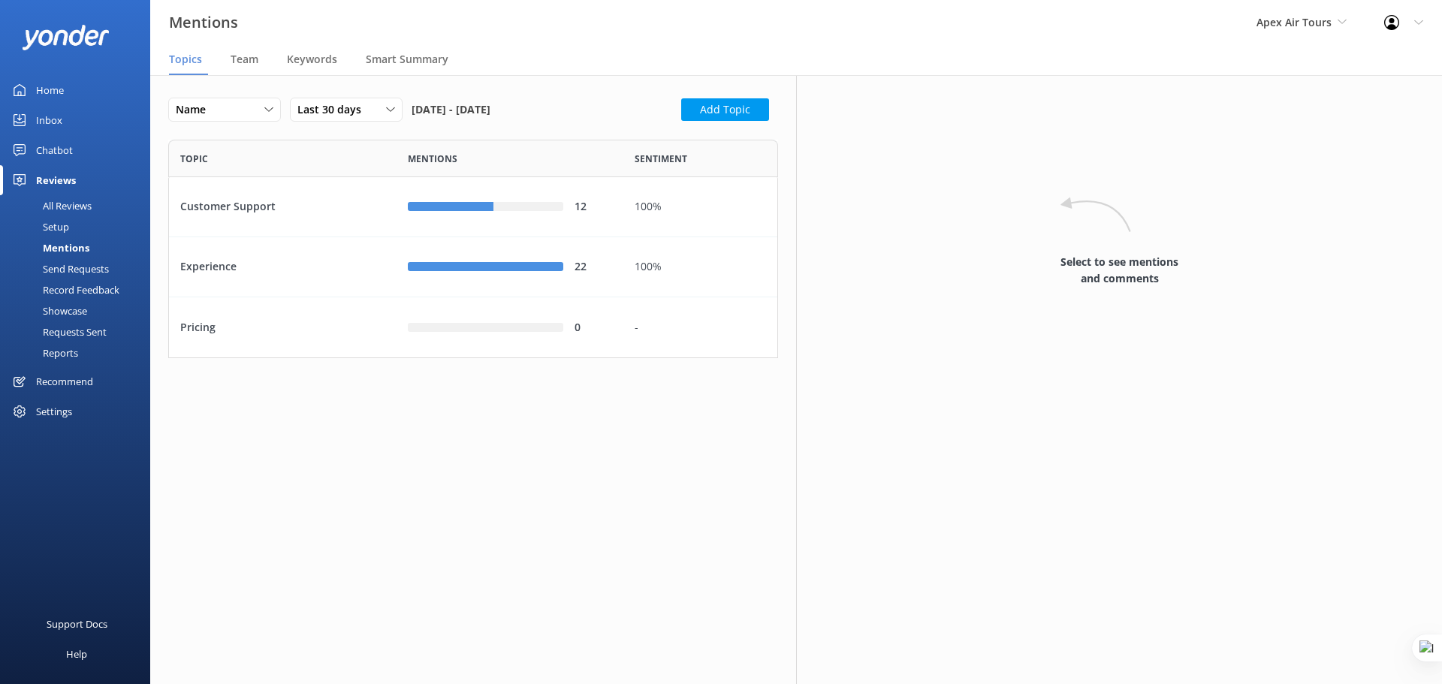
click at [32, 89] on link "Home" at bounding box center [75, 90] width 150 height 30
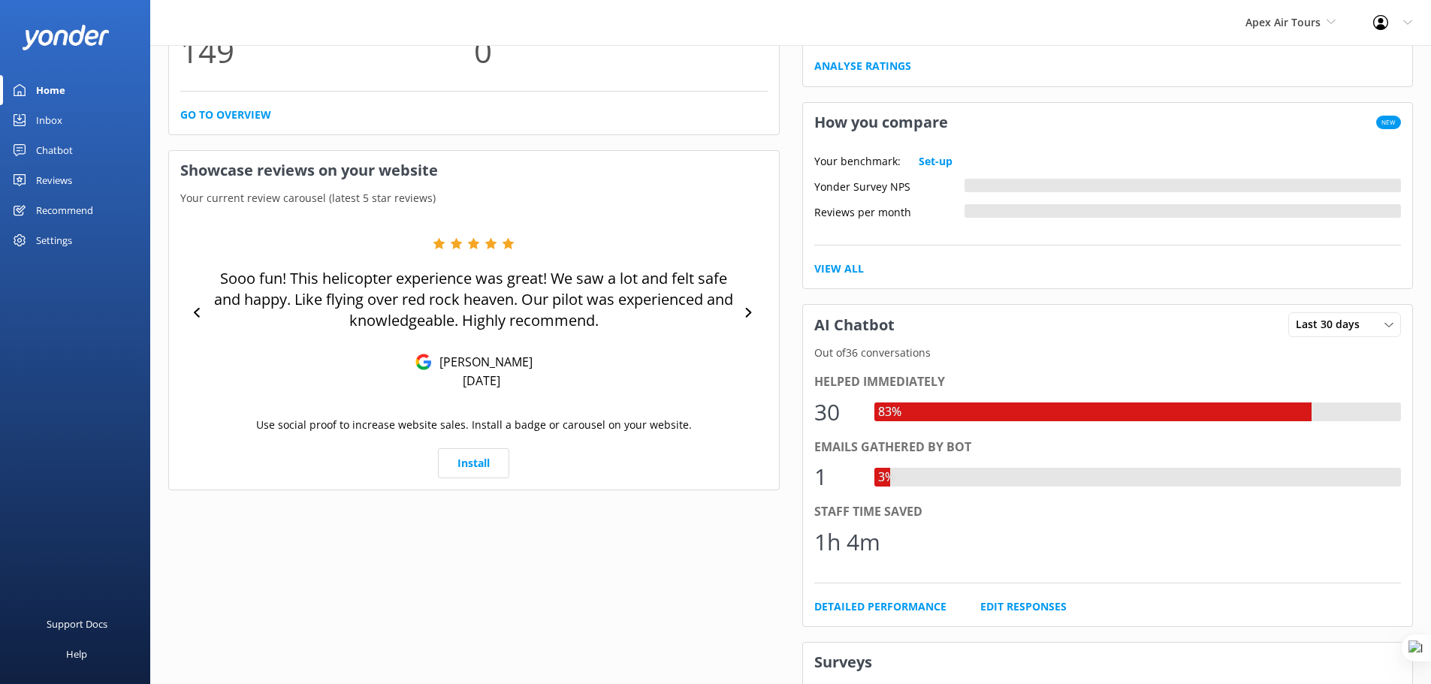
scroll to position [394, 0]
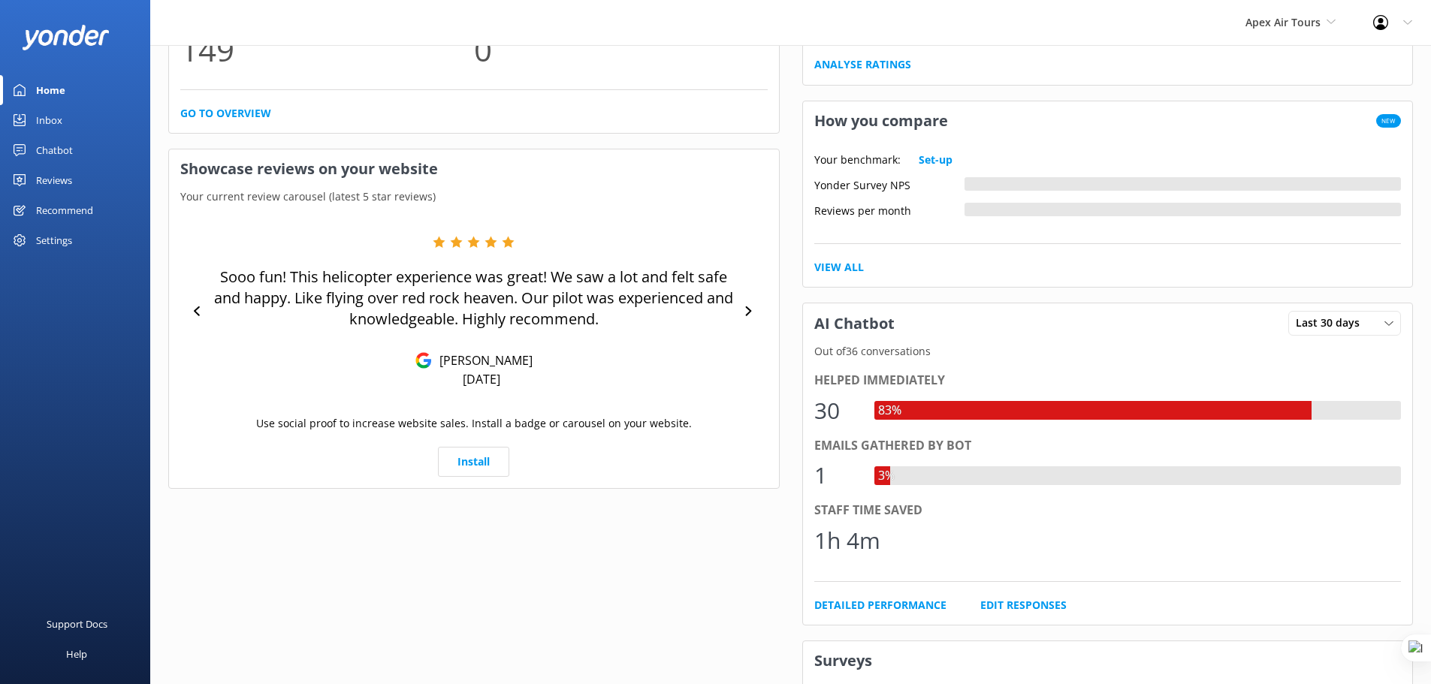
click at [63, 84] on div "Home" at bounding box center [50, 90] width 29 height 30
click at [47, 180] on div "Reviews" at bounding box center [54, 180] width 36 height 30
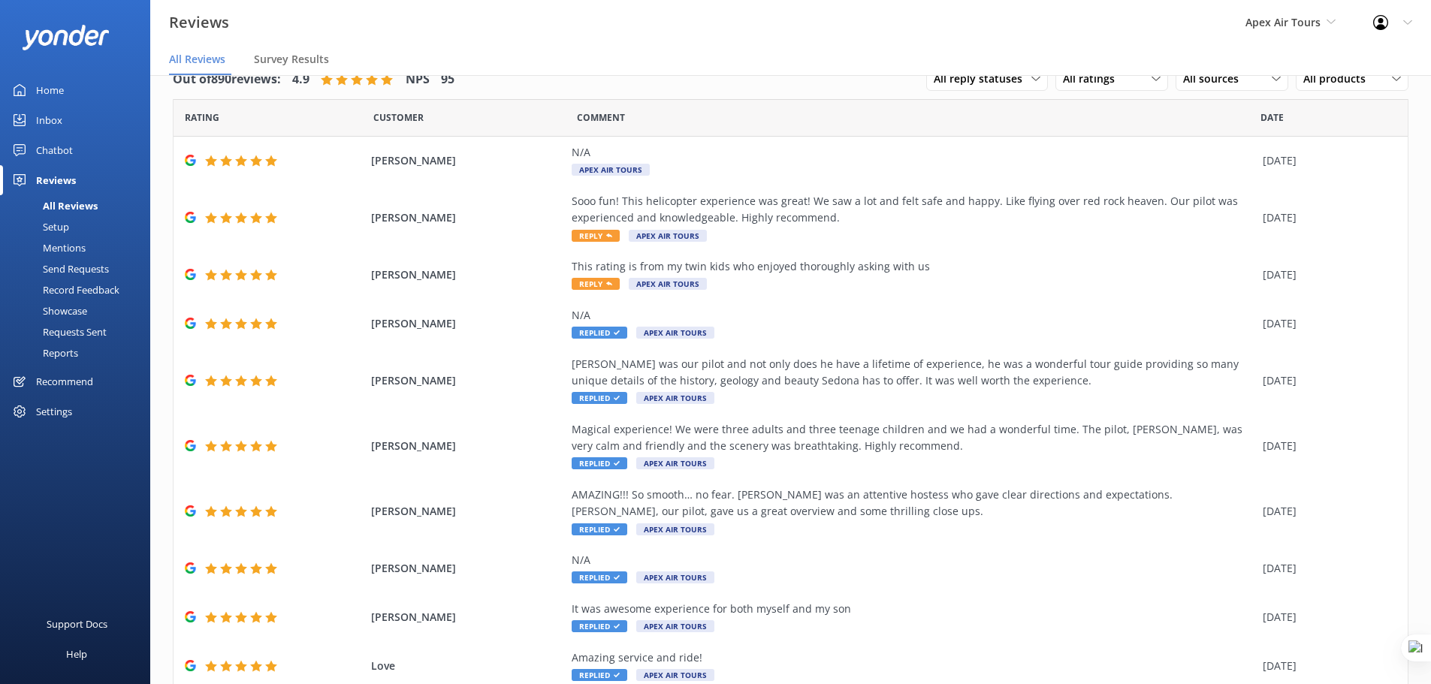
click at [52, 228] on div "Setup" at bounding box center [39, 226] width 60 height 21
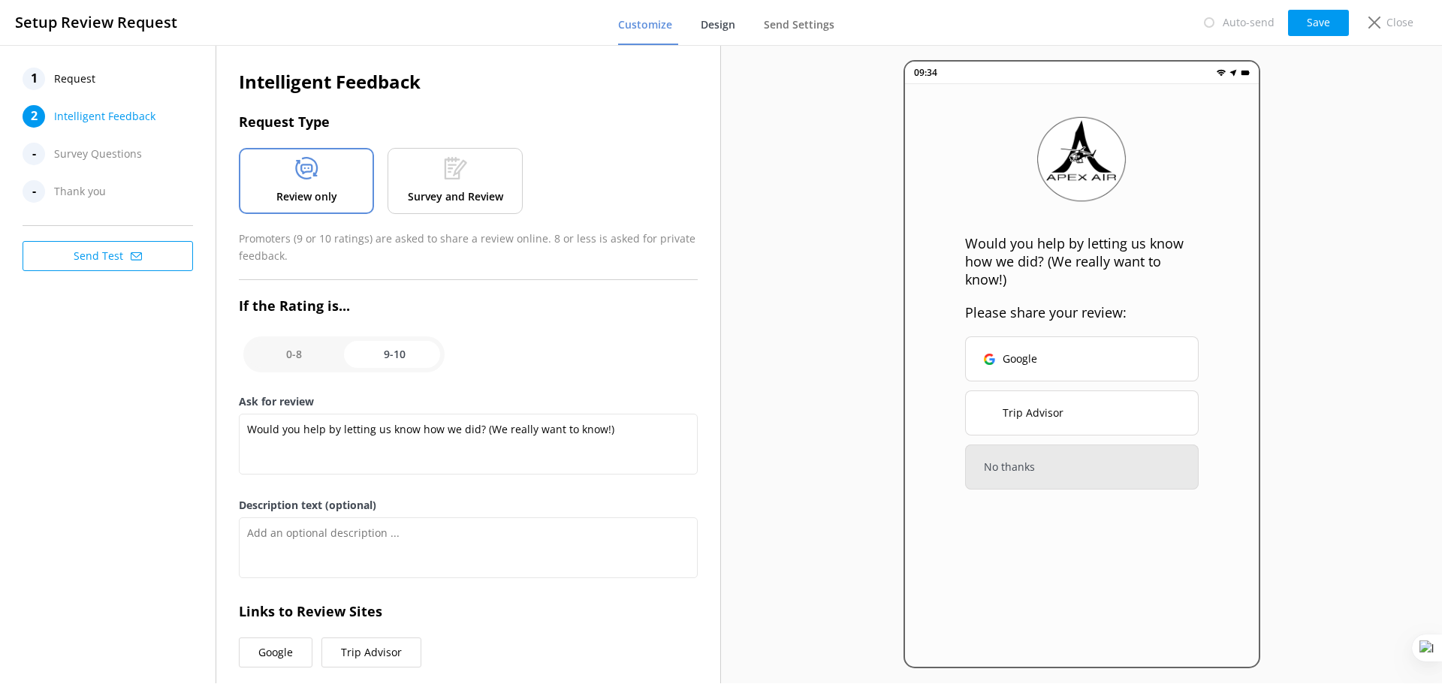
click at [741, 23] on link "Design" at bounding box center [721, 25] width 41 height 39
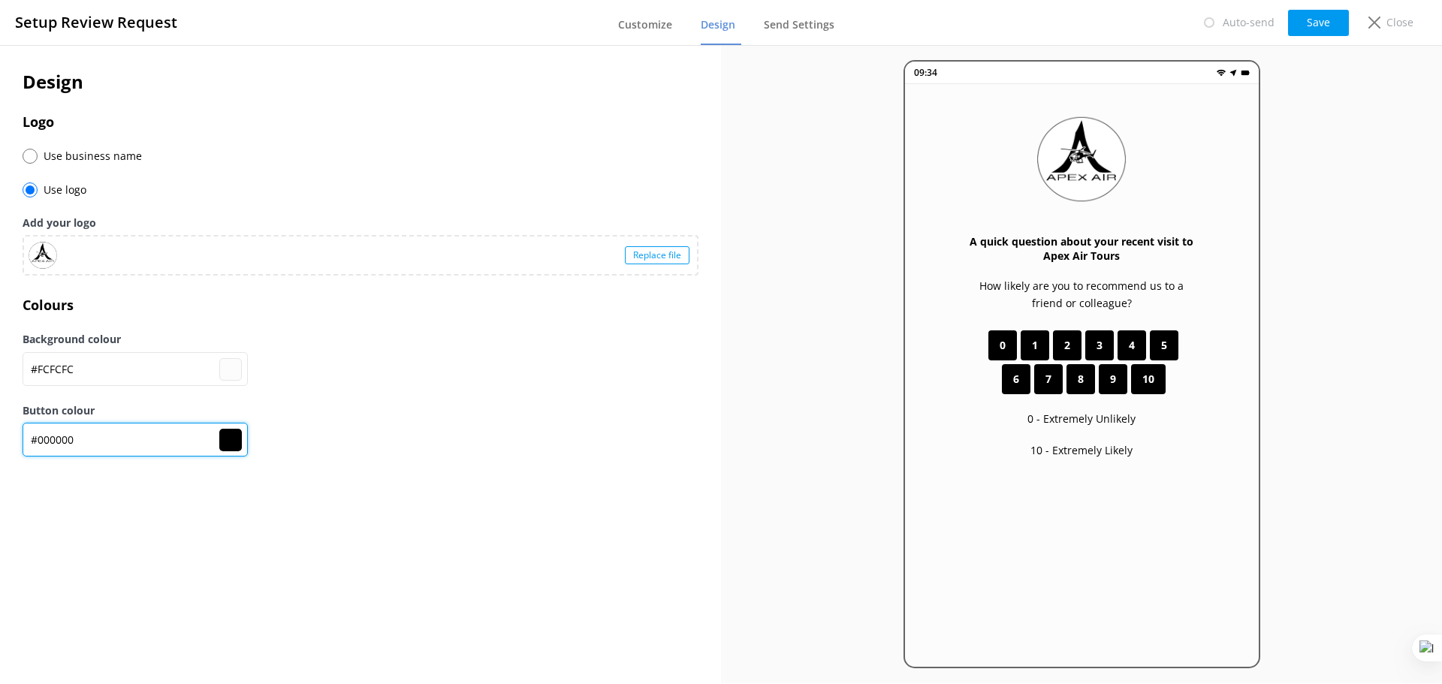
drag, startPoint x: 17, startPoint y: 441, endPoint x: 0, endPoint y: 441, distance: 16.5
click at [0, 441] on div "Design Logo Use business name Use logo Add your logo Replace file Colours Backg…" at bounding box center [360, 270] width 721 height 451
paste input "e224"
type input "#fcfcfc"
type input "#e22400"
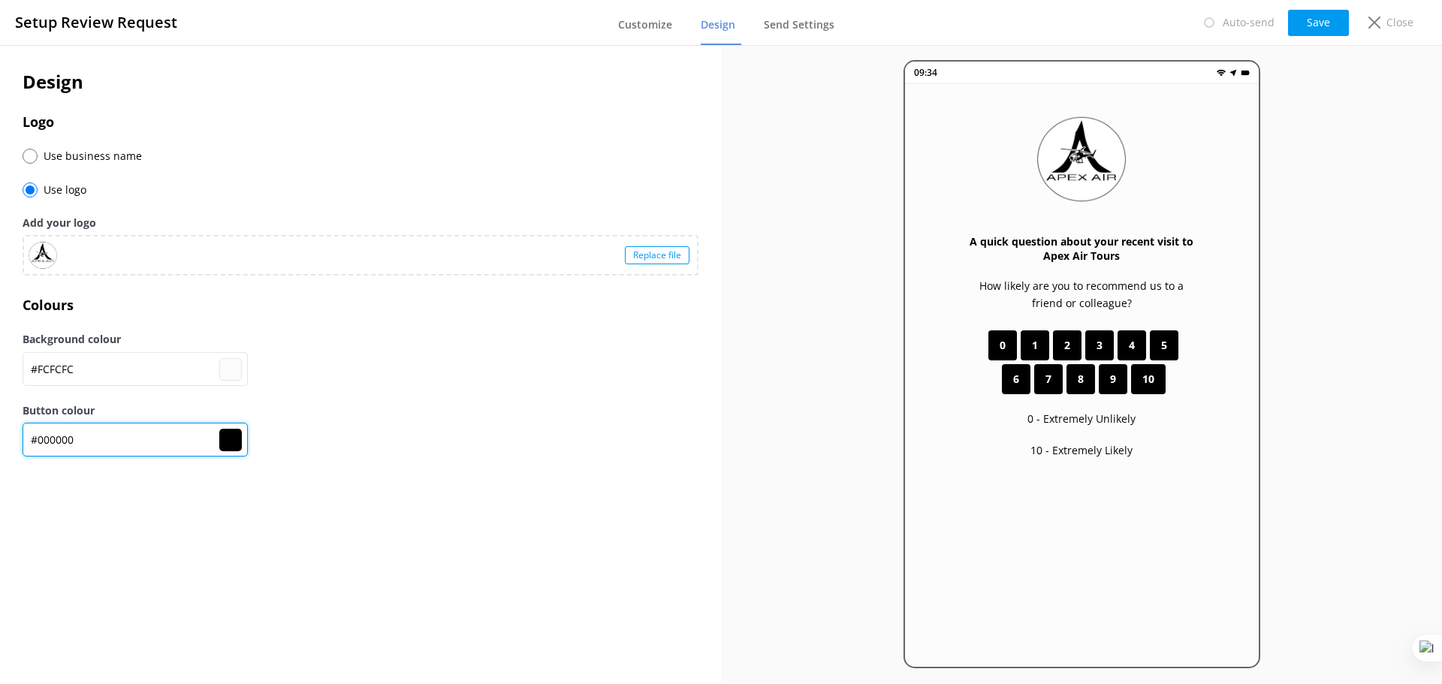
type input "#e22400"
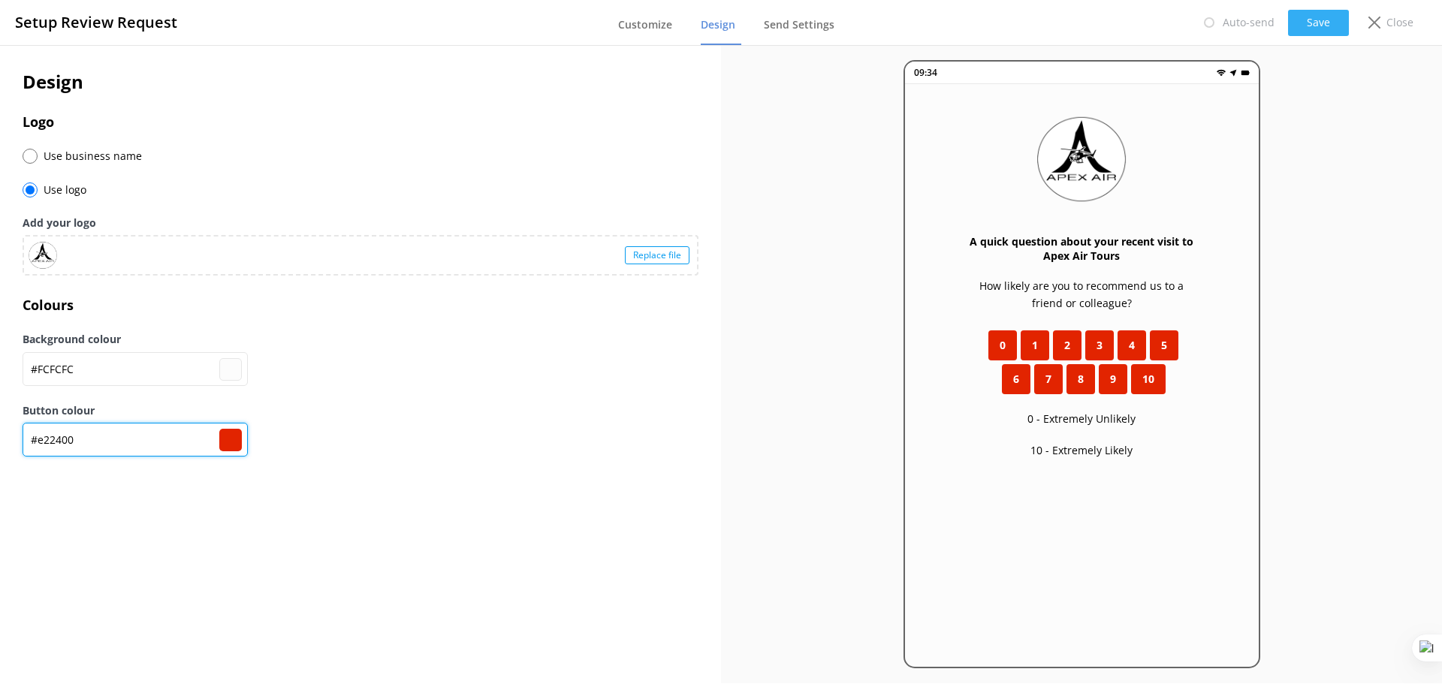
type input "#e22400"
click at [1313, 27] on button "Save" at bounding box center [1318, 23] width 61 height 26
drag, startPoint x: 100, startPoint y: 445, endPoint x: 40, endPoint y: 442, distance: 60.2
click at [40, 442] on input "#e22400" at bounding box center [135, 440] width 225 height 34
type input "#fcfcfc"
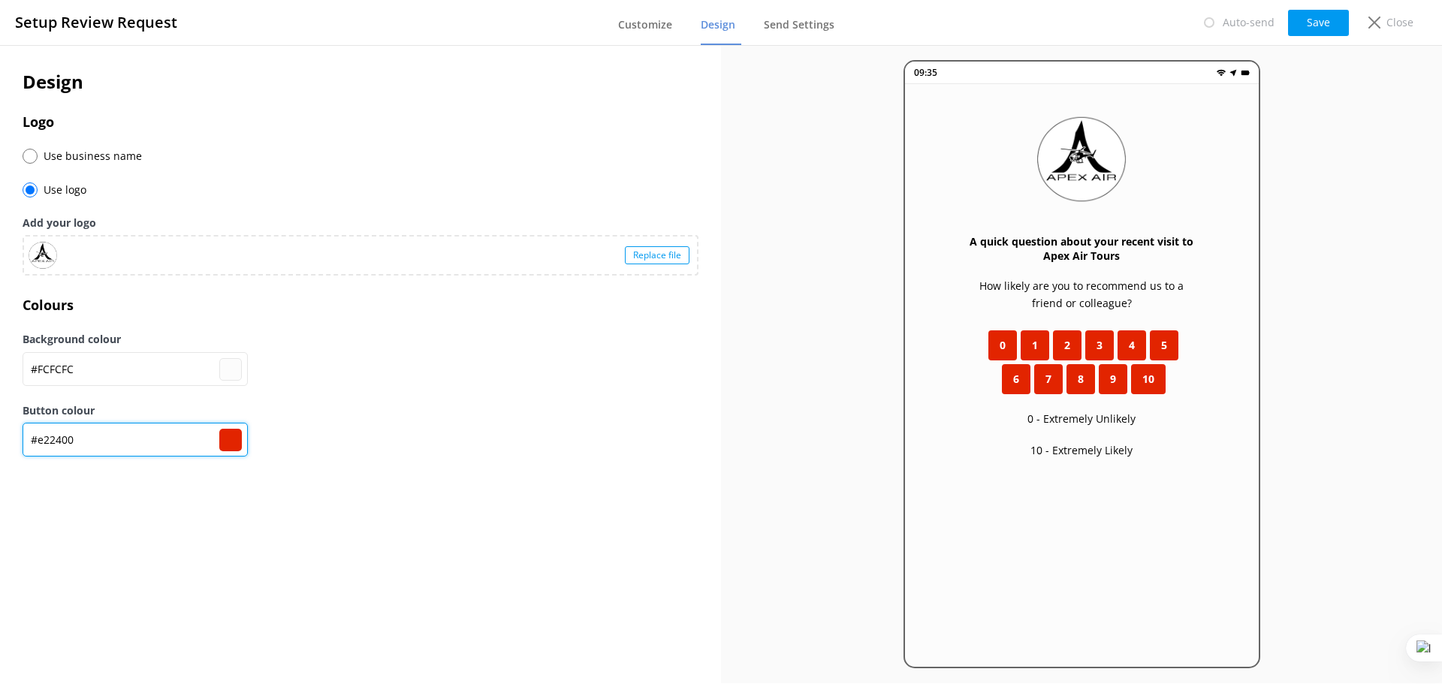
type input "#0"
type input "#000000"
type input "#fcfcfc"
type input "#00"
type input "#000000"
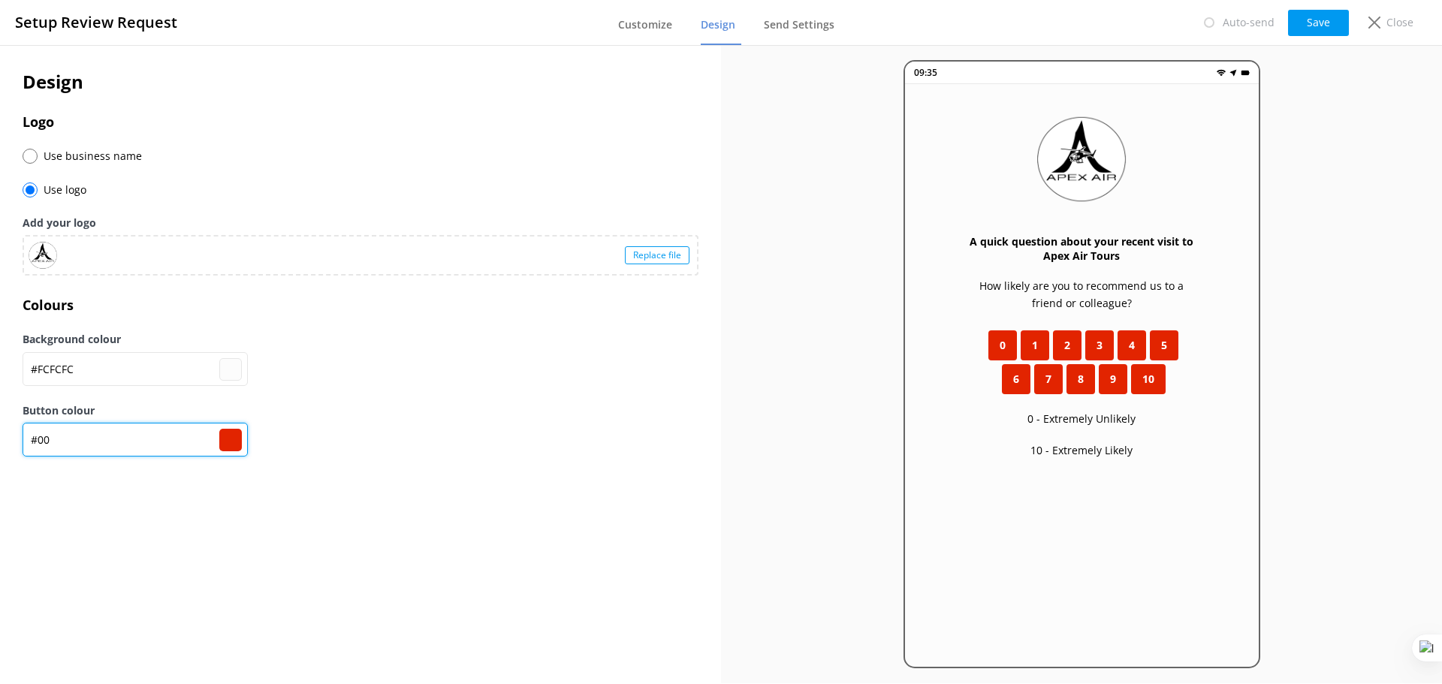
type input "#fcfcfc"
type input "#000"
type input "#000000"
type input "#fcfcfc"
type input "#0000"
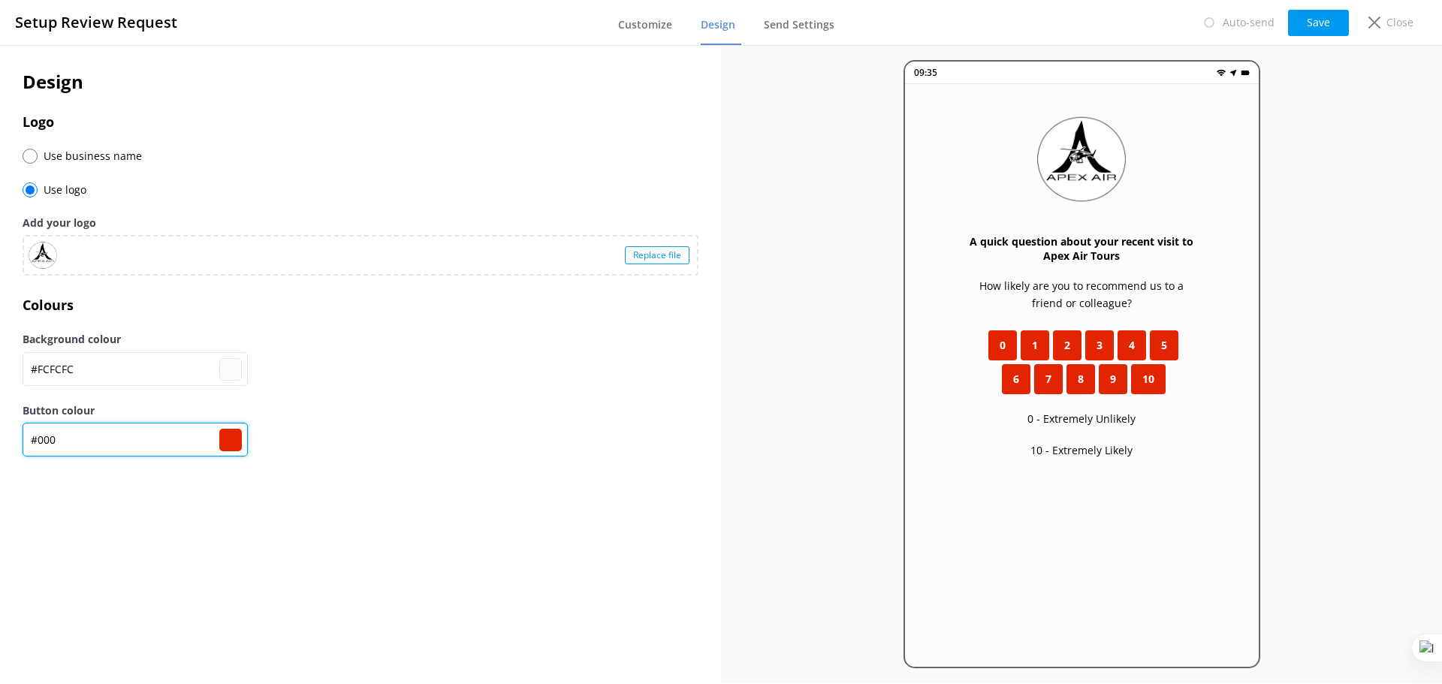
type input "#000000"
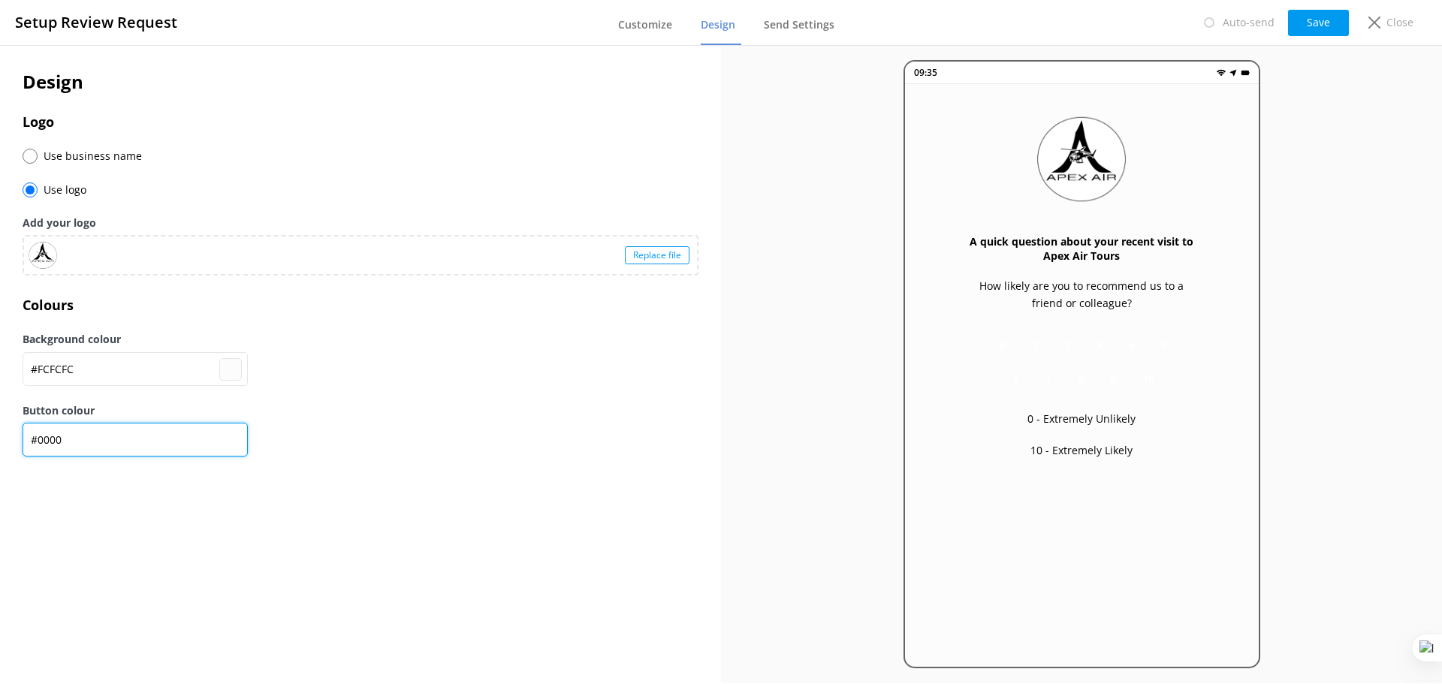
type input "#fcfcfc"
type input "#00000"
type input "#000000"
type input "#fcfcfc"
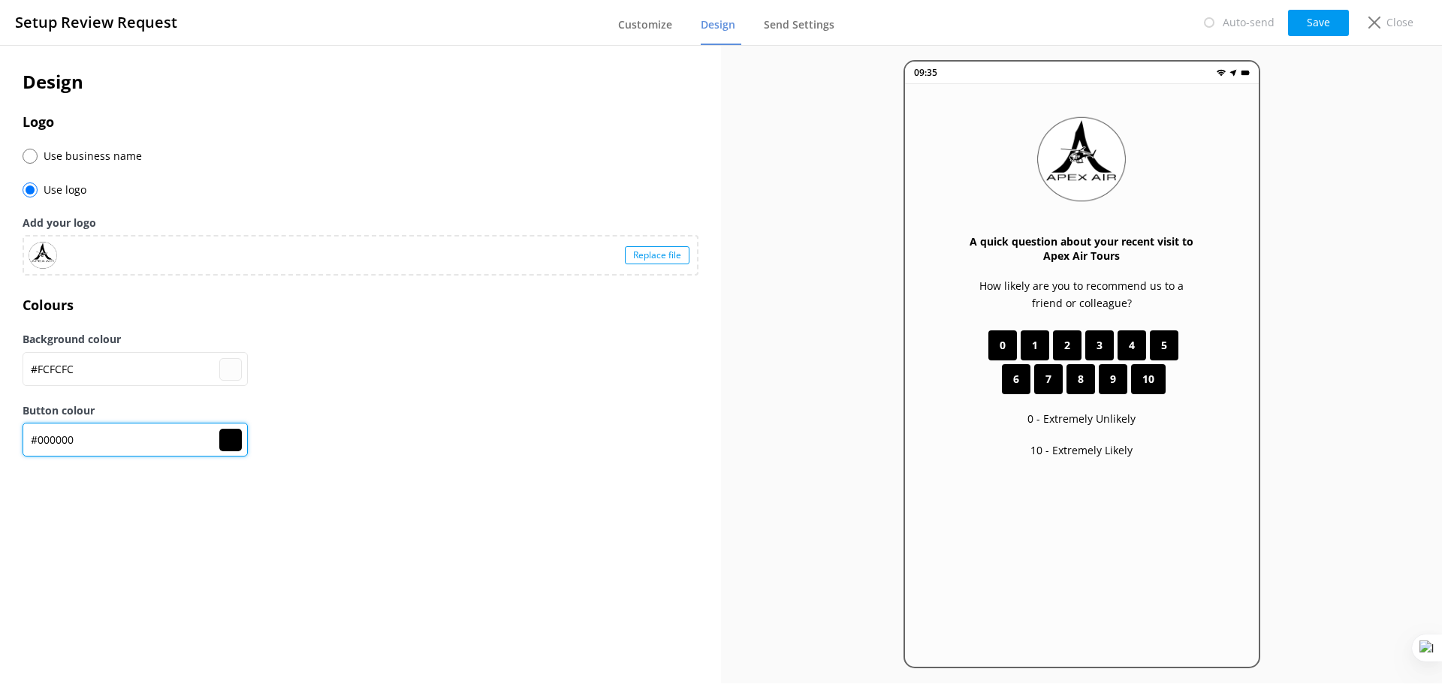
type input "#000000"
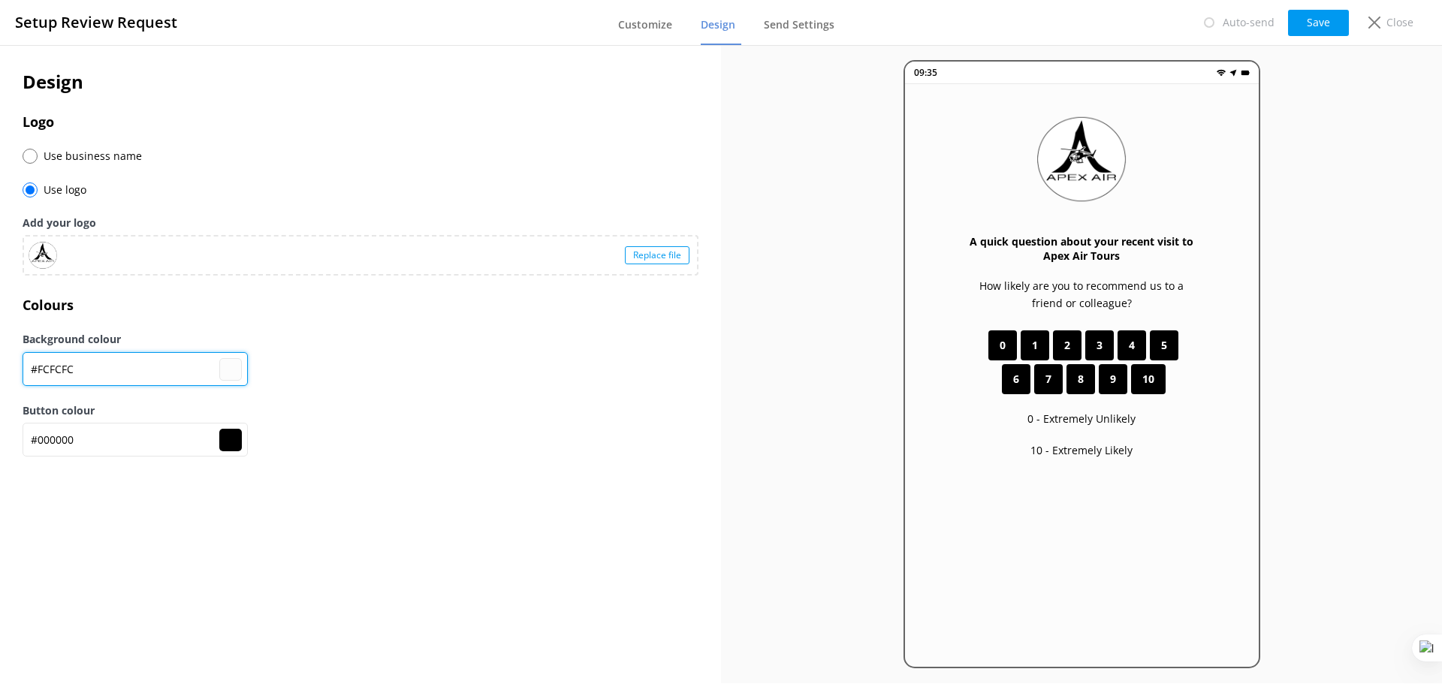
drag, startPoint x: 102, startPoint y: 364, endPoint x: 0, endPoint y: 370, distance: 102.3
click at [0, 370] on div "Design Logo Use business name Use logo Add your logo Replace file Colours Backg…" at bounding box center [360, 271] width 721 height 452
paste input "e22400"
type input "#e22400"
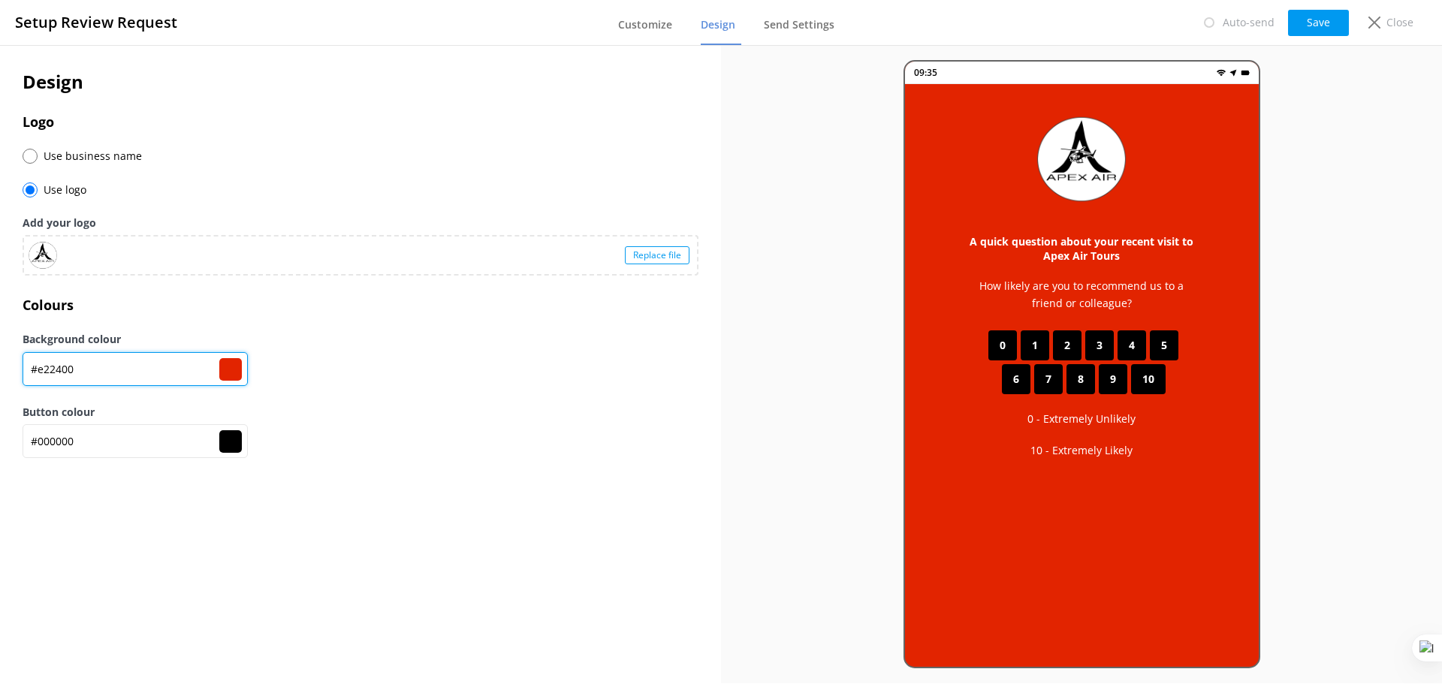
type input "#FCFCFC"
type input "#fcfcfc"
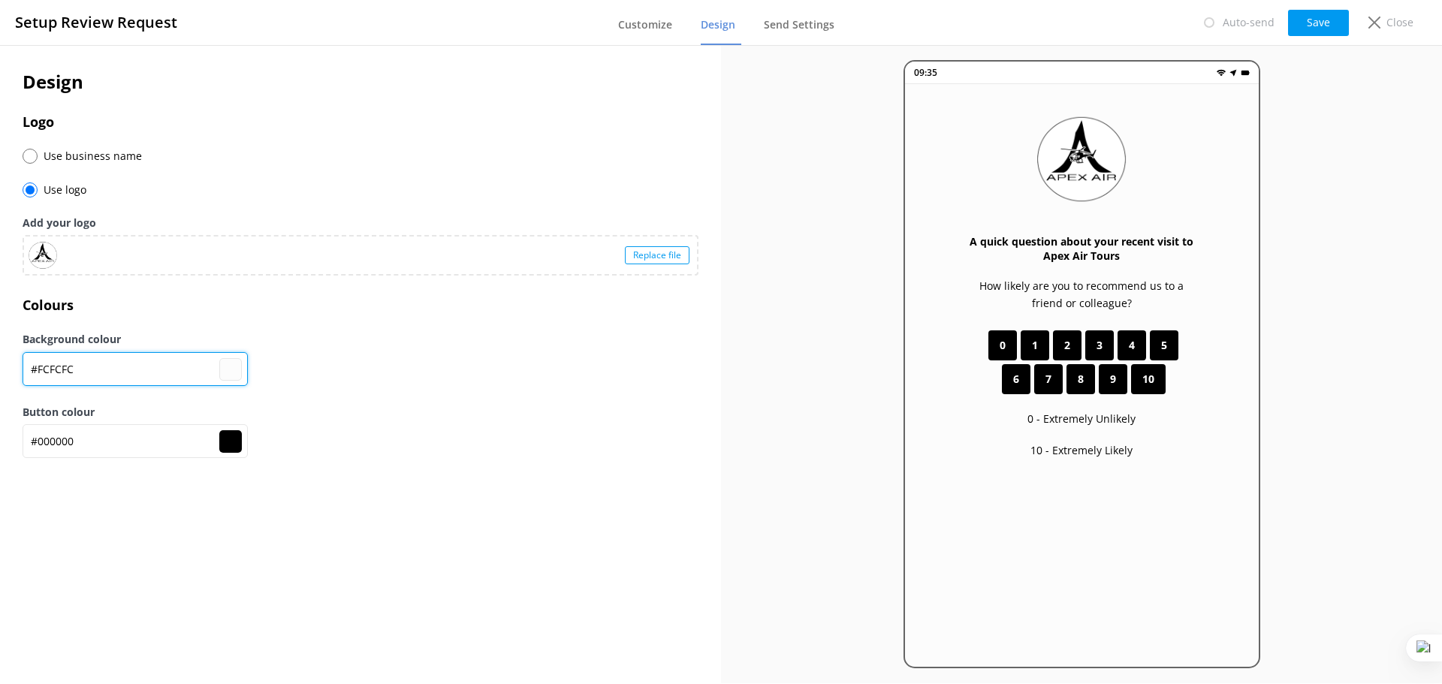
click at [84, 368] on input "#FCFCFC" at bounding box center [135, 369] width 225 height 34
drag, startPoint x: 85, startPoint y: 368, endPoint x: 37, endPoint y: 375, distance: 48.5
click at [37, 375] on input "#FCFCFC" at bounding box center [135, 369] width 225 height 34
type input "#0"
type input "#000000"
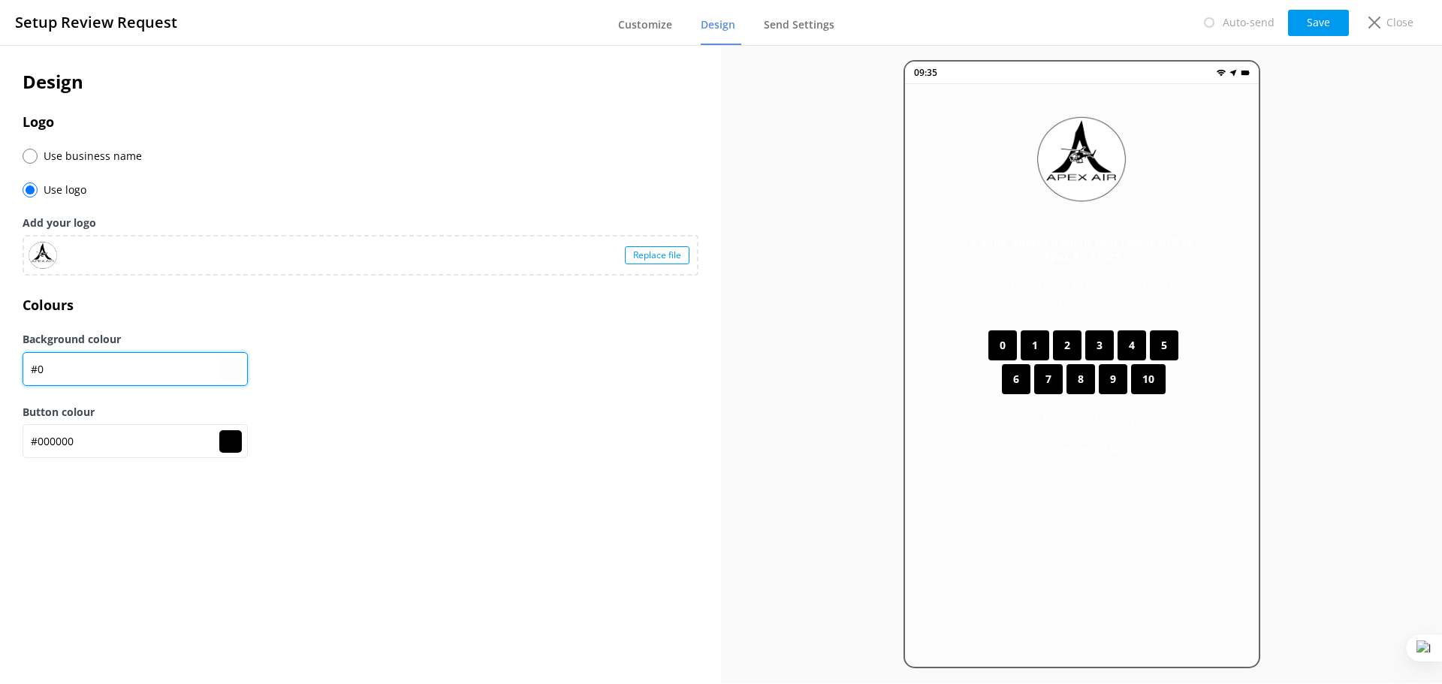
type input "#00"
type input "#000000"
type input "#000"
type input "#000000"
type input "#0000"
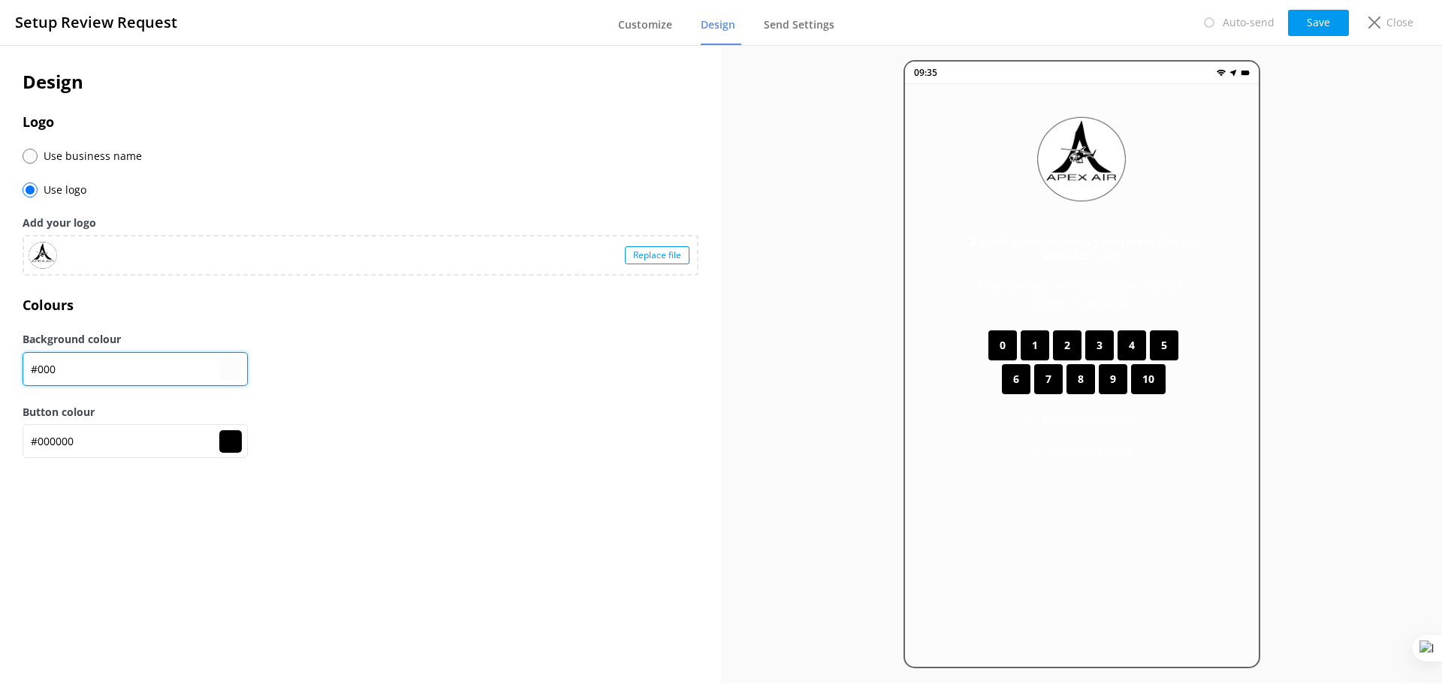
type input "#000000"
type input "#00000"
type input "#000000"
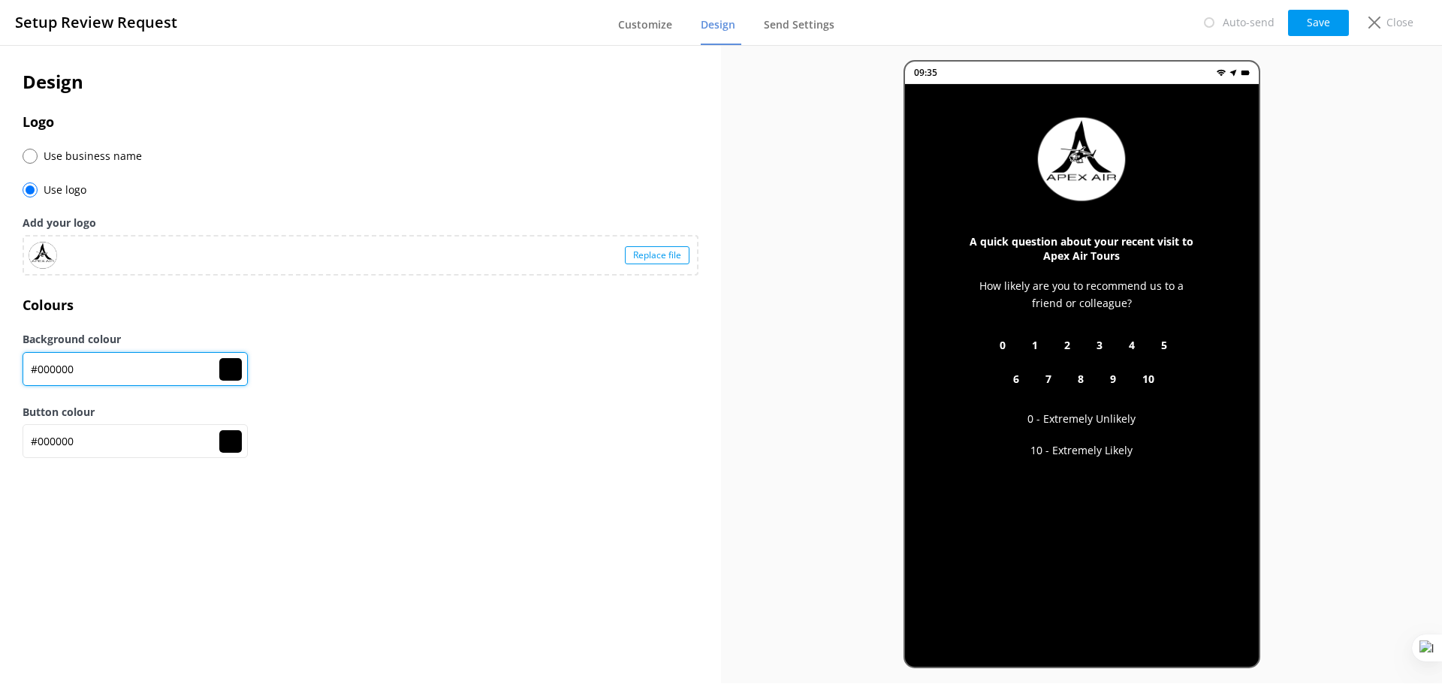
type input "#000000"
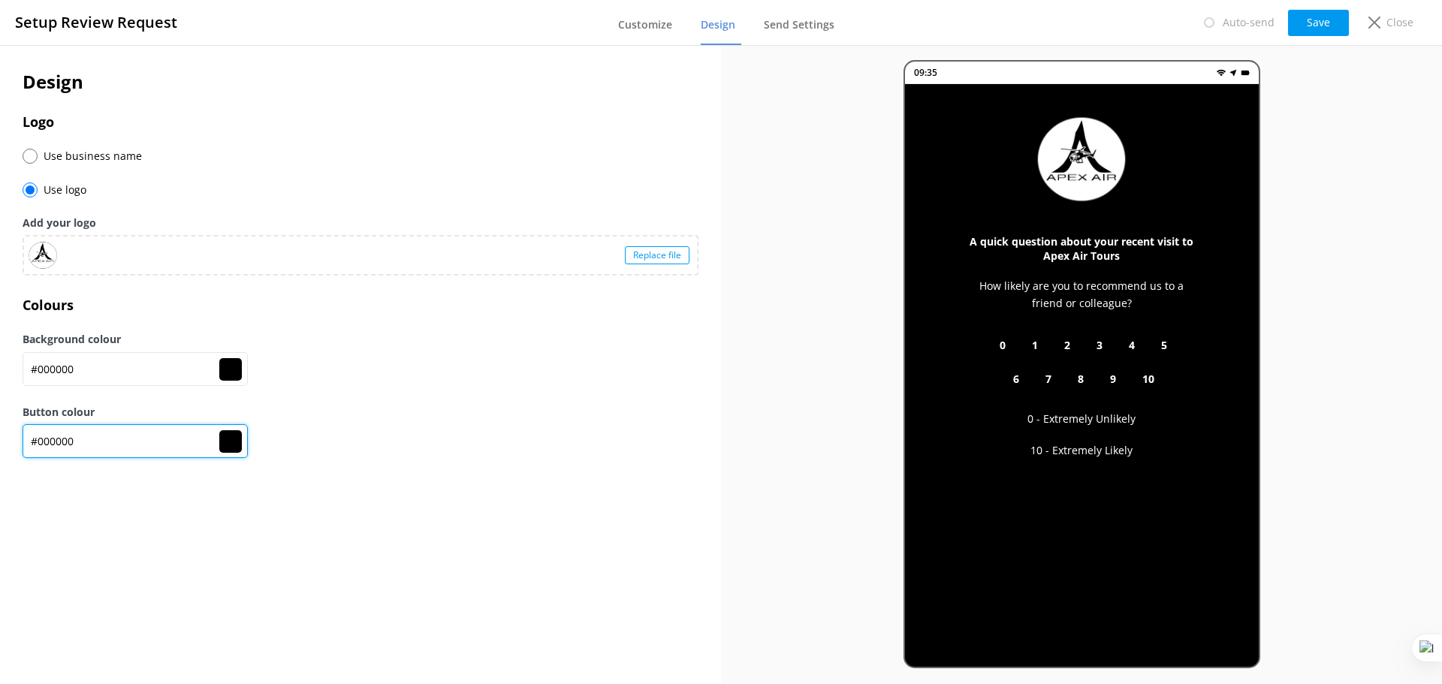
drag, startPoint x: 99, startPoint y: 442, endPoint x: 41, endPoint y: 442, distance: 58.6
click at [41, 386] on input "#000000" at bounding box center [135, 369] width 225 height 34
paste input "#e224"
type input "##e22400"
type input "#000000"
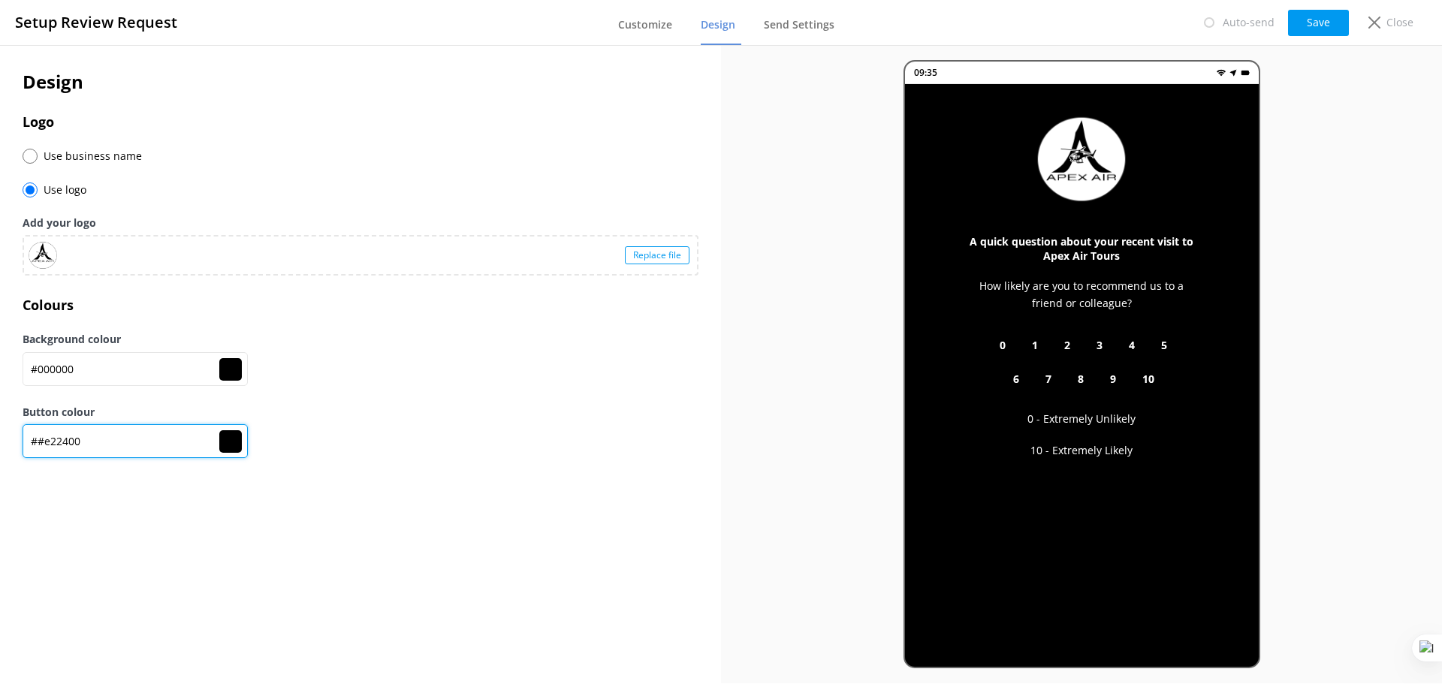
click at [33, 386] on input "##e22400" at bounding box center [135, 369] width 225 height 34
type input "#e22400"
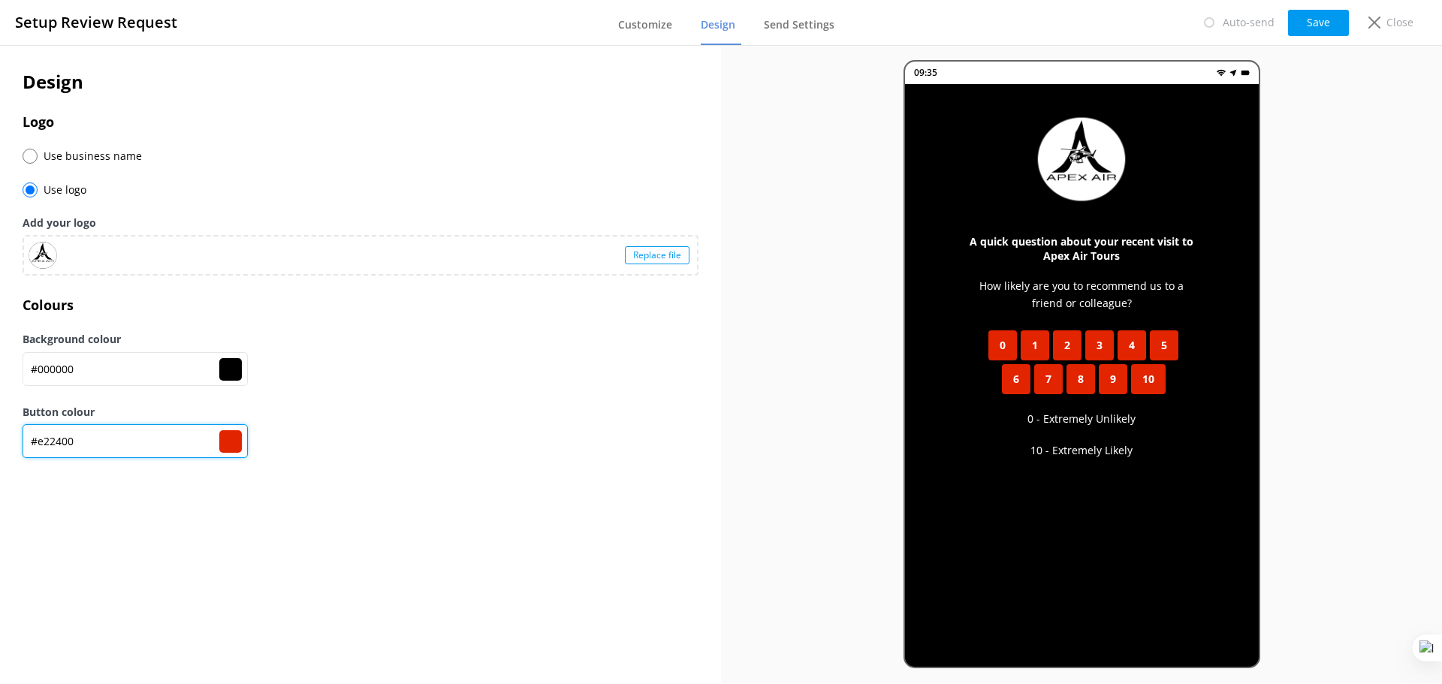
type input "#e22400"
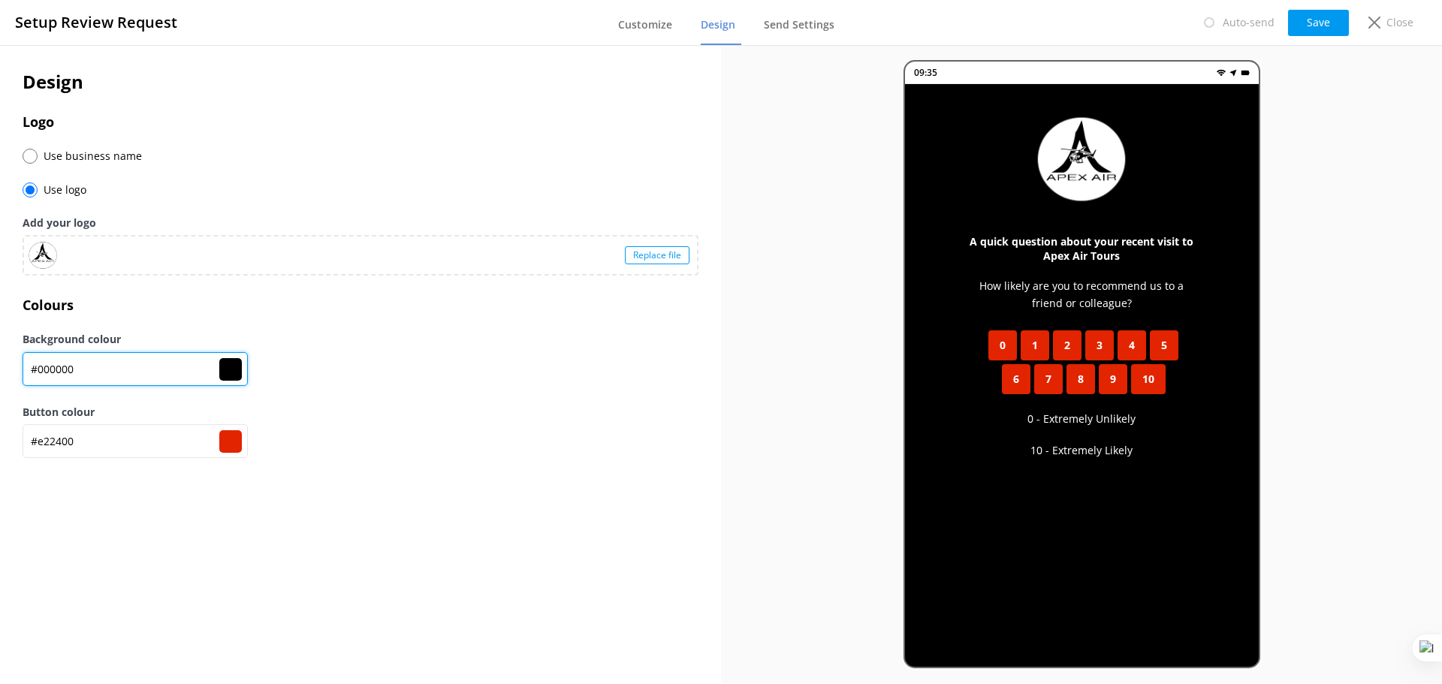
drag, startPoint x: 92, startPoint y: 371, endPoint x: 39, endPoint y: 376, distance: 53.6
click at [39, 376] on input "#000000" at bounding box center [135, 369] width 225 height 34
click at [505, 392] on div "Background colour #000000 #000000" at bounding box center [361, 367] width 676 height 72
drag, startPoint x: 92, startPoint y: 364, endPoint x: 36, endPoint y: 375, distance: 56.7
click at [36, 375] on input "#000000" at bounding box center [135, 369] width 225 height 34
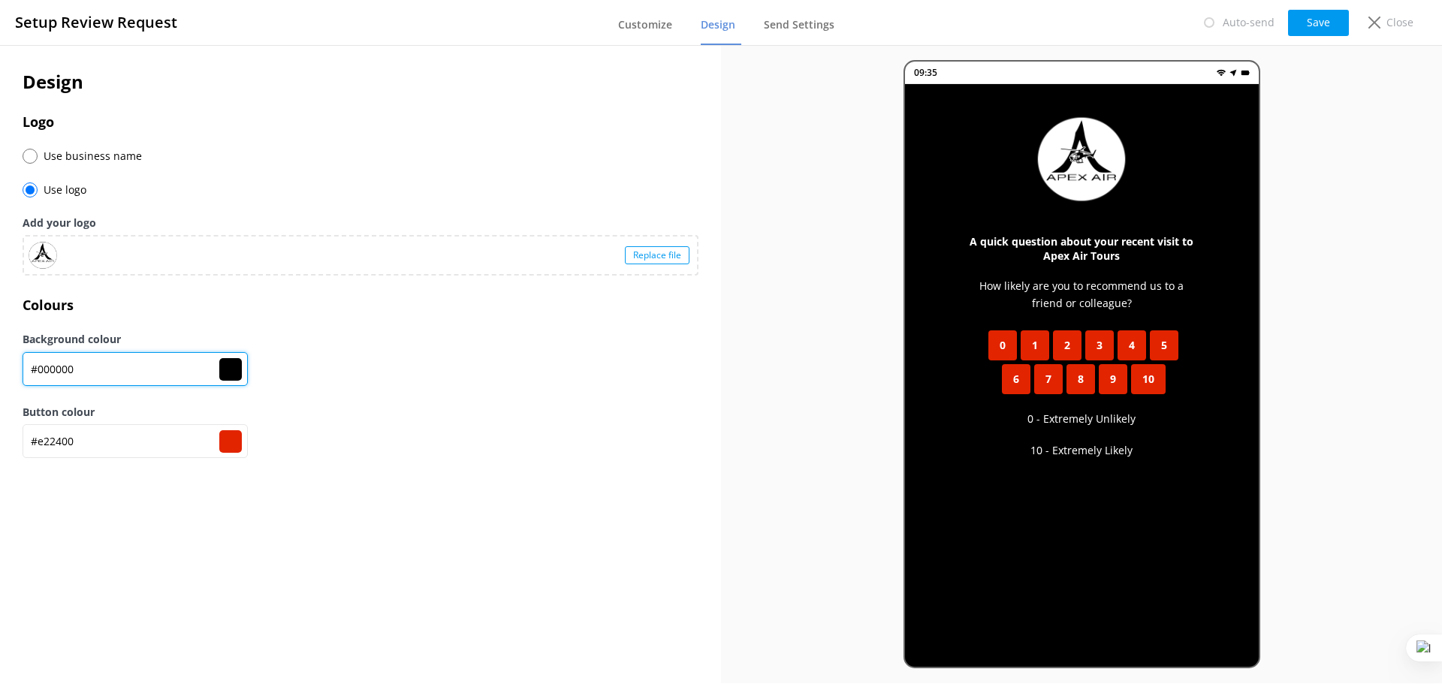
type input "#F"
type input "#000000"
type input "#FC"
type input "#000000"
type input "#FCF"
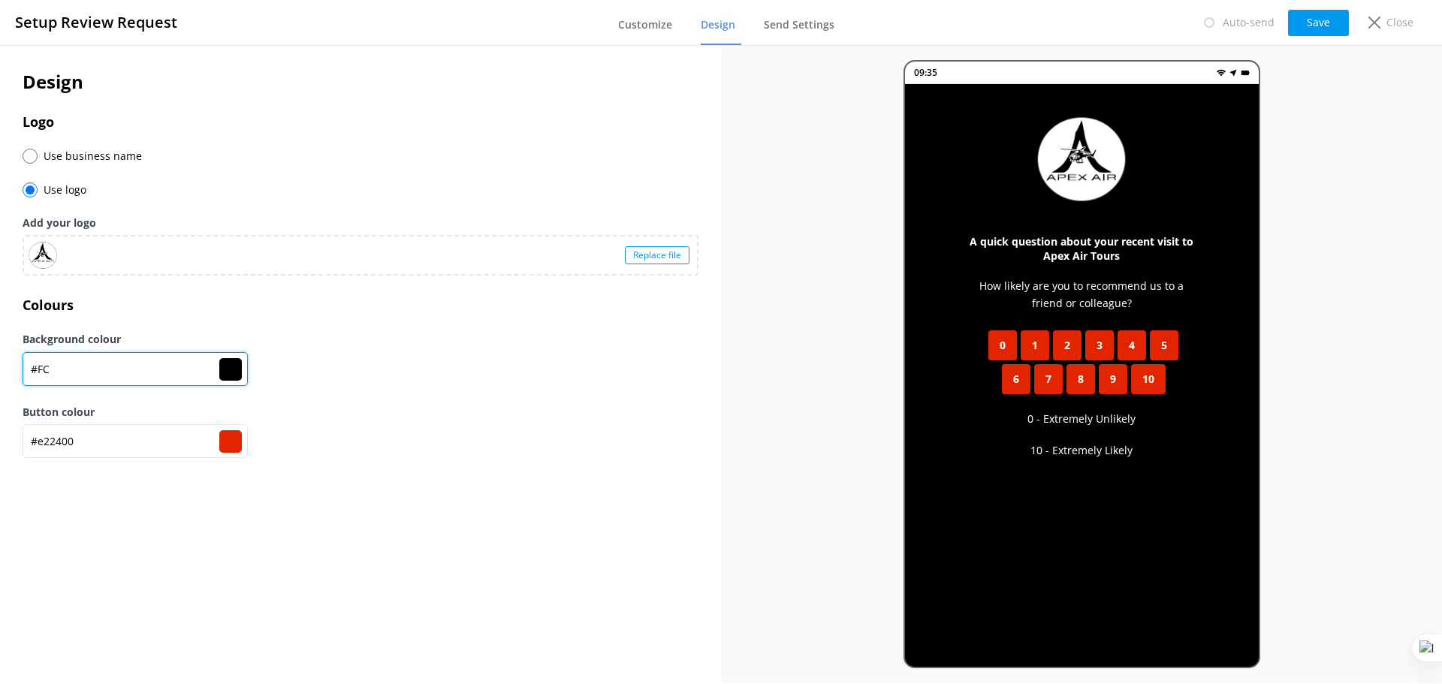
type input "#000000"
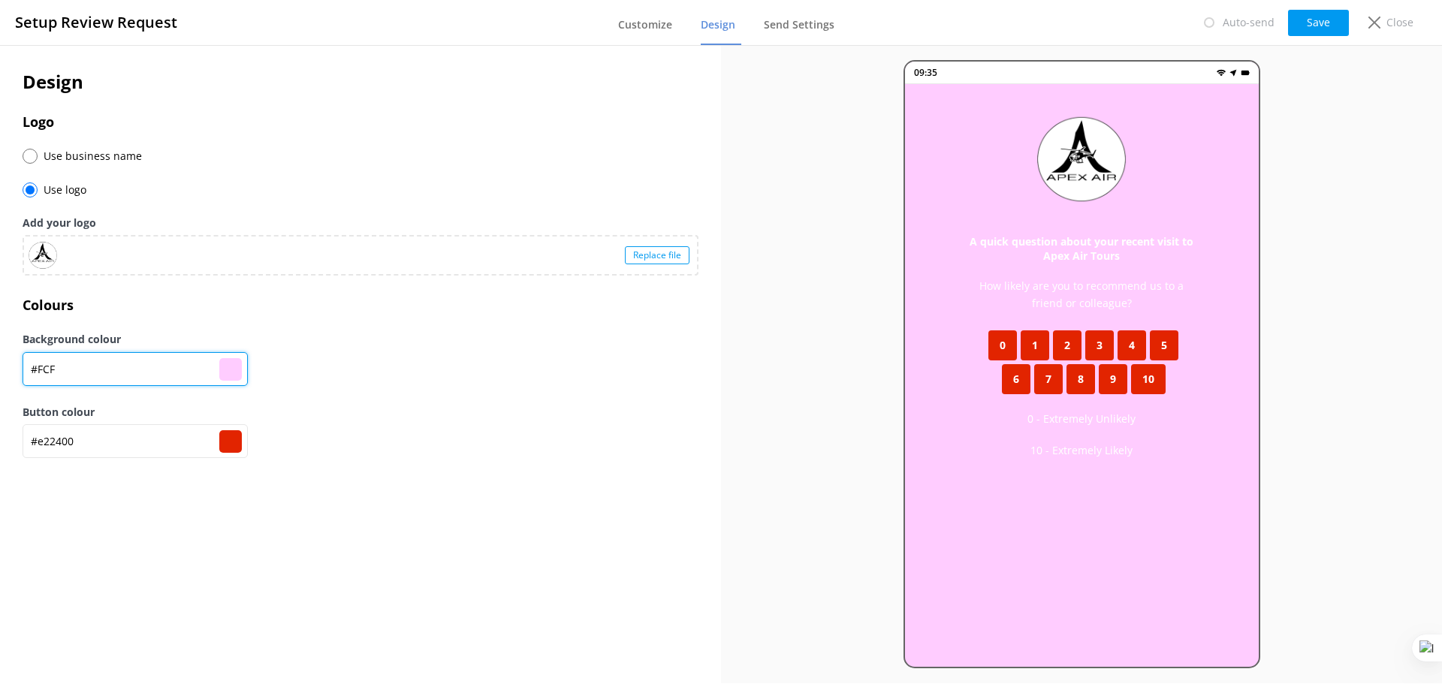
type input "#FCFC"
type input "#000000"
type input "#FCFCF"
type input "#000000"
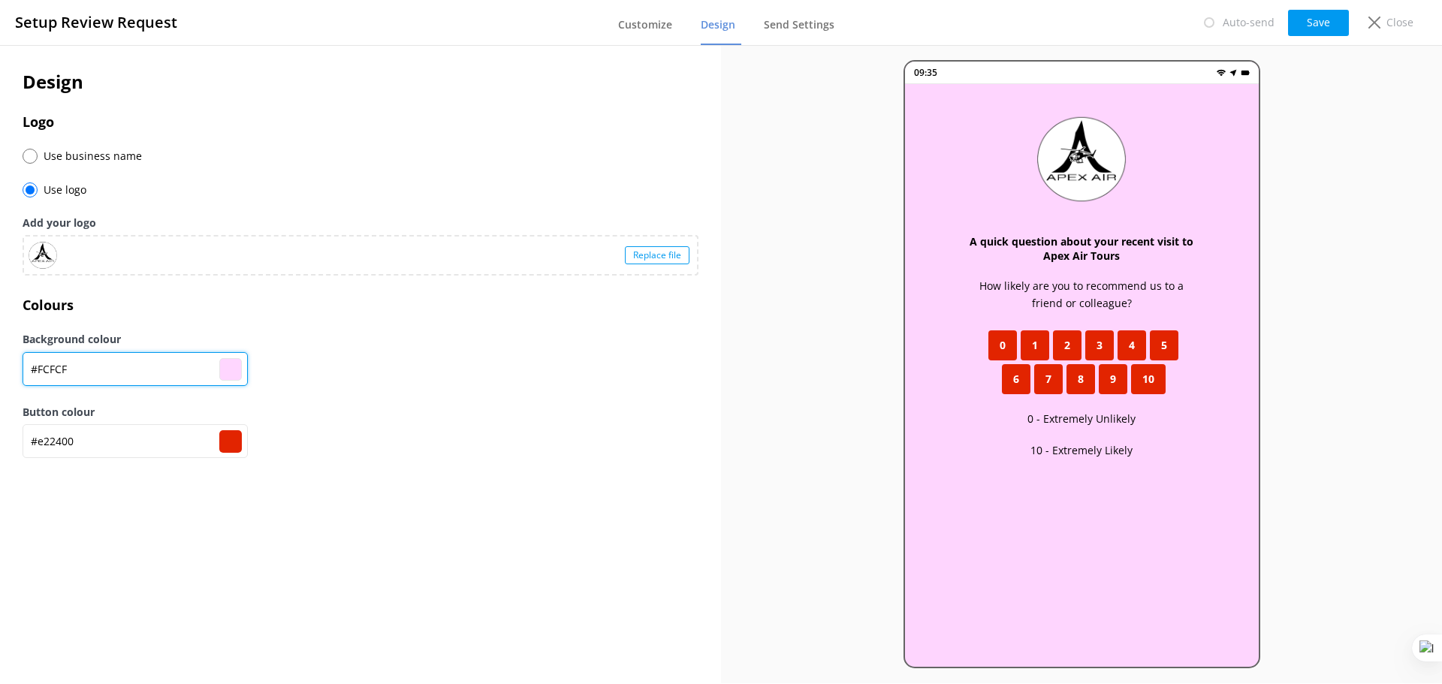
type input "#FCFCFC"
type input "#fcfcfc"
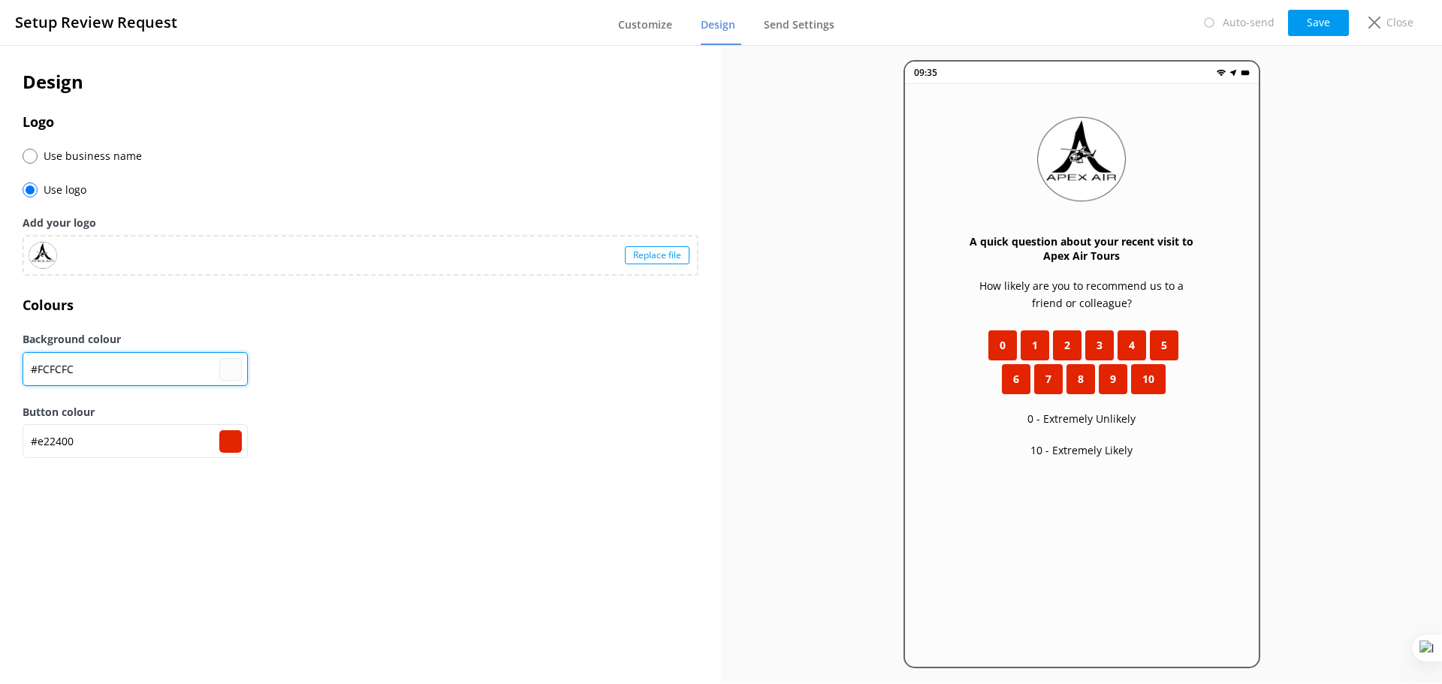
type input "#FCFCFC"
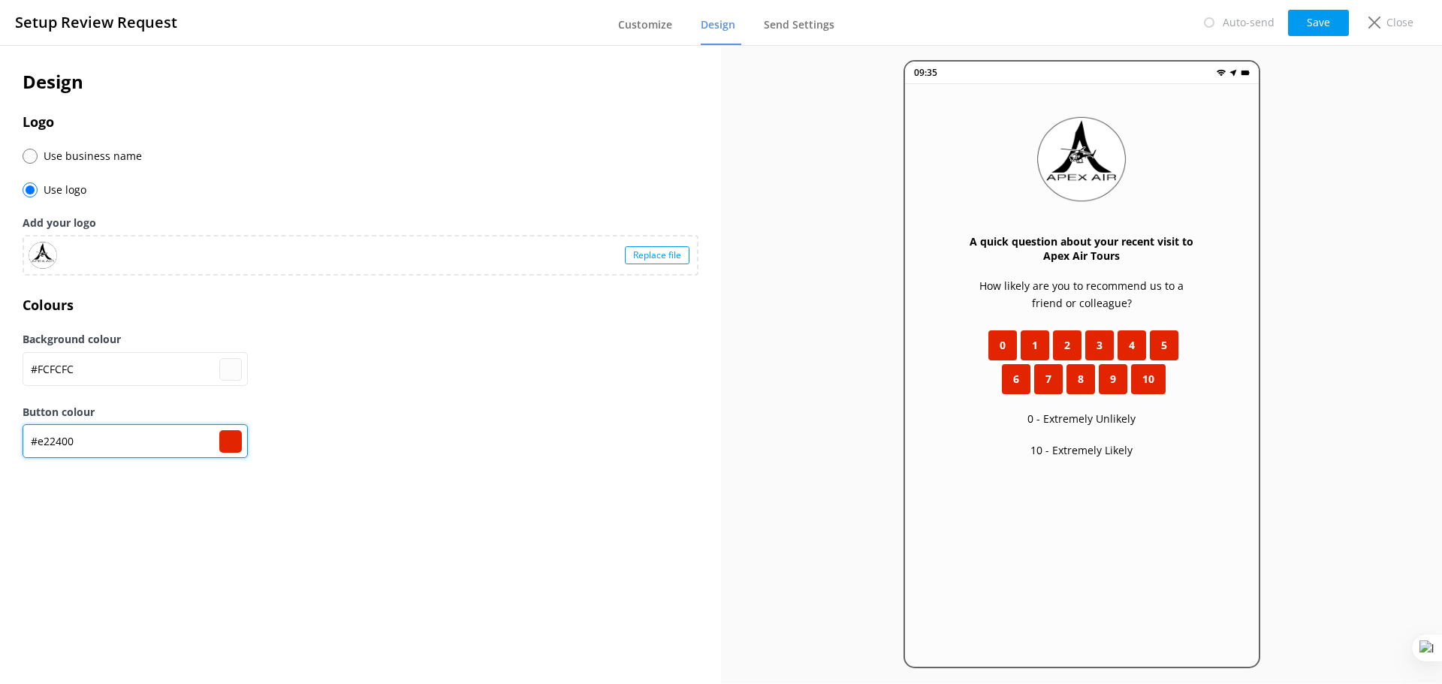
drag, startPoint x: 77, startPoint y: 442, endPoint x: 38, endPoint y: 442, distance: 39.1
click at [38, 386] on input "#e22400" at bounding box center [135, 369] width 225 height 34
click at [798, 128] on div "09:35 A quick question about your recent visit to Apex Air Tours How likely are…" at bounding box center [1081, 364] width 721 height 638
click at [1327, 20] on button "Save" at bounding box center [1318, 23] width 61 height 26
type input "#fcfcfc"
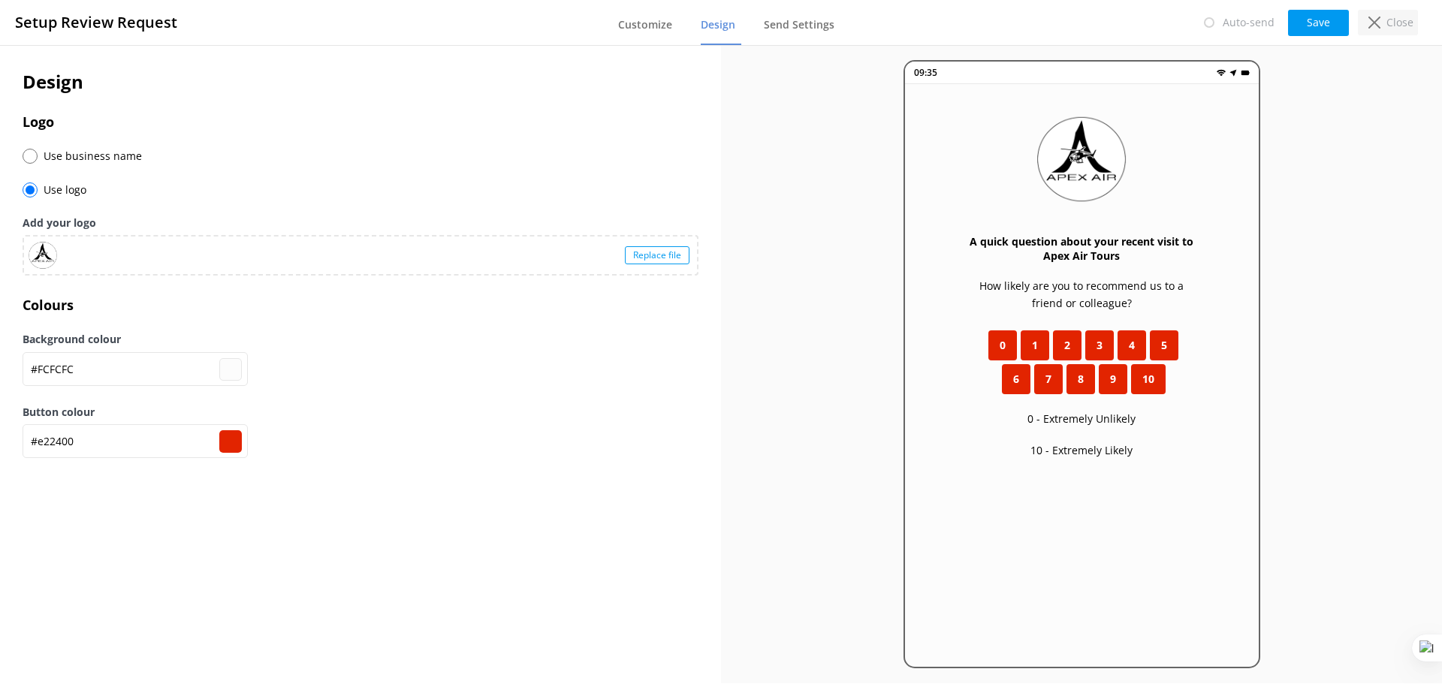
click at [1407, 22] on p "Close" at bounding box center [1400, 22] width 27 height 17
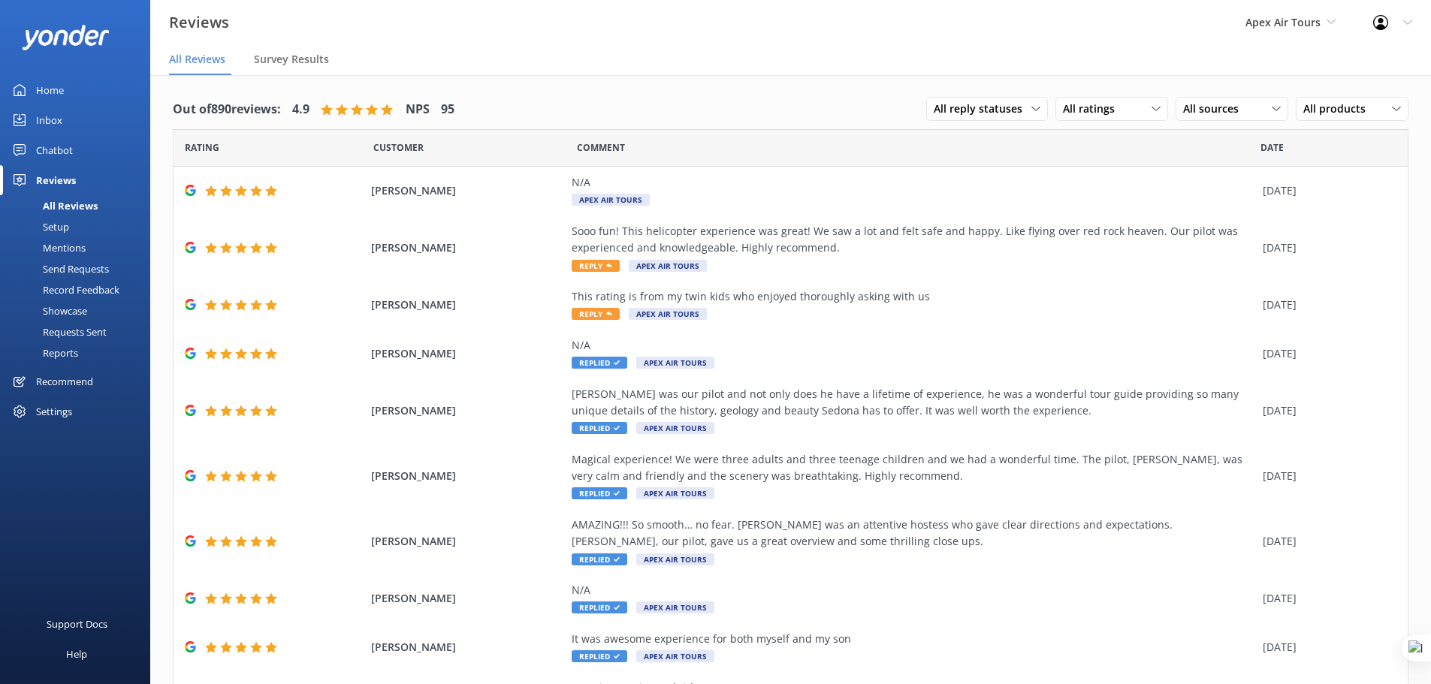
click at [64, 245] on div "Mentions" at bounding box center [47, 247] width 77 height 21
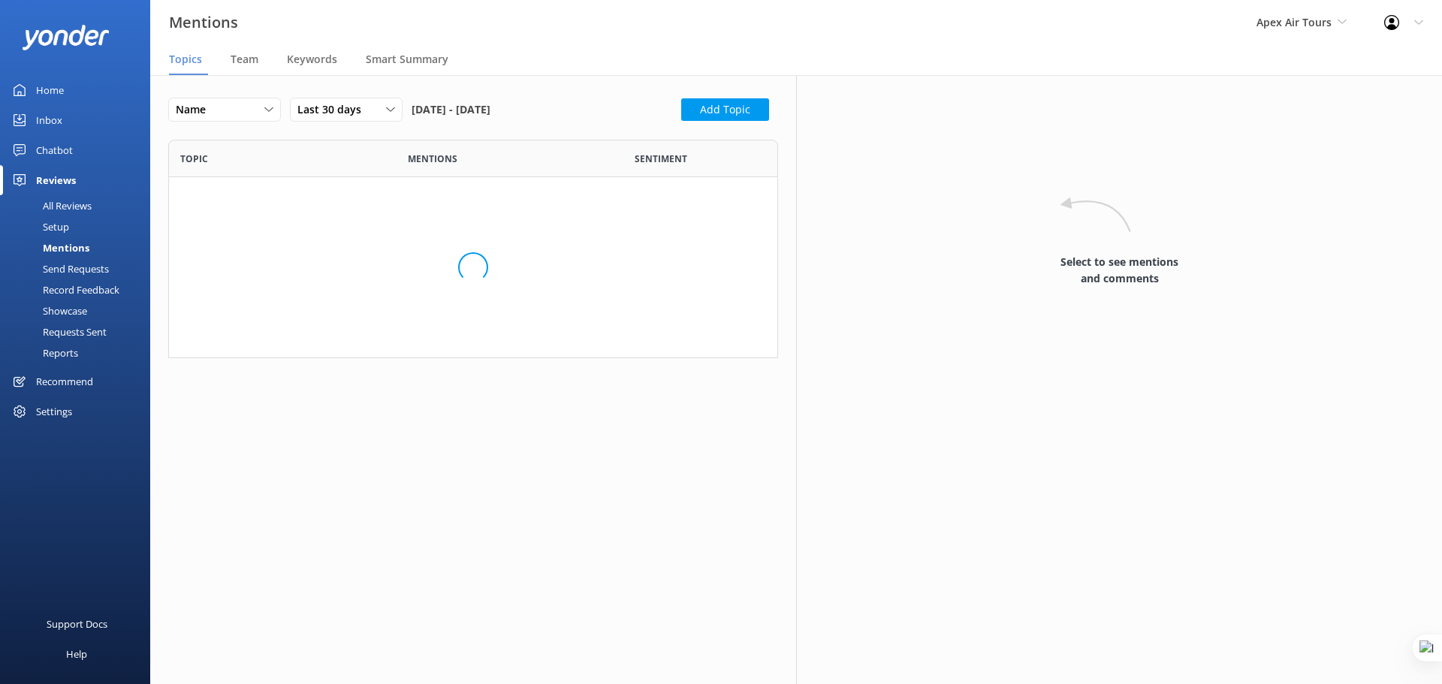
scroll to position [207, 599]
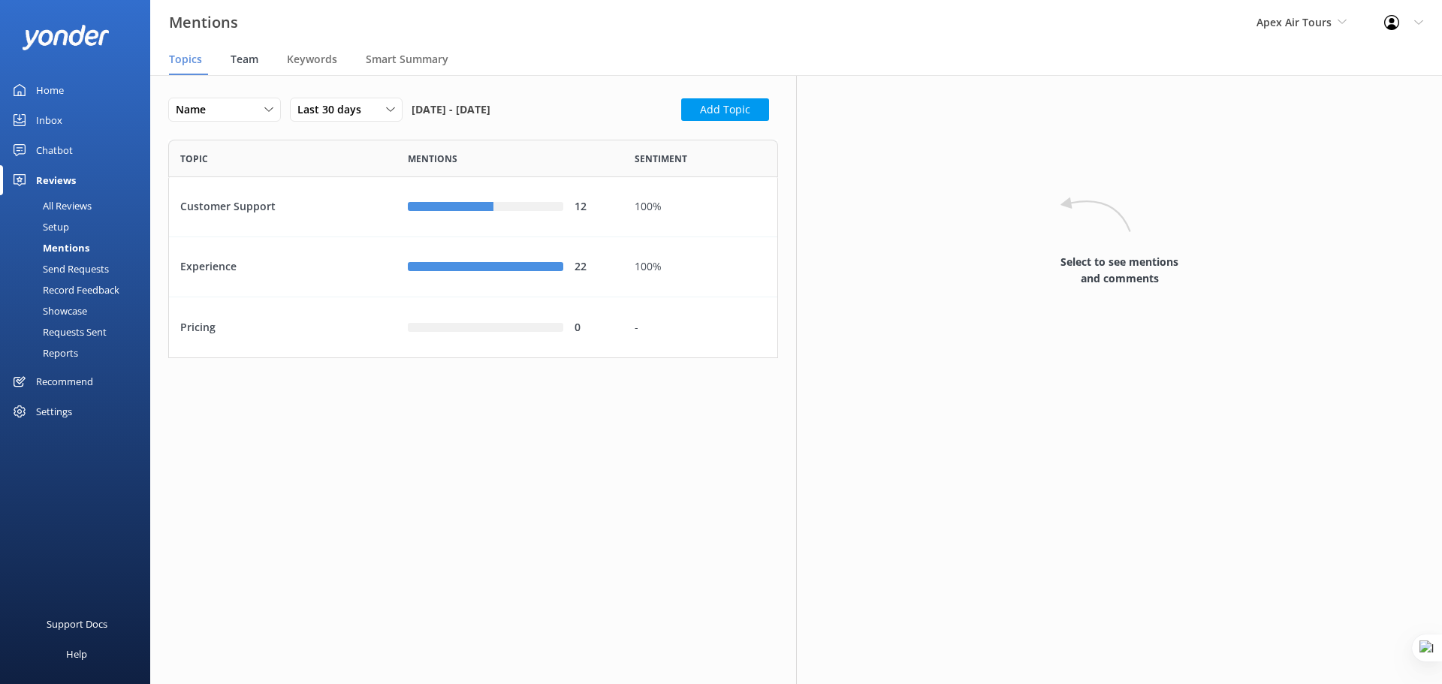
click at [250, 59] on span "Team" at bounding box center [245, 59] width 28 height 15
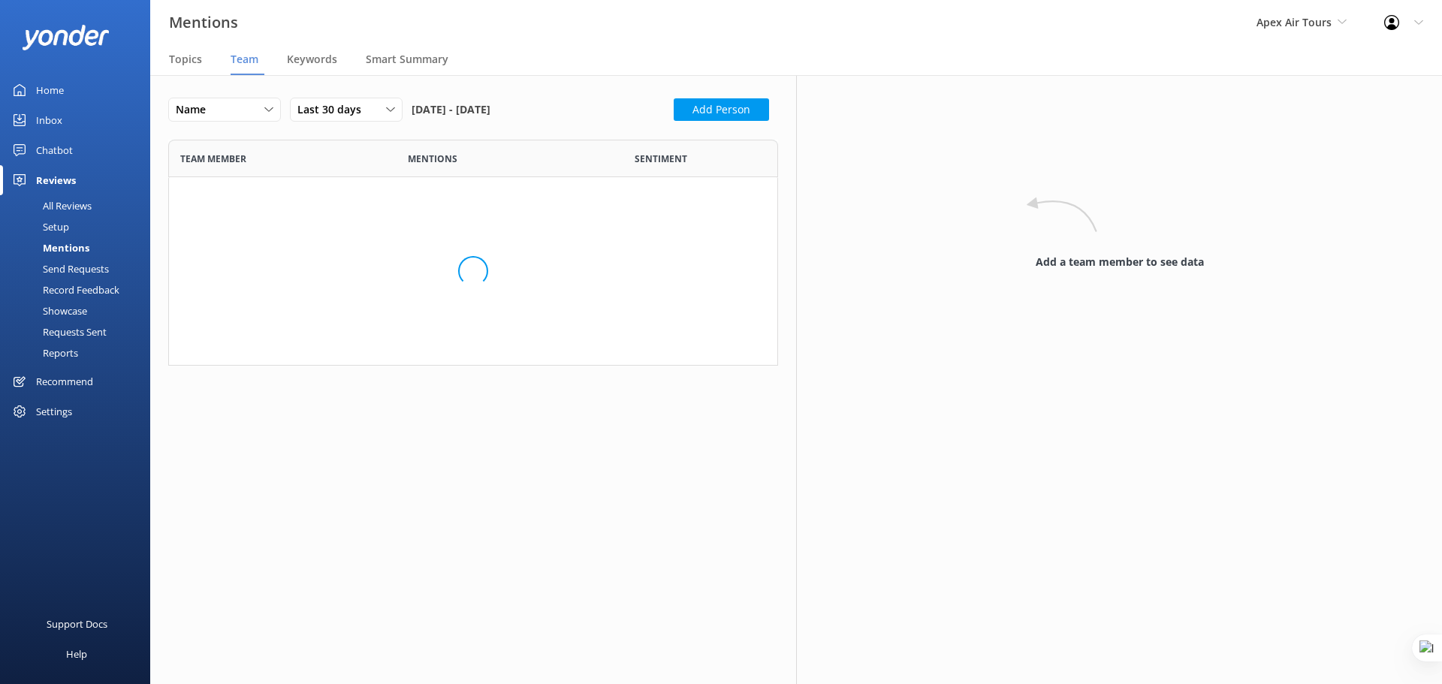
scroll to position [455, 599]
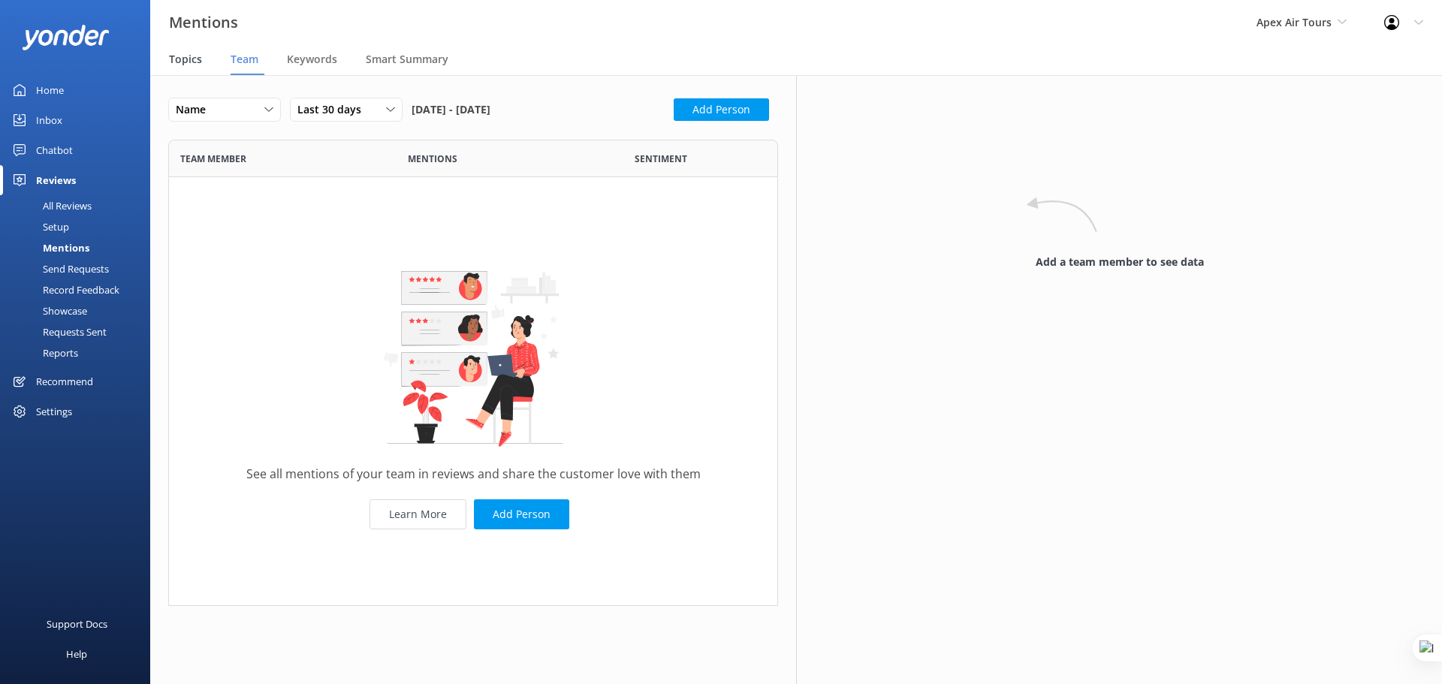
click at [176, 63] on span "Topics" at bounding box center [185, 59] width 33 height 15
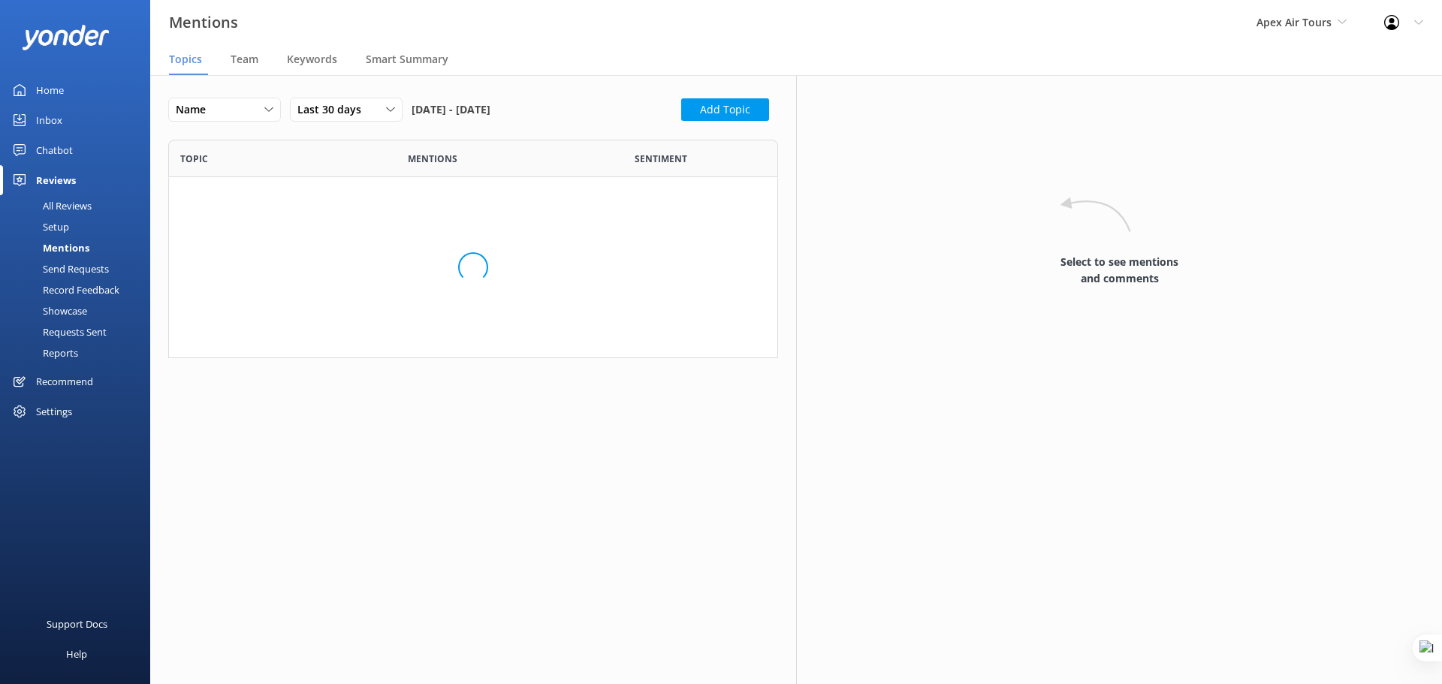
scroll to position [207, 599]
click at [341, 271] on div "Experience" at bounding box center [283, 267] width 228 height 60
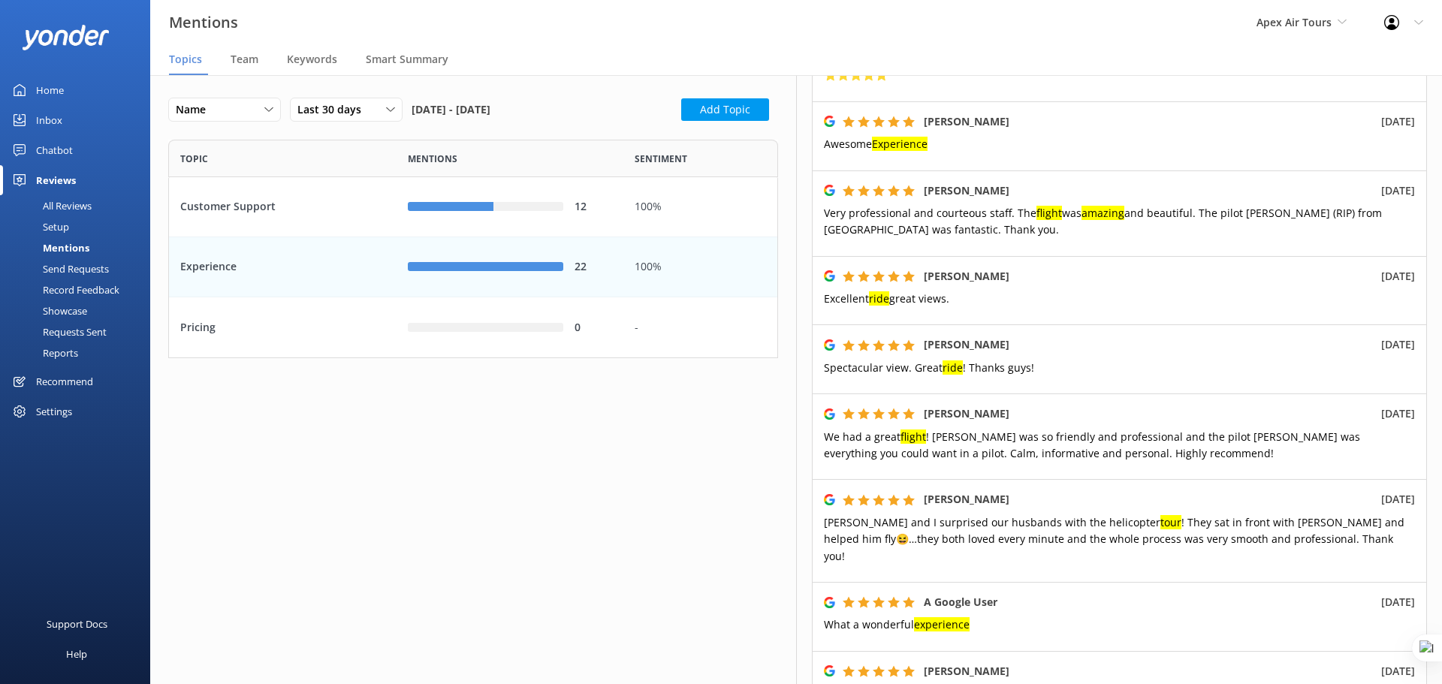
scroll to position [75, 0]
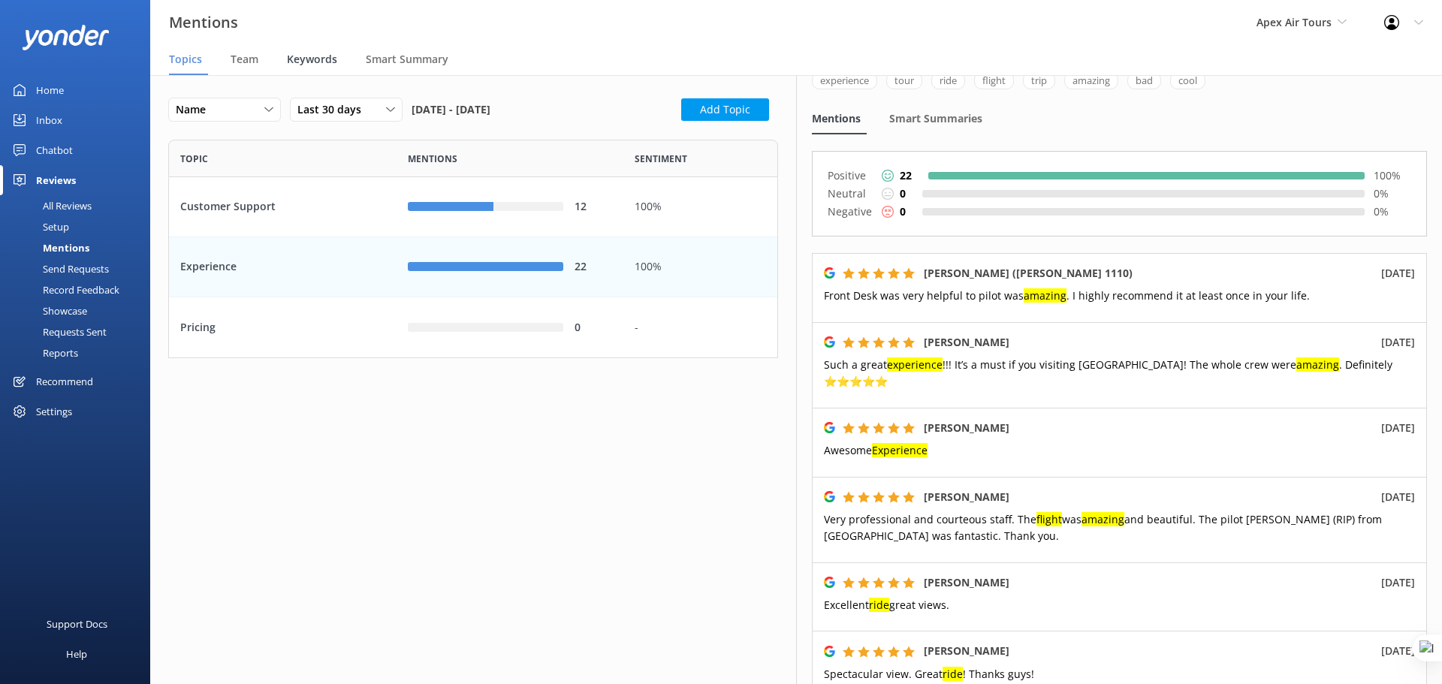
click at [291, 57] on span "Keywords" at bounding box center [312, 59] width 50 height 15
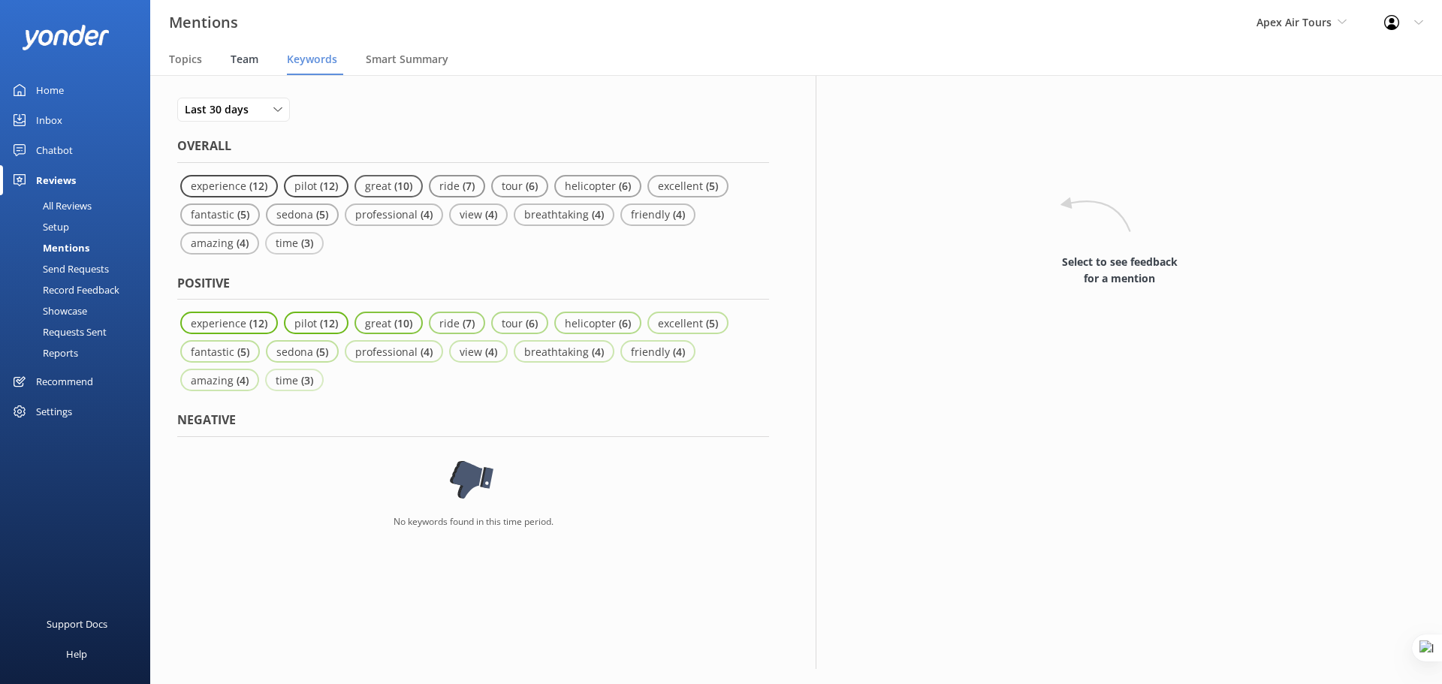
click at [235, 65] on span "Team" at bounding box center [245, 59] width 28 height 15
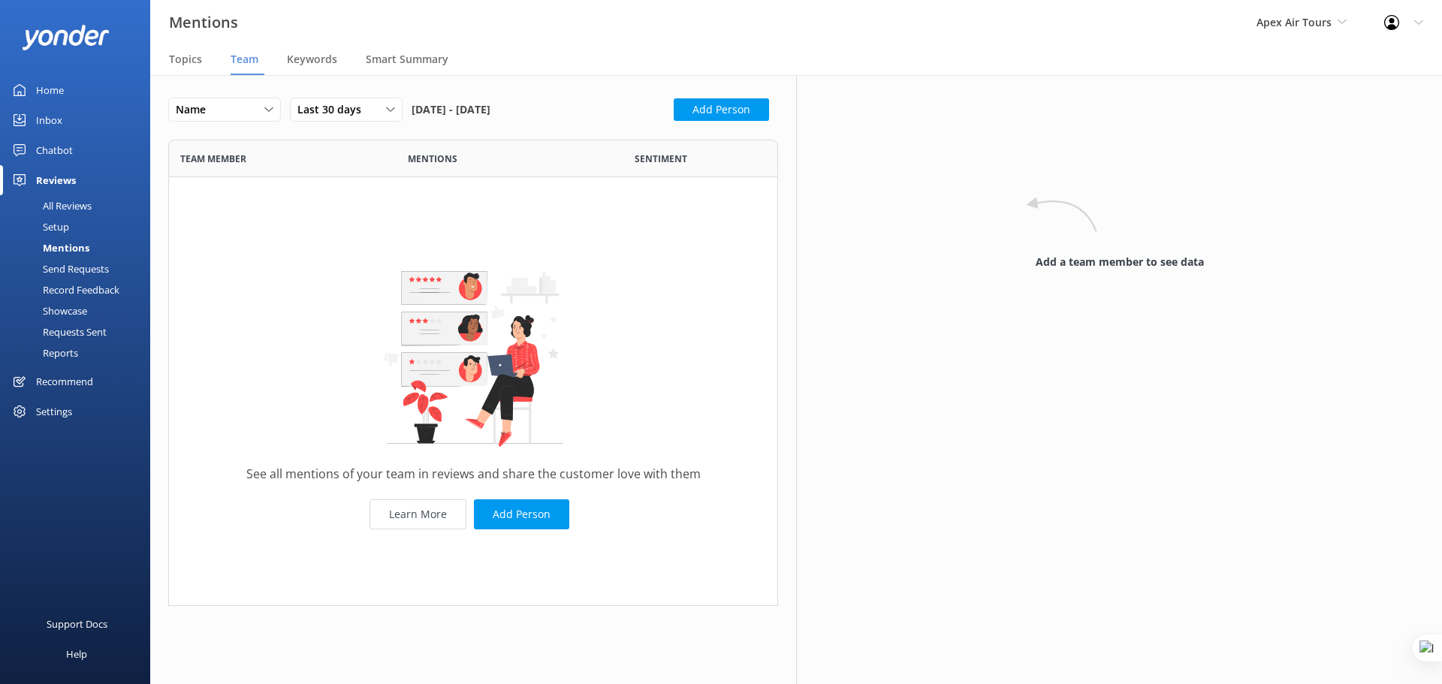
scroll to position [455, 599]
click at [738, 104] on button "Add Person" at bounding box center [721, 109] width 95 height 23
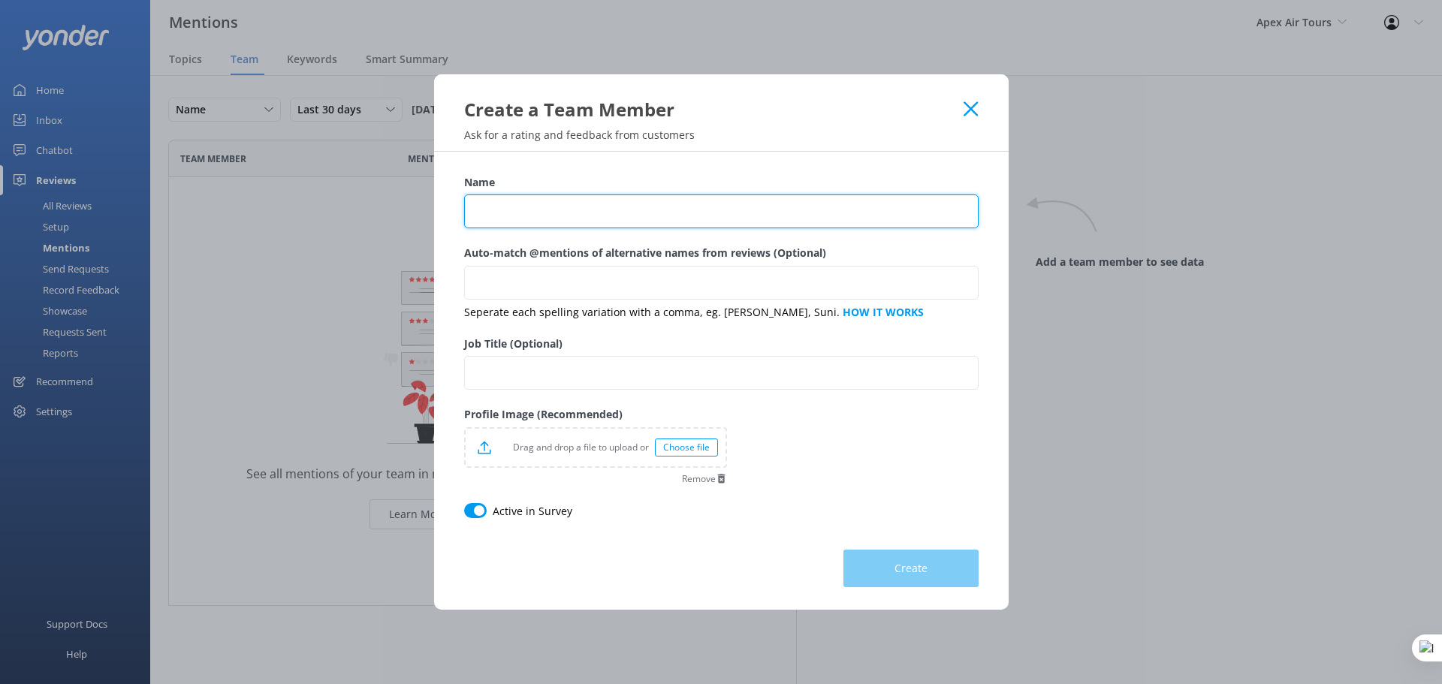
click at [506, 216] on input "Name" at bounding box center [721, 212] width 515 height 34
type input "Skylar"
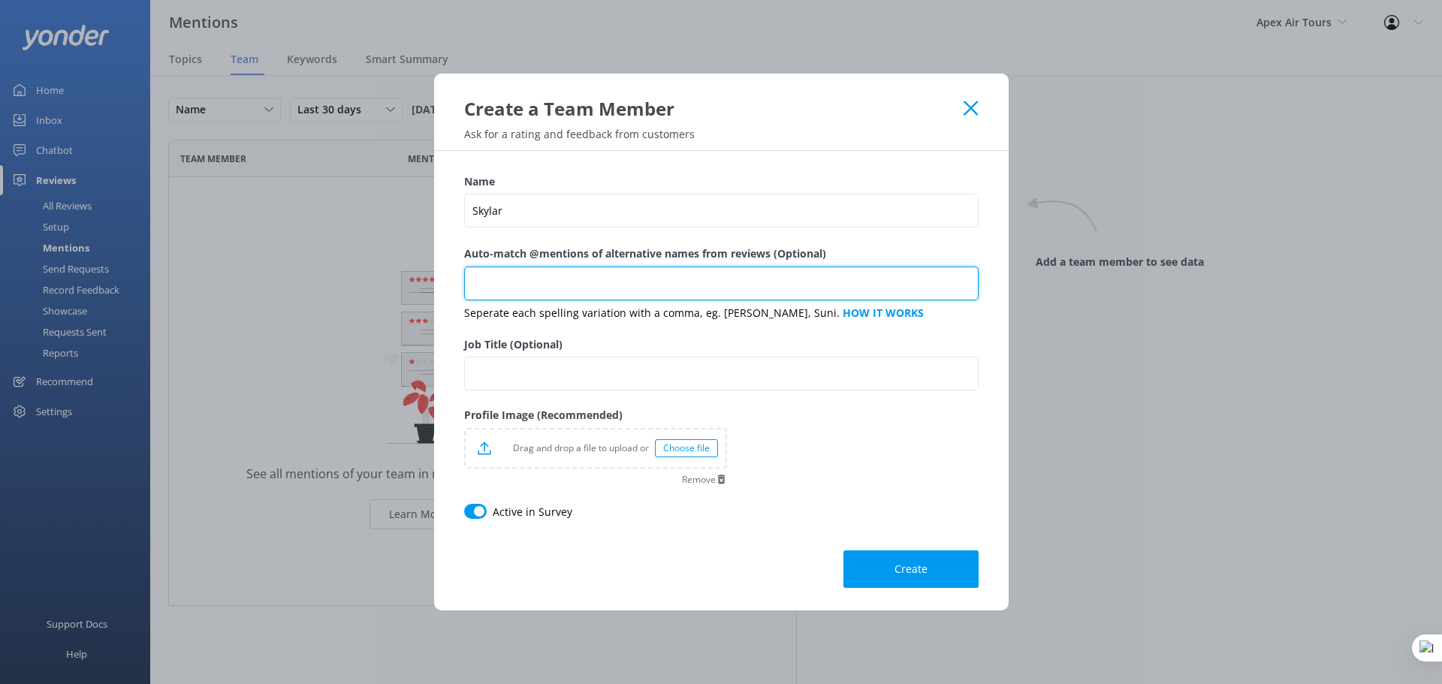
click at [566, 289] on input "Auto-match @mentions of alternative names from reviews (Optional)" at bounding box center [721, 284] width 515 height 34
type input "Sky"
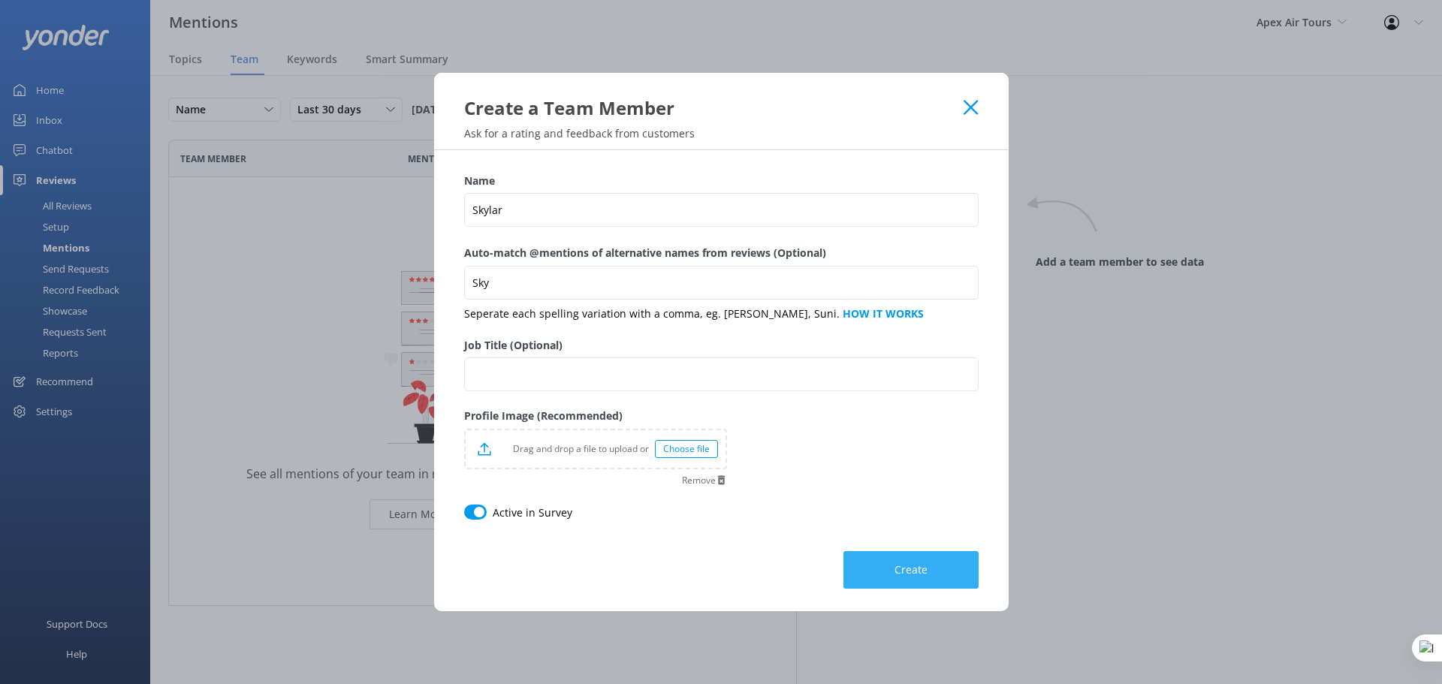
click at [877, 564] on button "Create" at bounding box center [911, 570] width 135 height 38
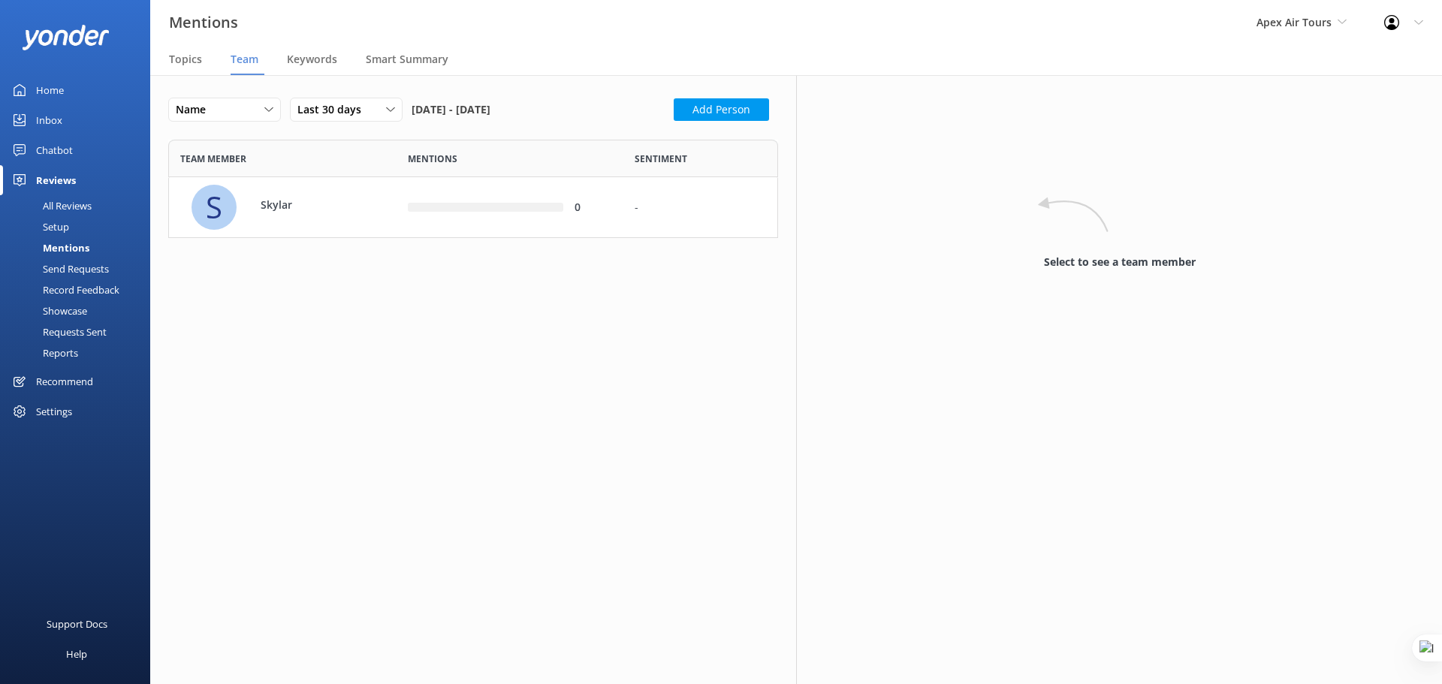
scroll to position [87, 599]
click at [737, 104] on button "Add Person" at bounding box center [721, 109] width 95 height 23
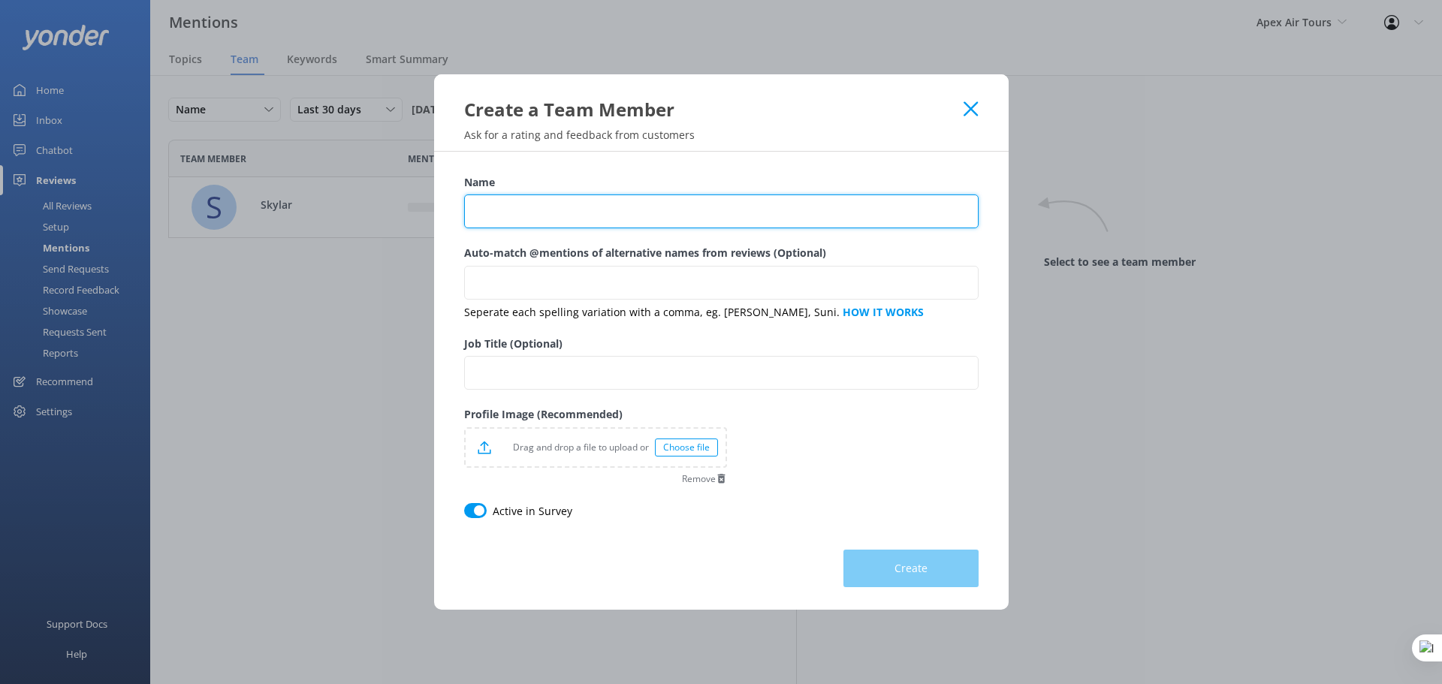
click at [587, 200] on input "Name" at bounding box center [721, 212] width 515 height 34
type input "Jeff"
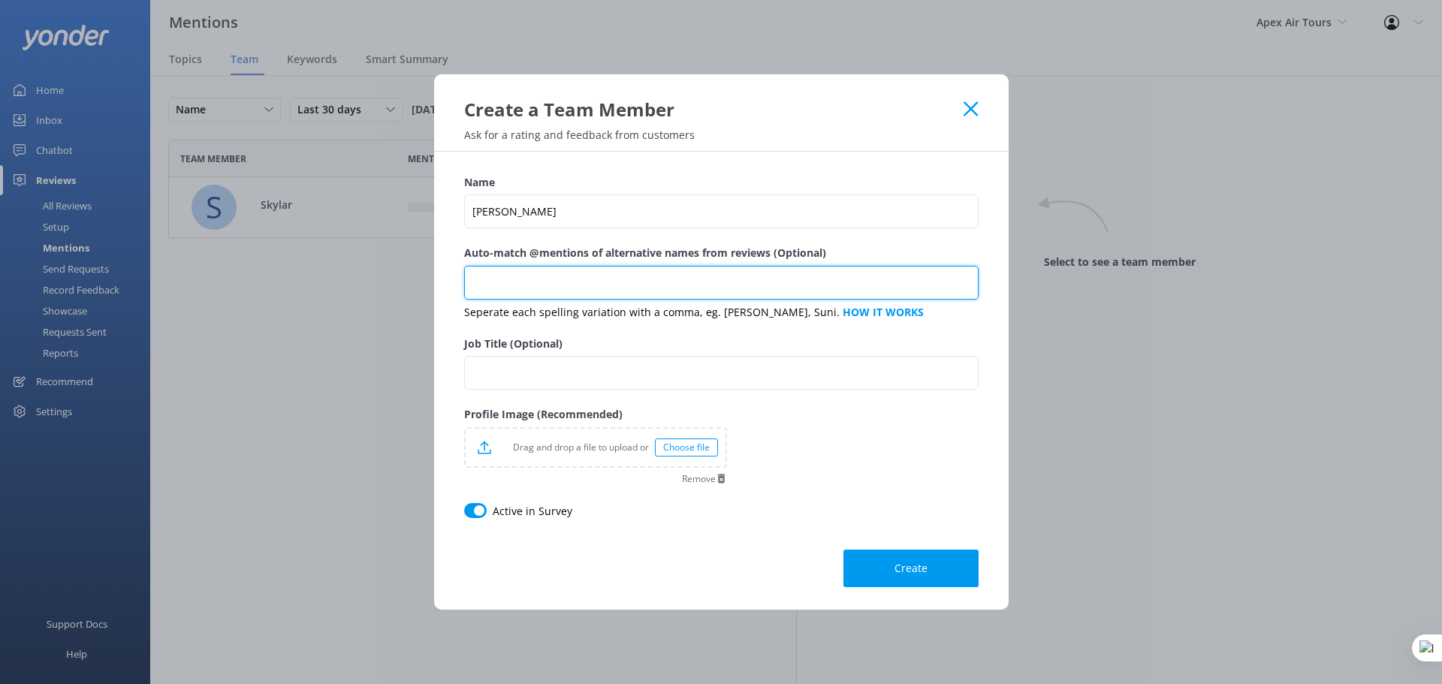
click at [600, 273] on input "Auto-match @mentions of alternative names from reviews (Optional)" at bounding box center [721, 283] width 515 height 34
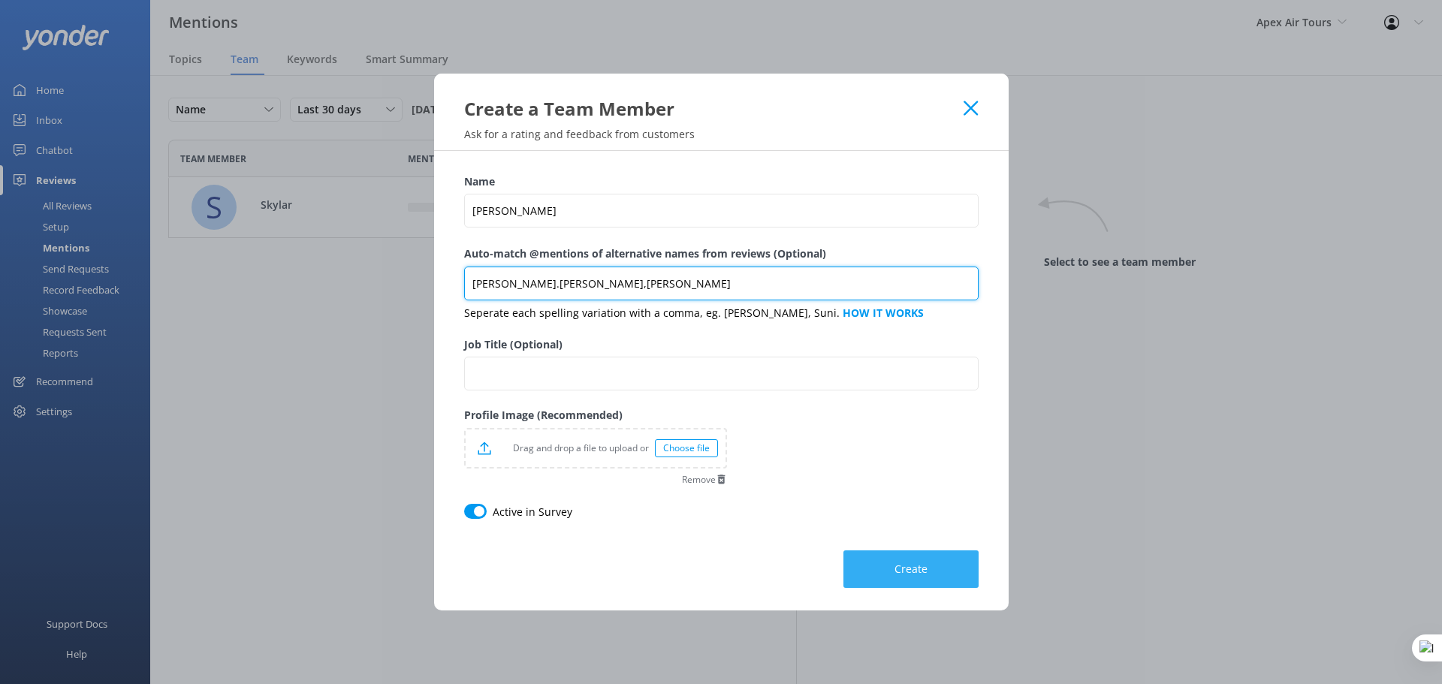
type input "Geoff.Jef,Jefferey,Jeffery"
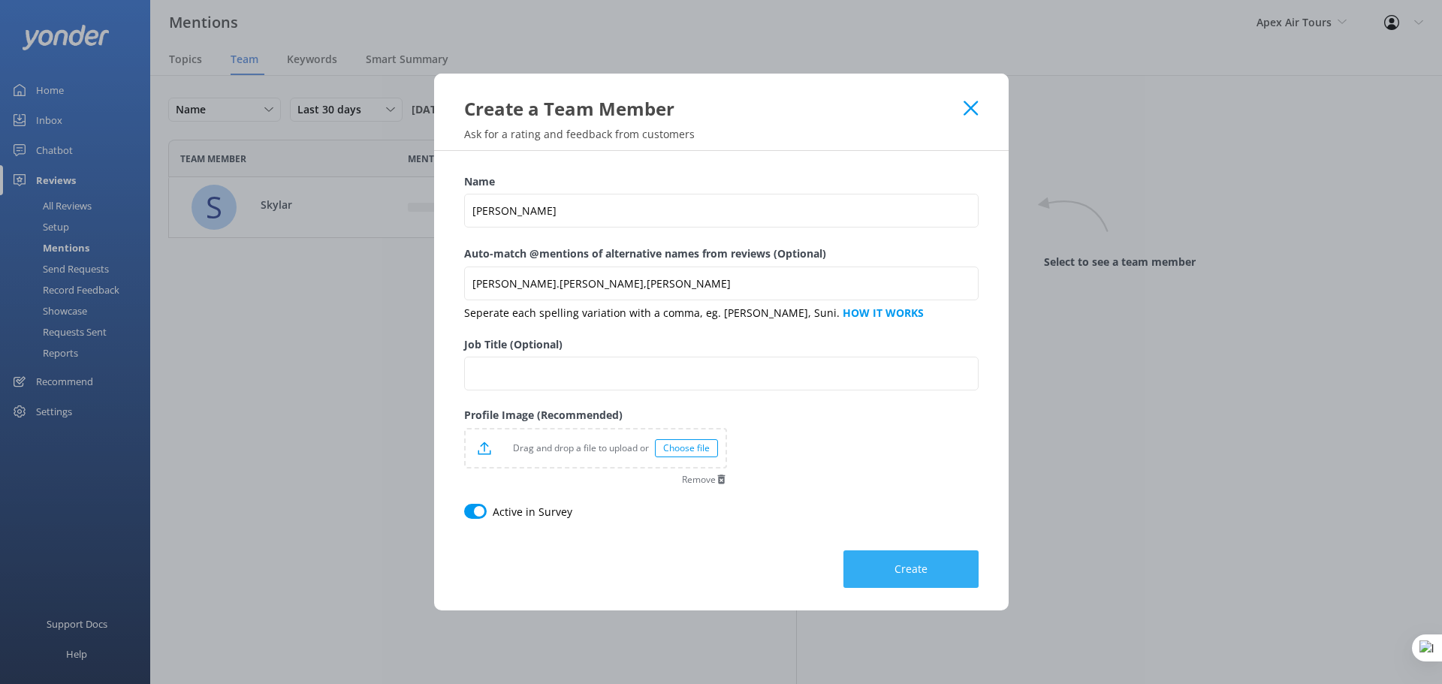
click at [919, 575] on span "Create" at bounding box center [911, 569] width 33 height 15
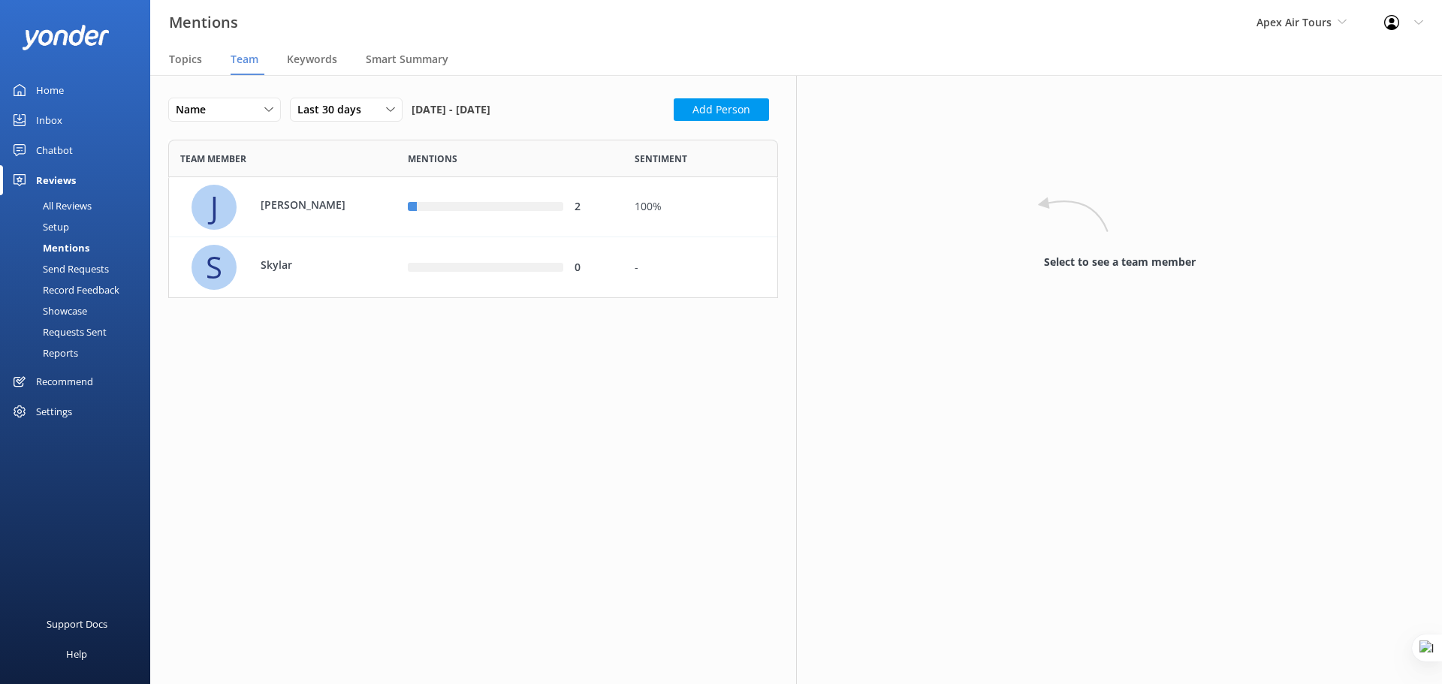
scroll to position [147, 599]
click at [340, 204] on p "Jeff" at bounding box center [310, 205] width 98 height 17
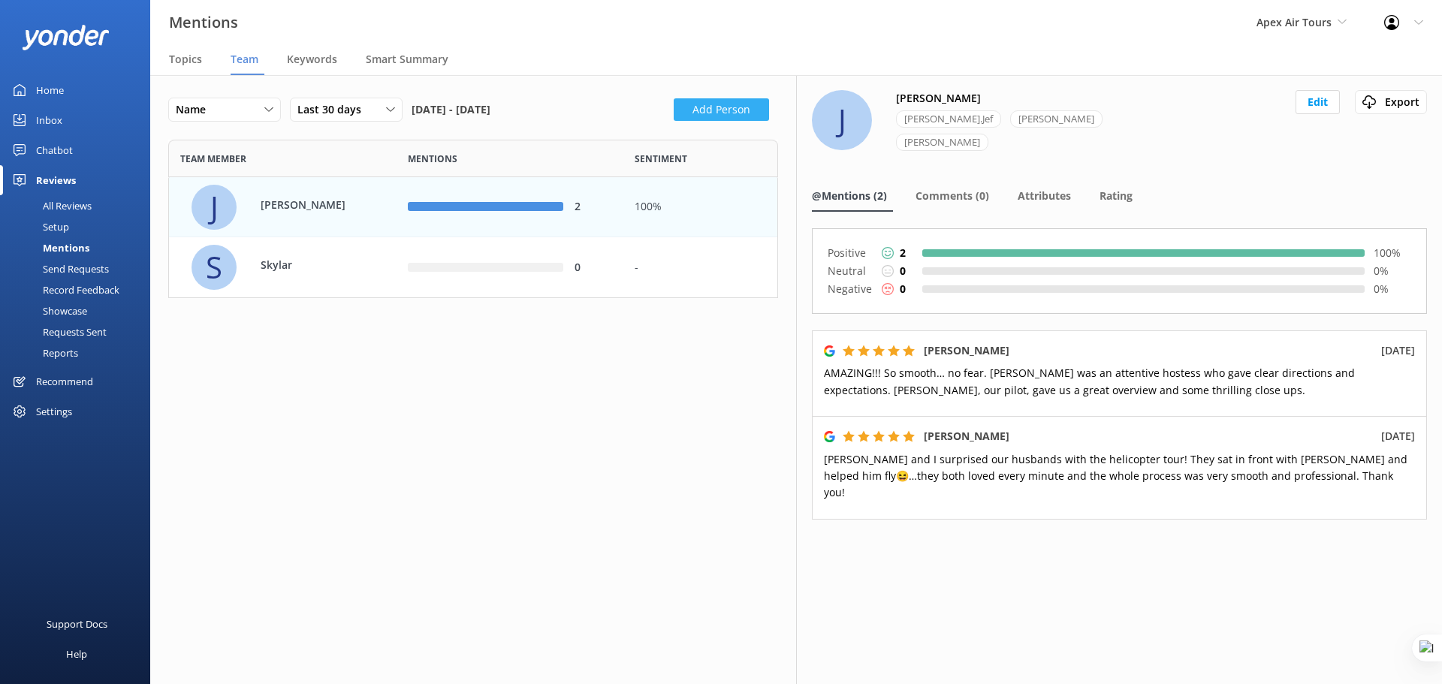
click at [705, 106] on button "Add Person" at bounding box center [721, 109] width 95 height 23
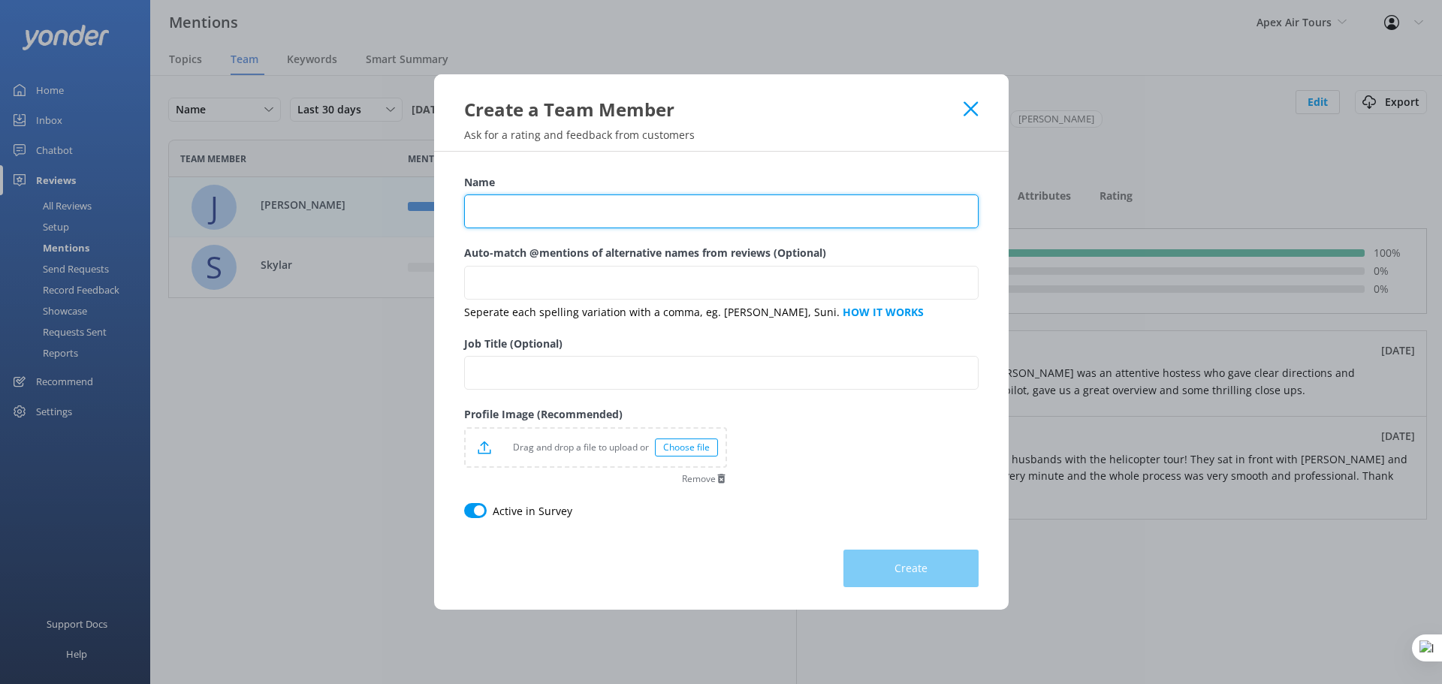
click at [499, 203] on input "Name" at bounding box center [721, 212] width 515 height 34
type input "Tali"
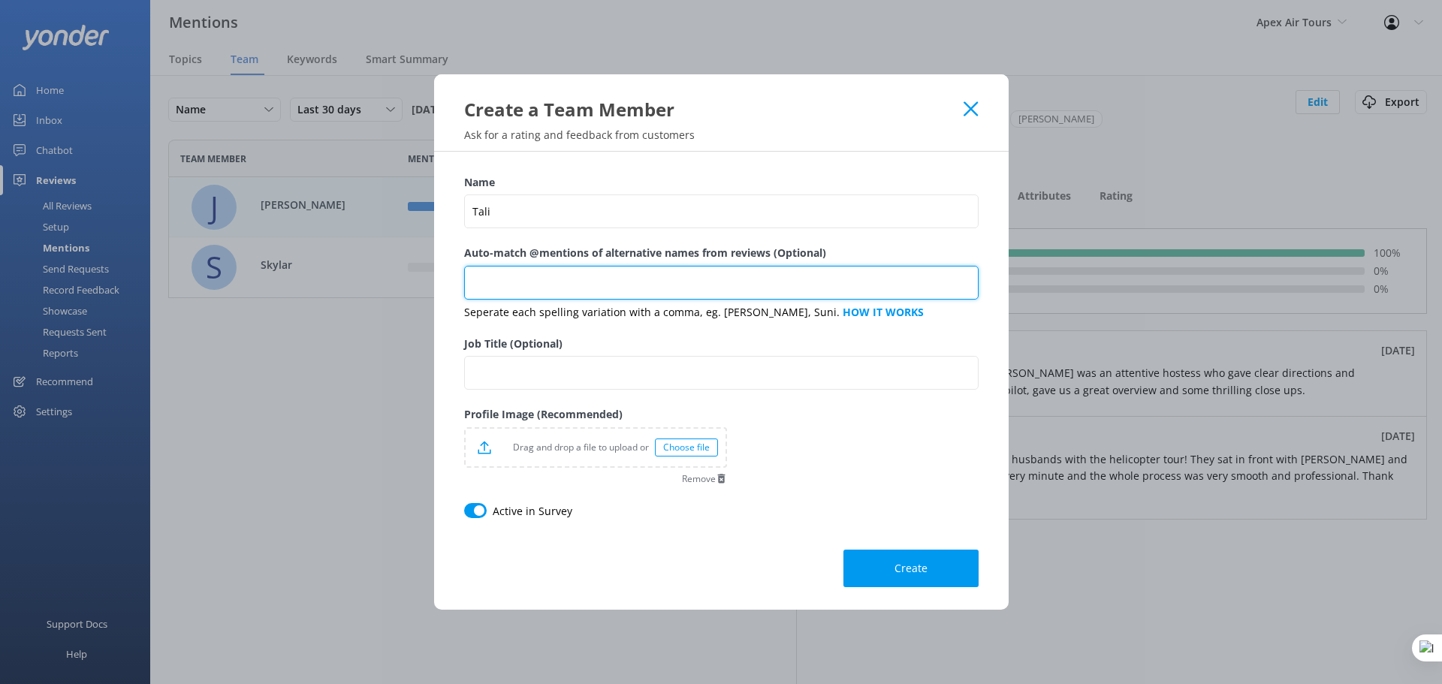
click at [519, 276] on input "Auto-match @mentions of alternative names from reviews (Optional)" at bounding box center [721, 283] width 515 height 34
type input "Natalie,Natalia,Nat"
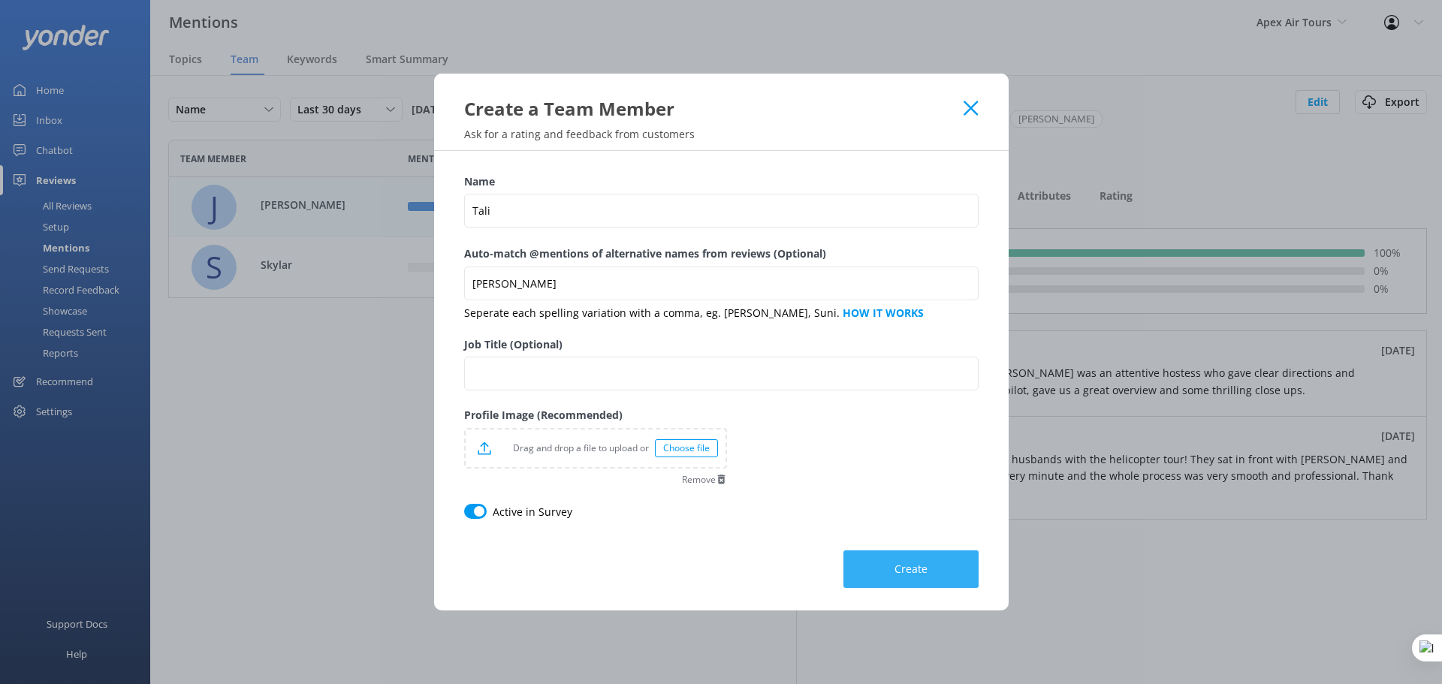
click at [877, 571] on button "Create" at bounding box center [911, 570] width 135 height 38
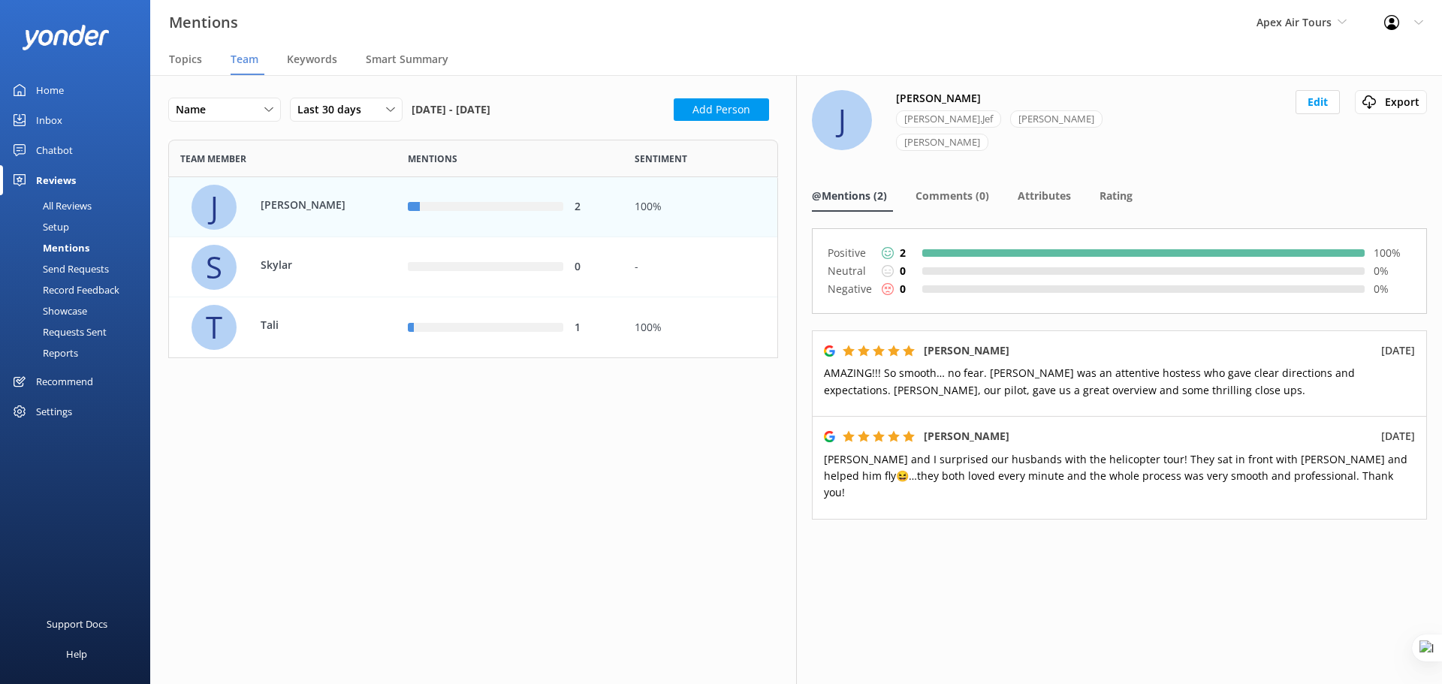
scroll to position [207, 599]
click at [192, 54] on span "Topics" at bounding box center [185, 59] width 33 height 15
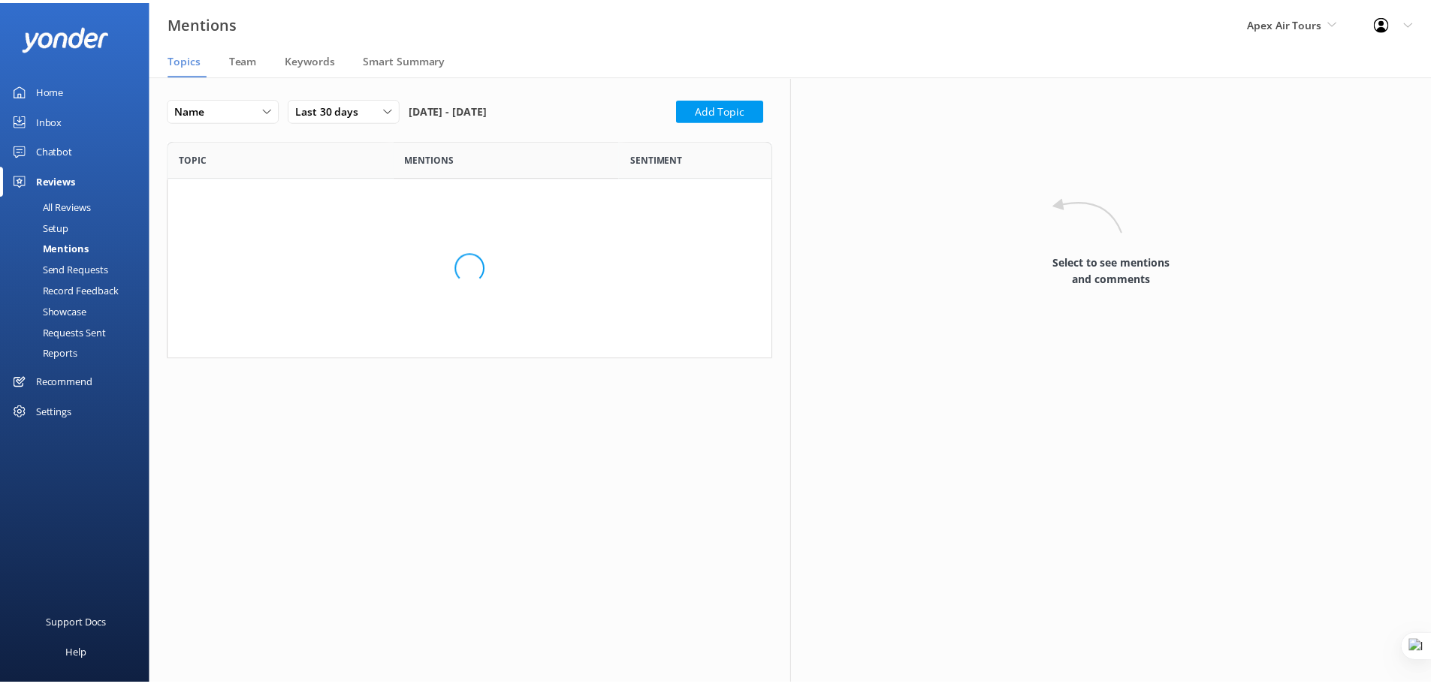
scroll to position [207, 599]
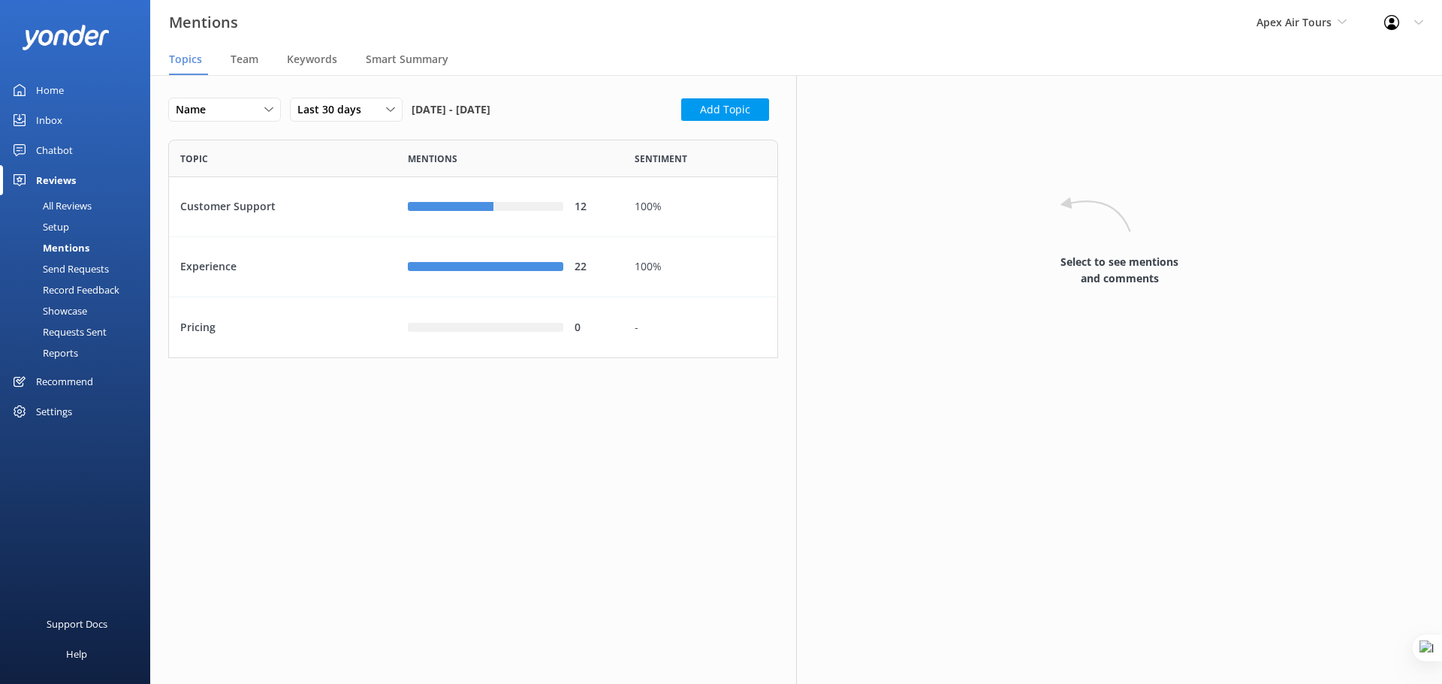
click at [49, 98] on div "Home" at bounding box center [50, 90] width 28 height 30
